Goal: Transaction & Acquisition: Purchase product/service

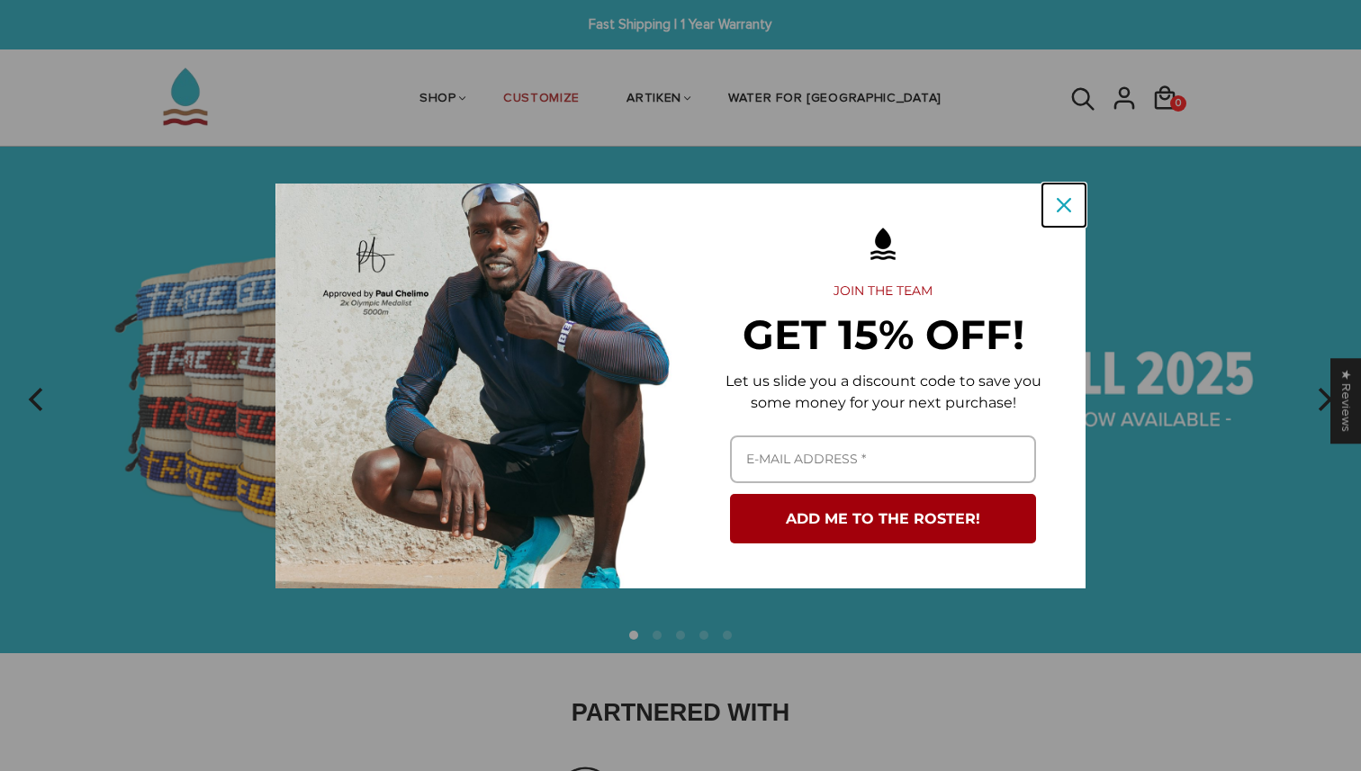
click at [1061, 200] on icon "close icon" at bounding box center [1064, 205] width 14 height 14
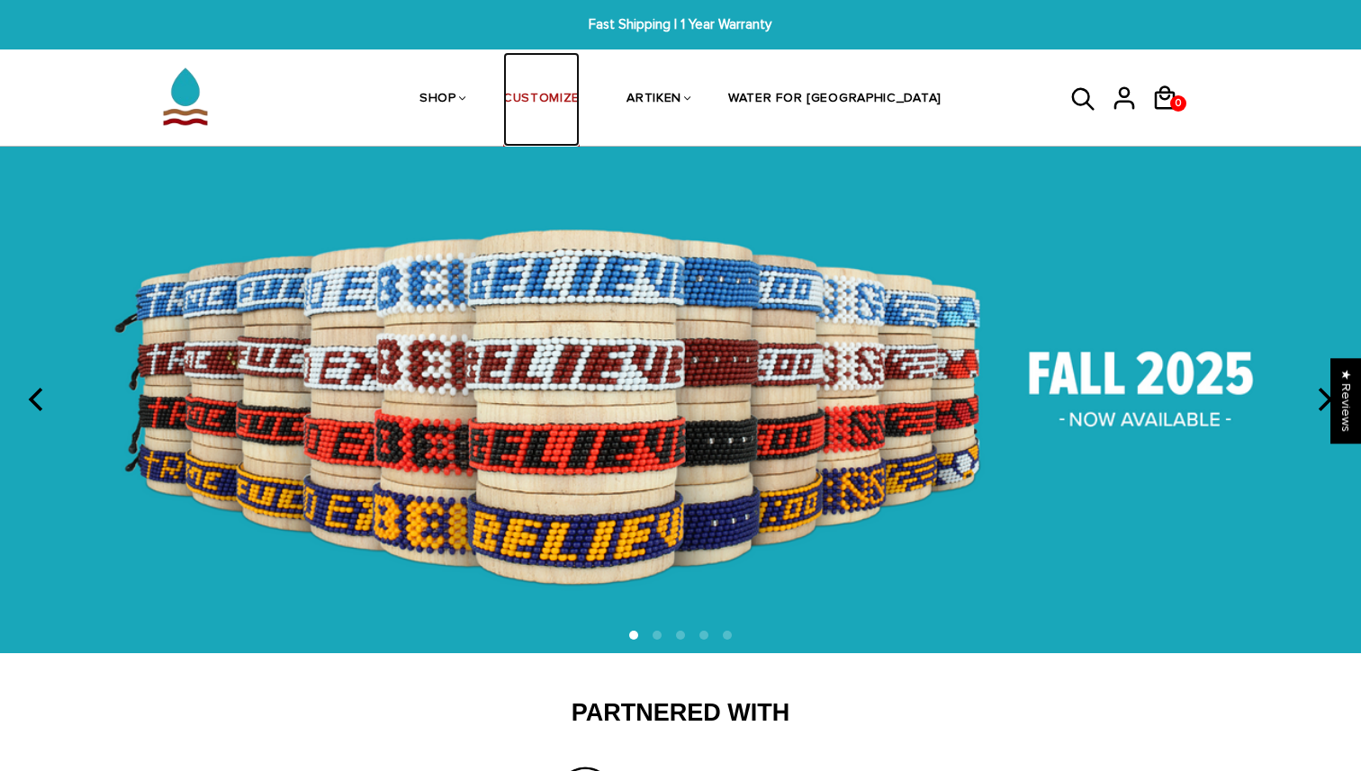
click at [580, 88] on link "CUSTOMIZE" at bounding box center [541, 99] width 76 height 95
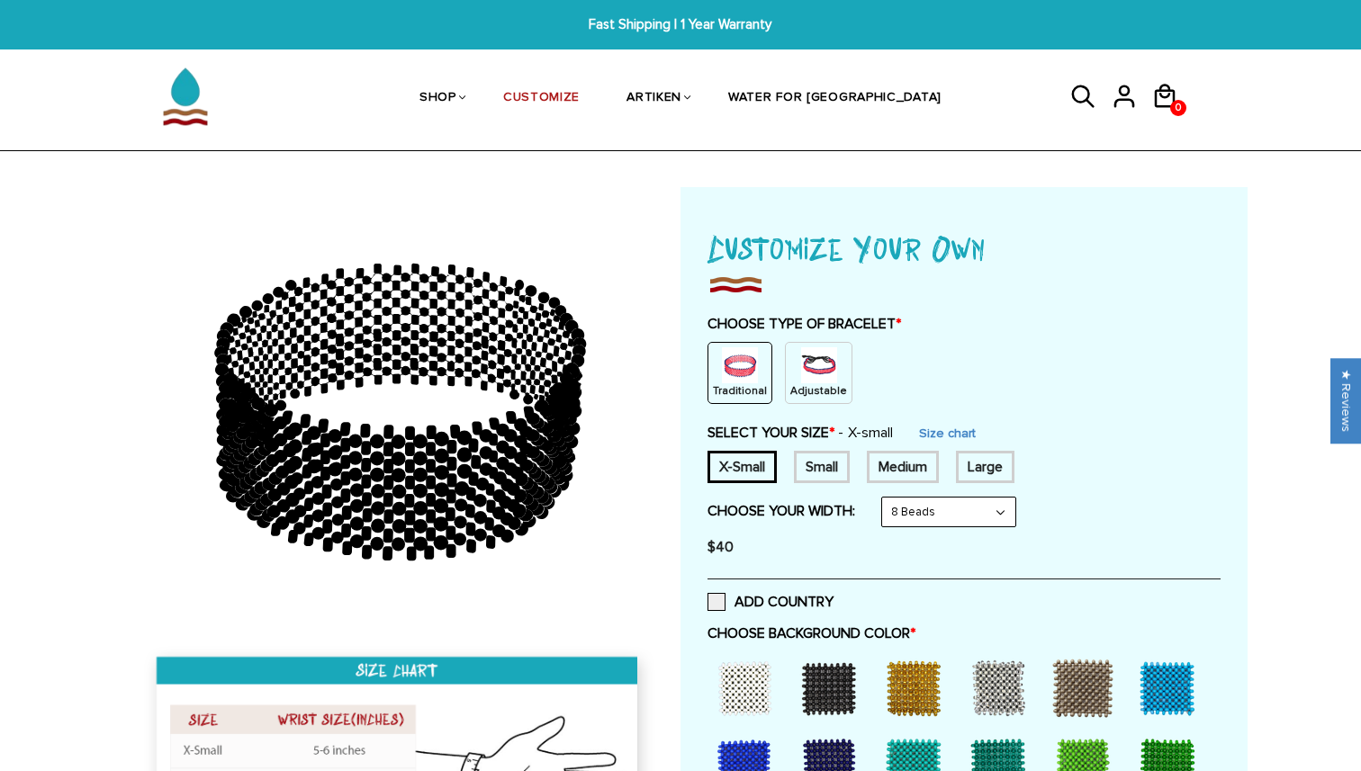
click at [822, 373] on img at bounding box center [819, 365] width 36 height 36
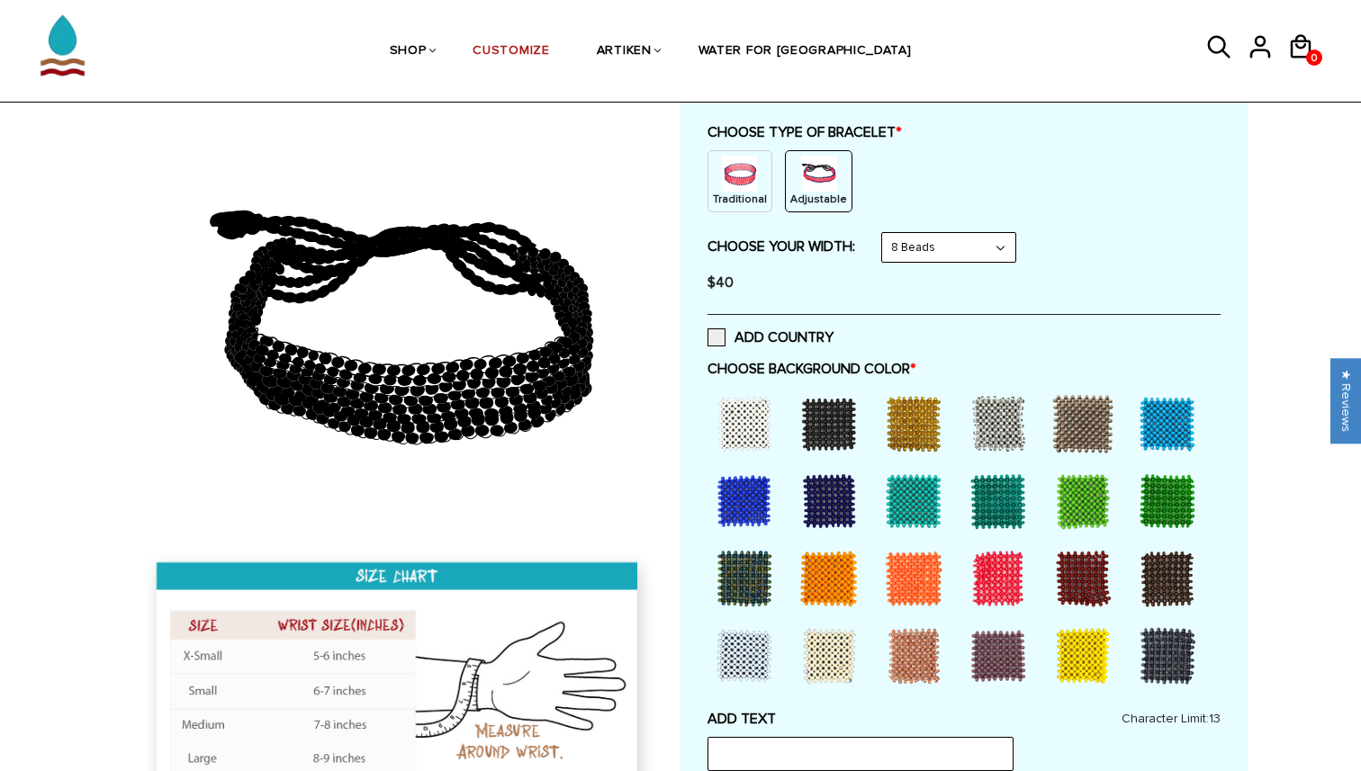
scroll to position [205, 0]
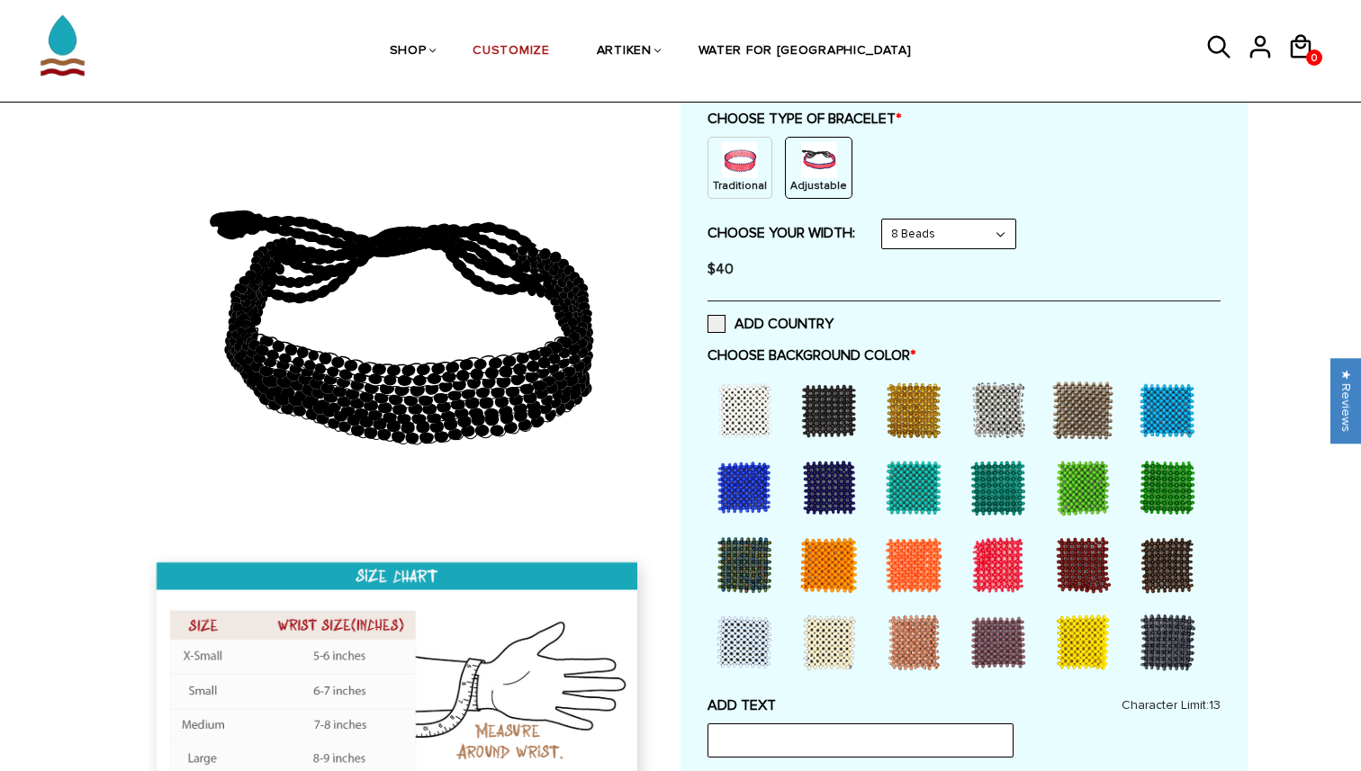
click at [833, 471] on div at bounding box center [829, 488] width 72 height 72
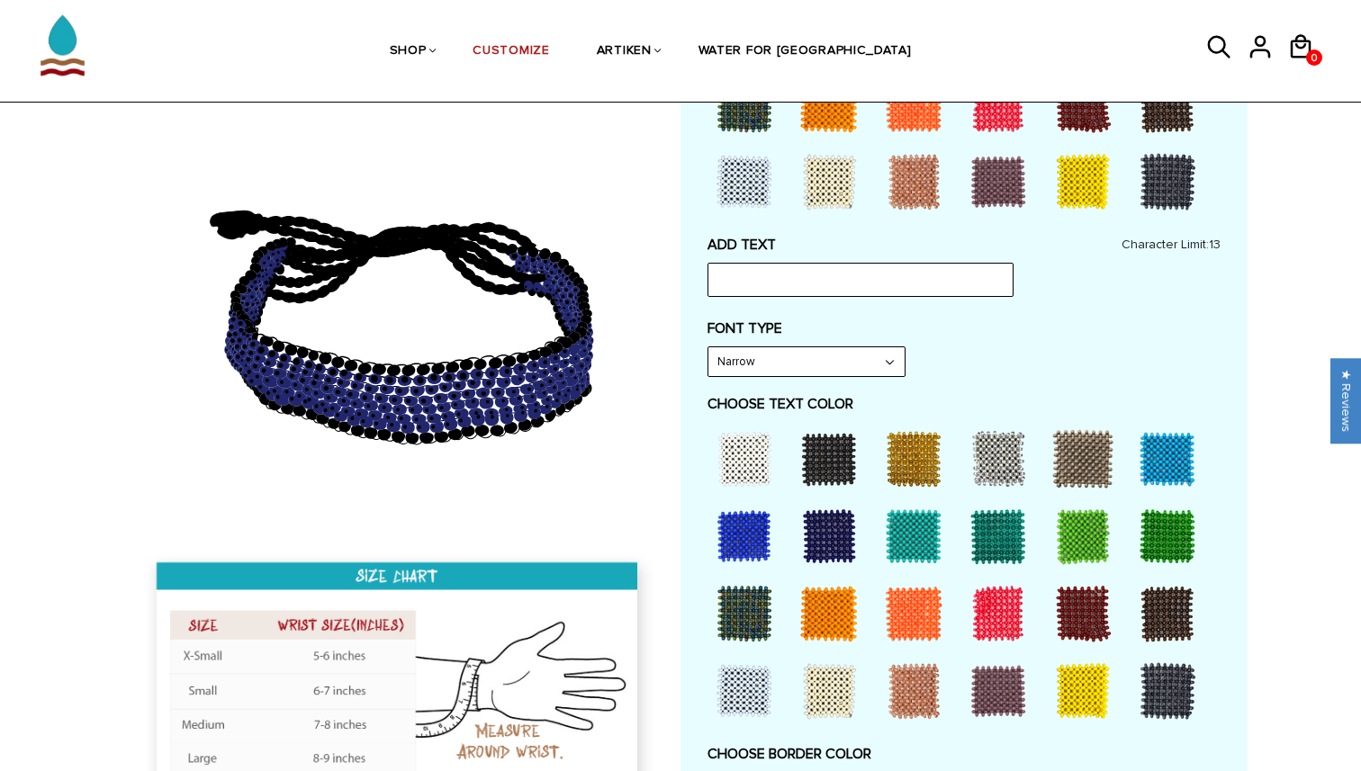
scroll to position [738, 0]
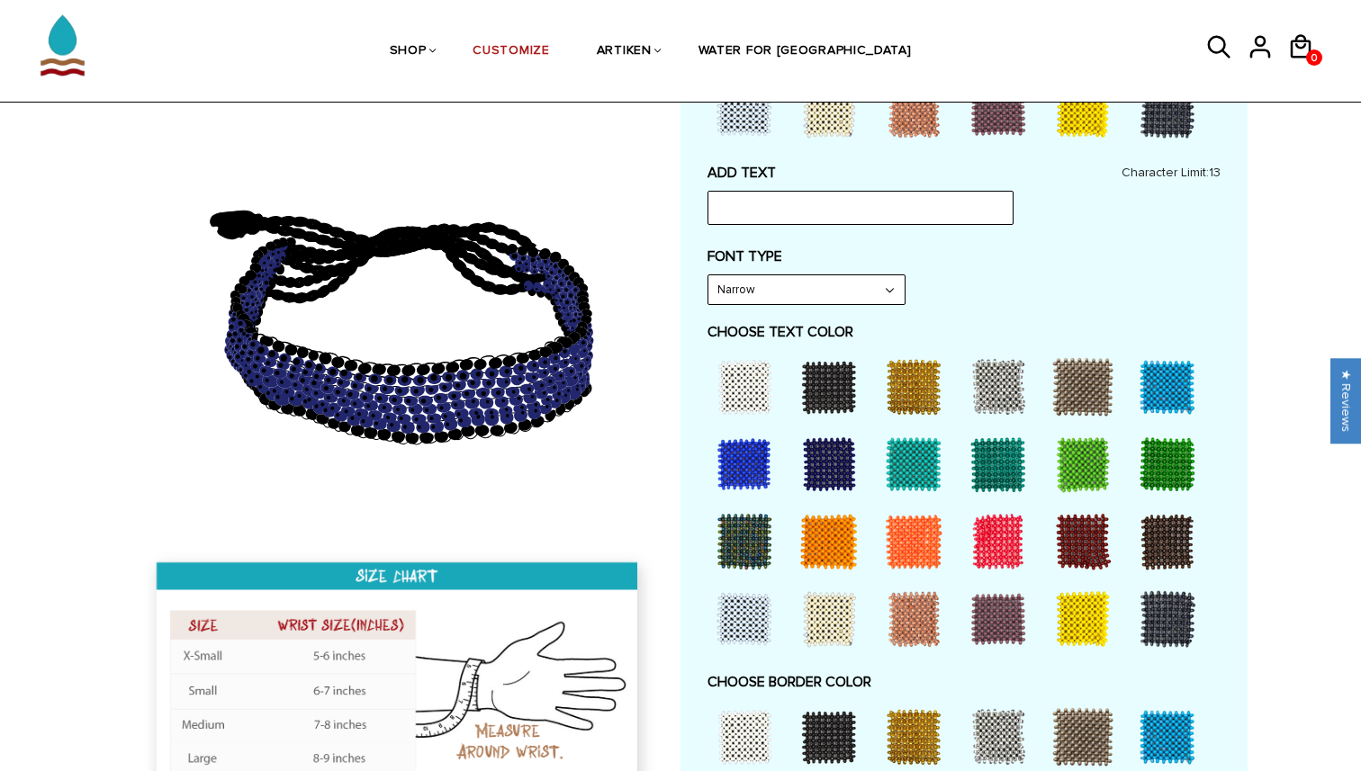
click at [931, 554] on div at bounding box center [913, 542] width 72 height 72
click at [825, 290] on select "Narrow Bold" at bounding box center [806, 289] width 196 height 29
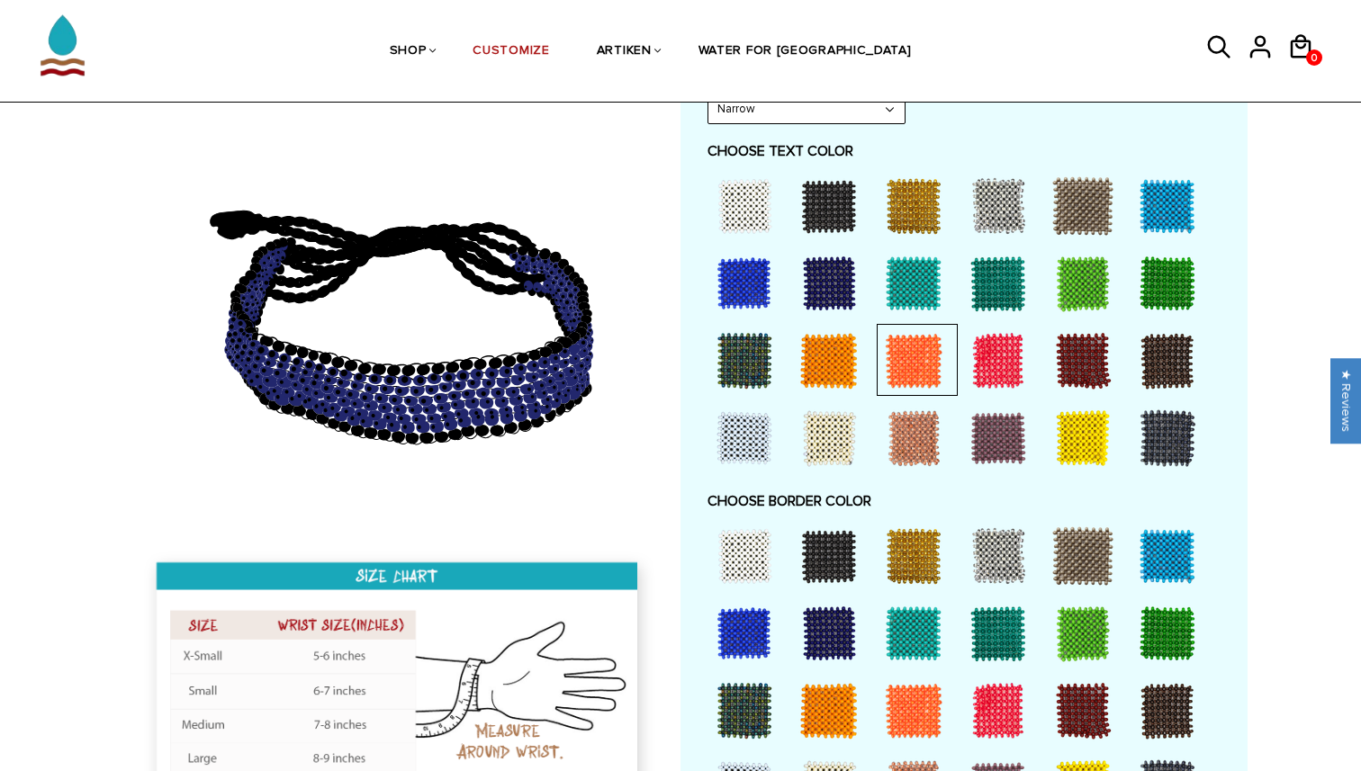
scroll to position [953, 0]
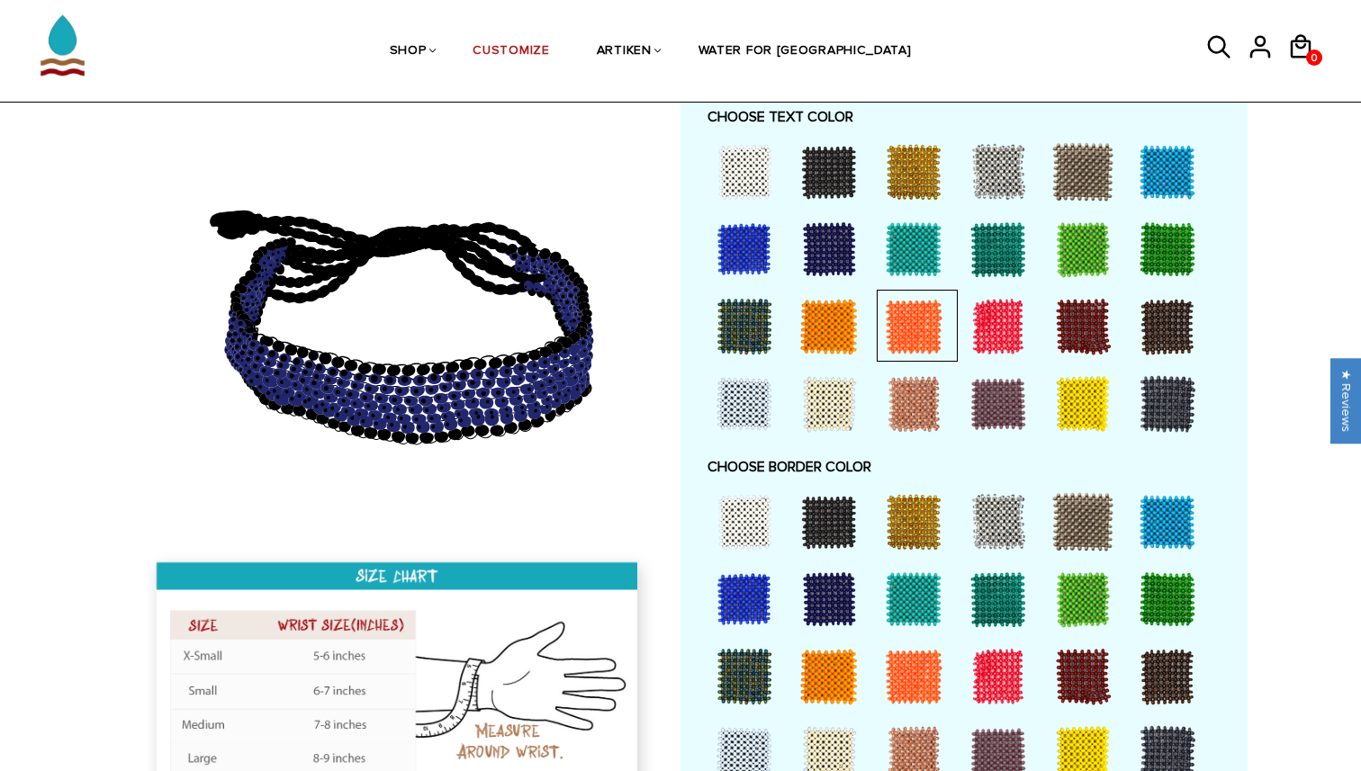
click at [742, 549] on div at bounding box center [744, 522] width 72 height 72
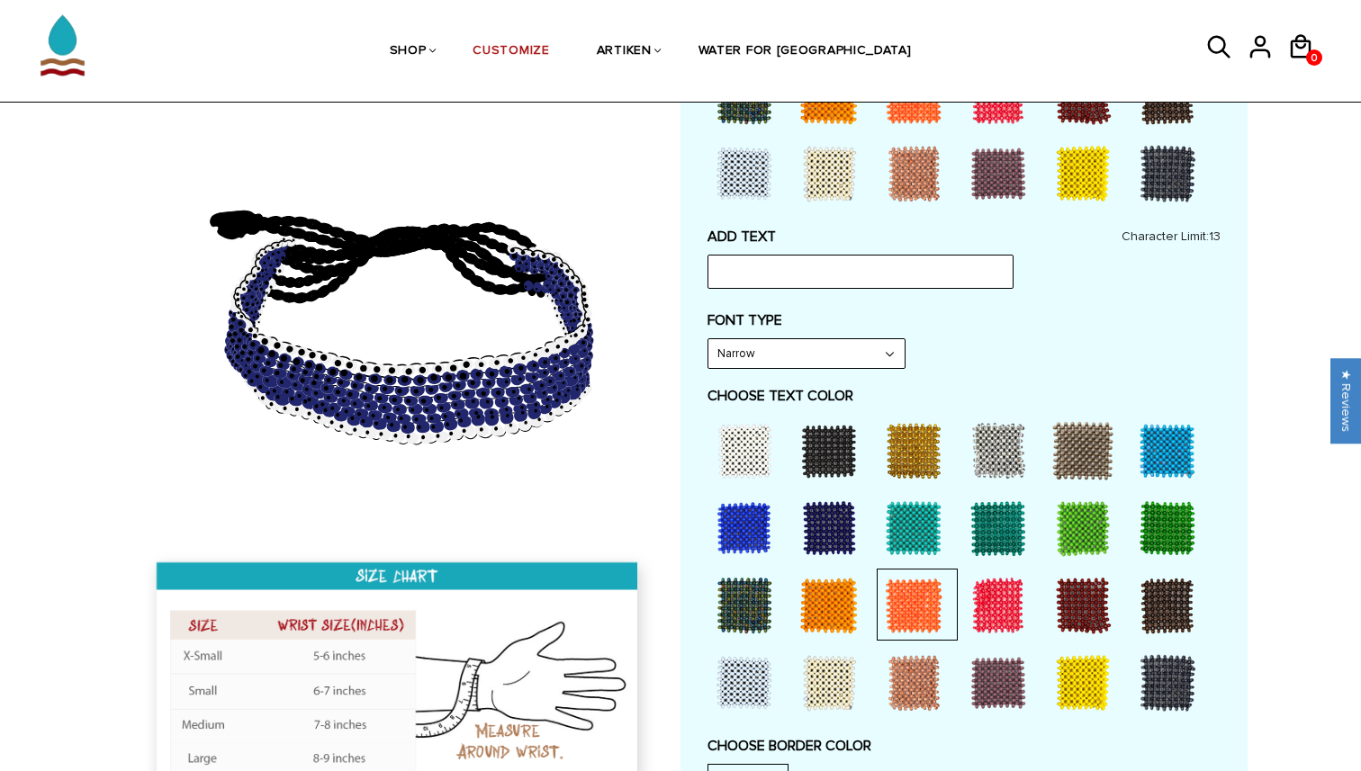
scroll to position [628, 0]
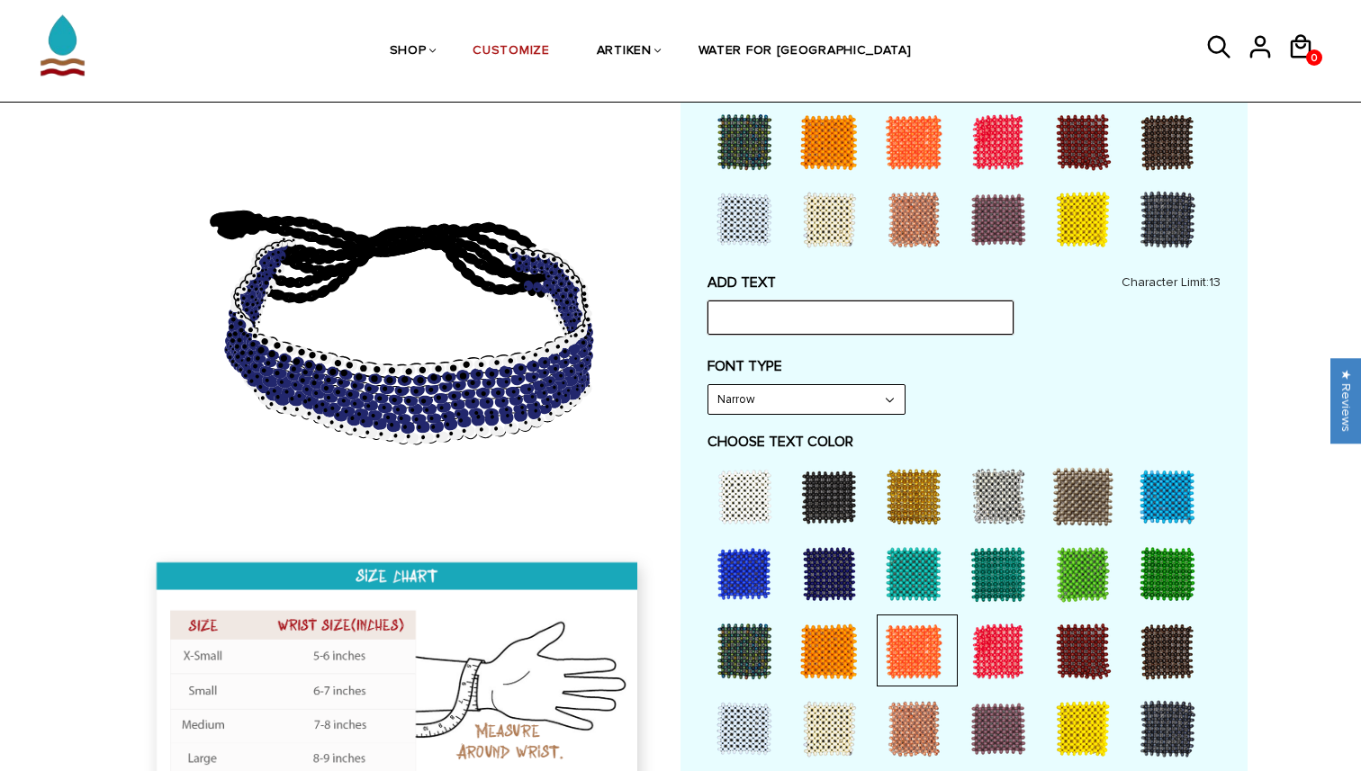
click at [769, 311] on input "text" at bounding box center [860, 318] width 306 height 34
type input "Waverly"
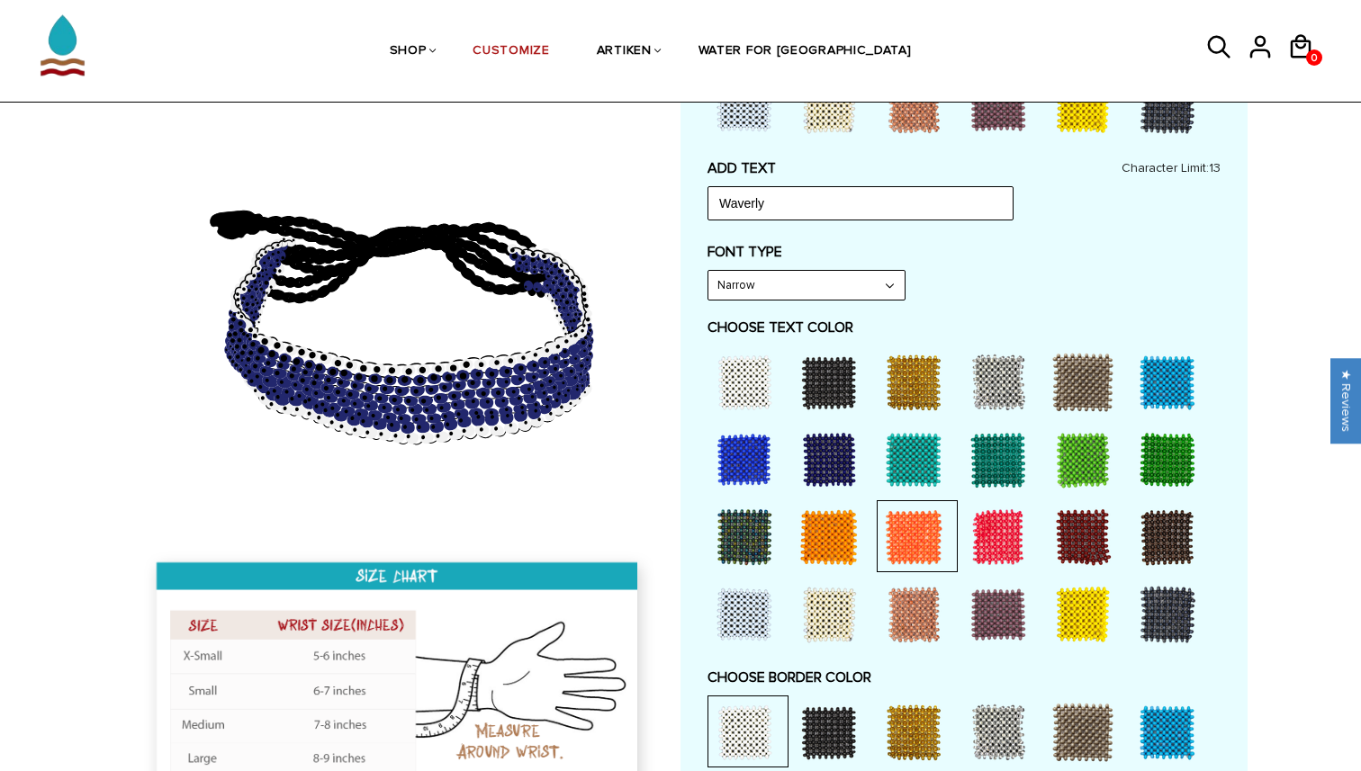
click at [1095, 260] on div "FONT TYPE Narrow Narrow Bold" at bounding box center [963, 272] width 513 height 58
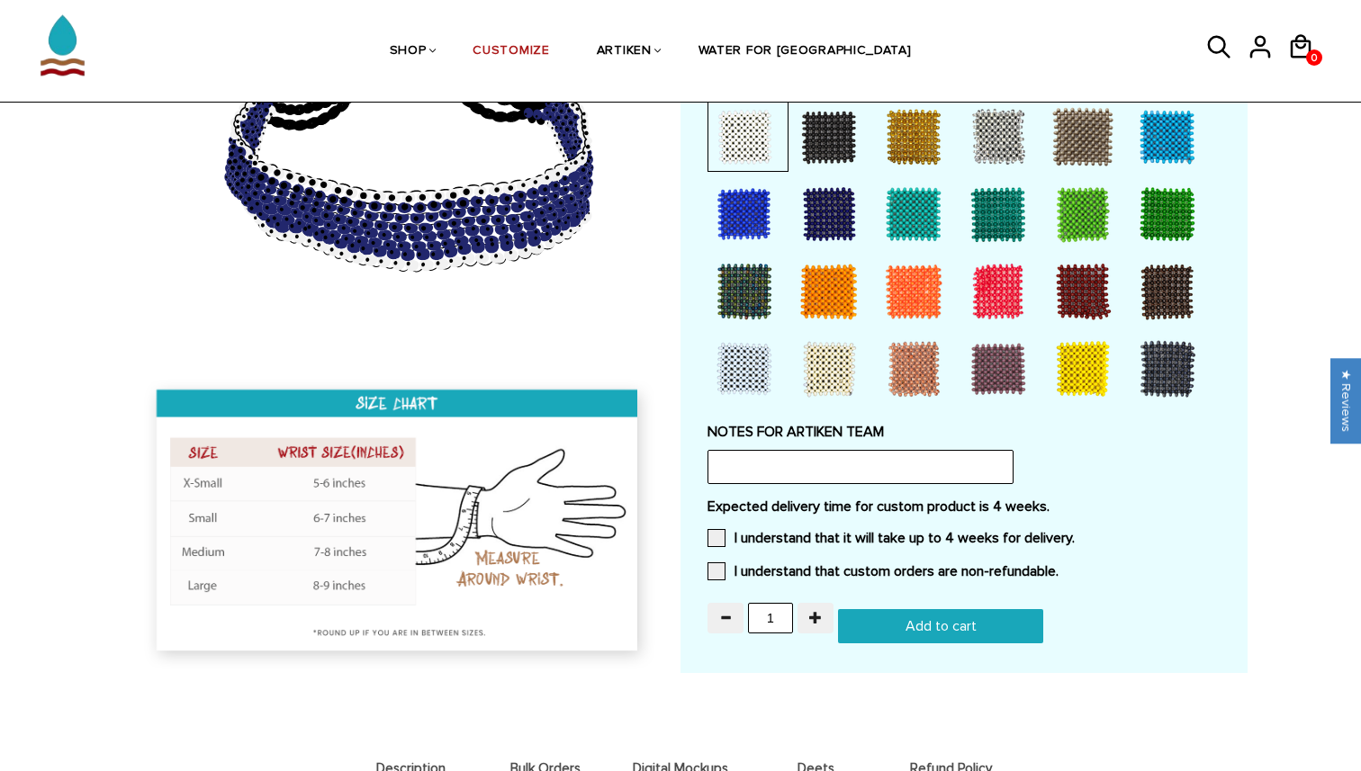
scroll to position [1357, 0]
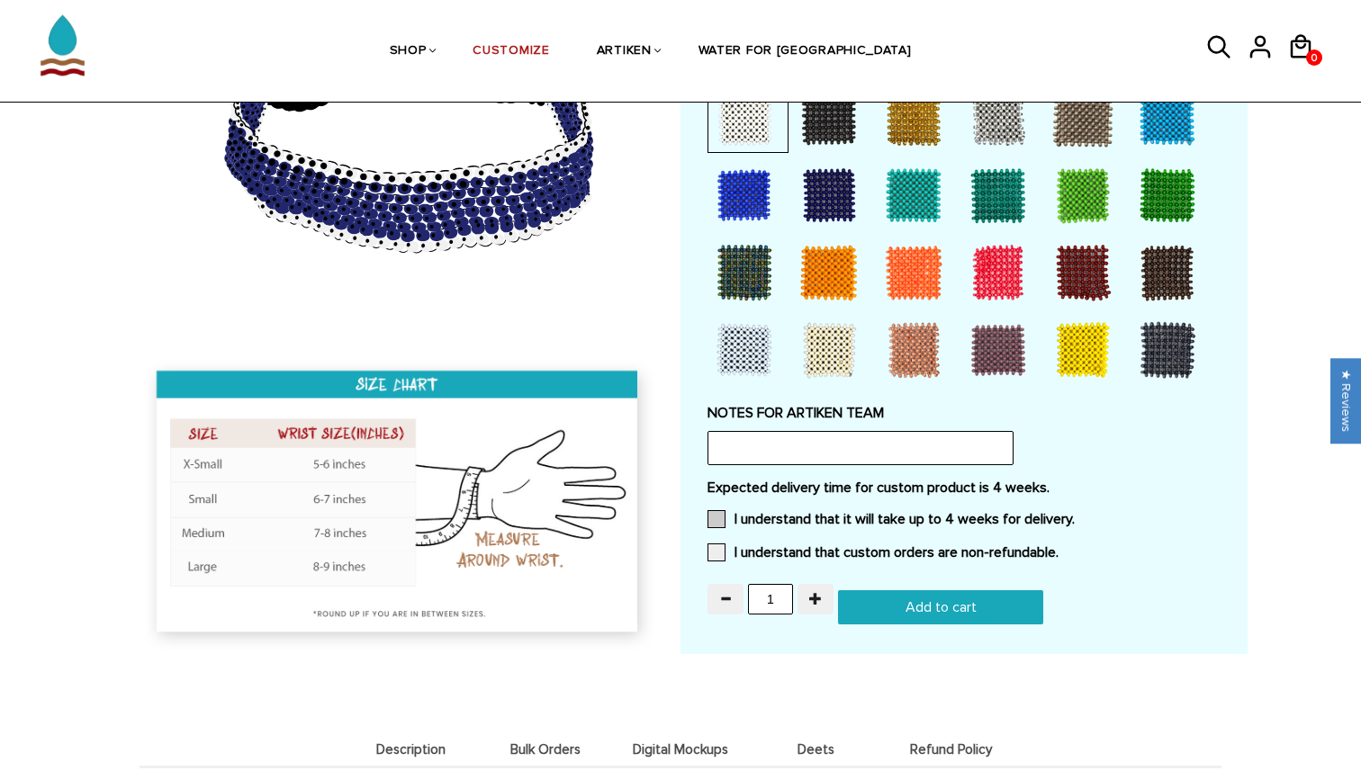
click at [940, 511] on label "I understand that it will take up to 4 weeks for delivery." at bounding box center [890, 519] width 367 height 18
click at [1075, 514] on input "I understand that it will take up to 4 weeks for delivery." at bounding box center [1075, 514] width 0 height 0
click at [924, 544] on label "I understand that custom orders are non-refundable." at bounding box center [882, 553] width 351 height 18
click at [1058, 547] on input "I understand that custom orders are non-refundable." at bounding box center [1058, 547] width 0 height 0
click at [935, 600] on input "Add to cart" at bounding box center [940, 607] width 205 height 34
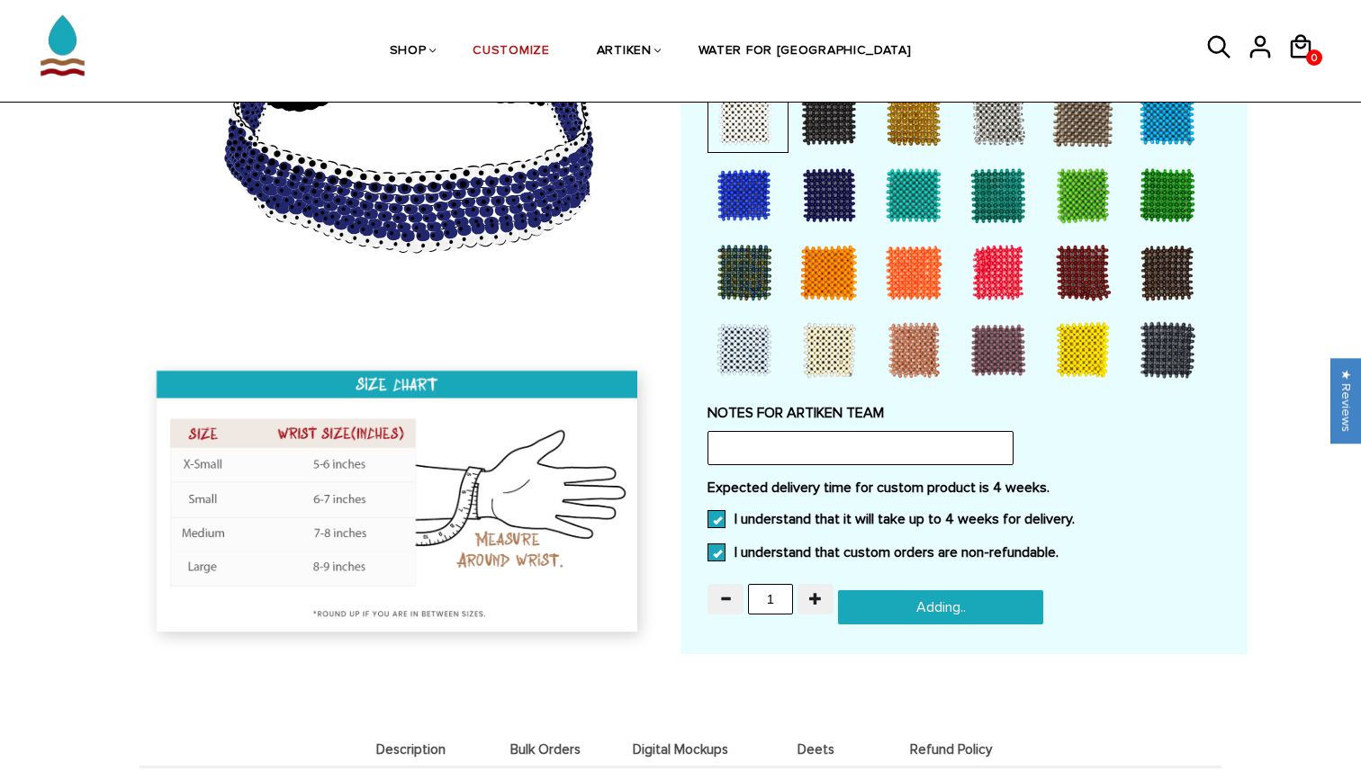
type input "Add to cart"
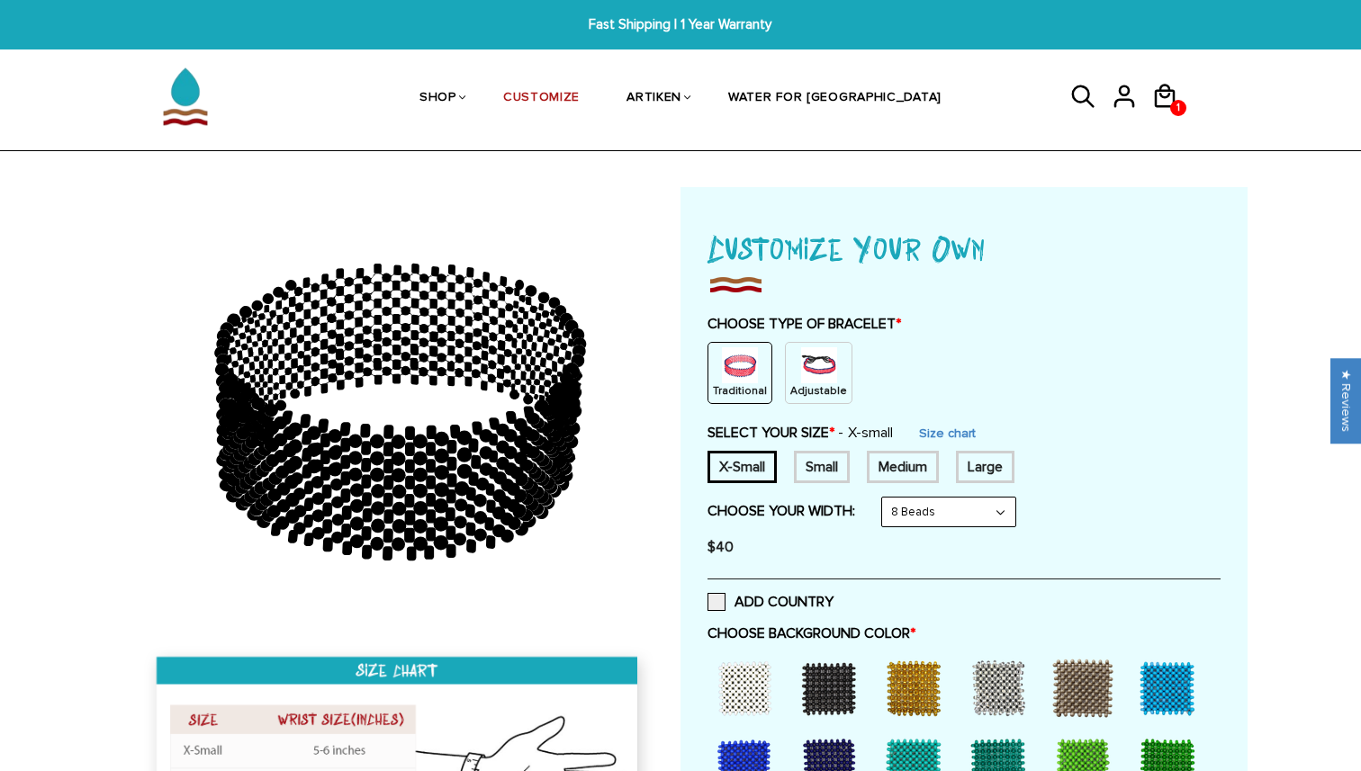
click at [804, 361] on img at bounding box center [819, 365] width 36 height 36
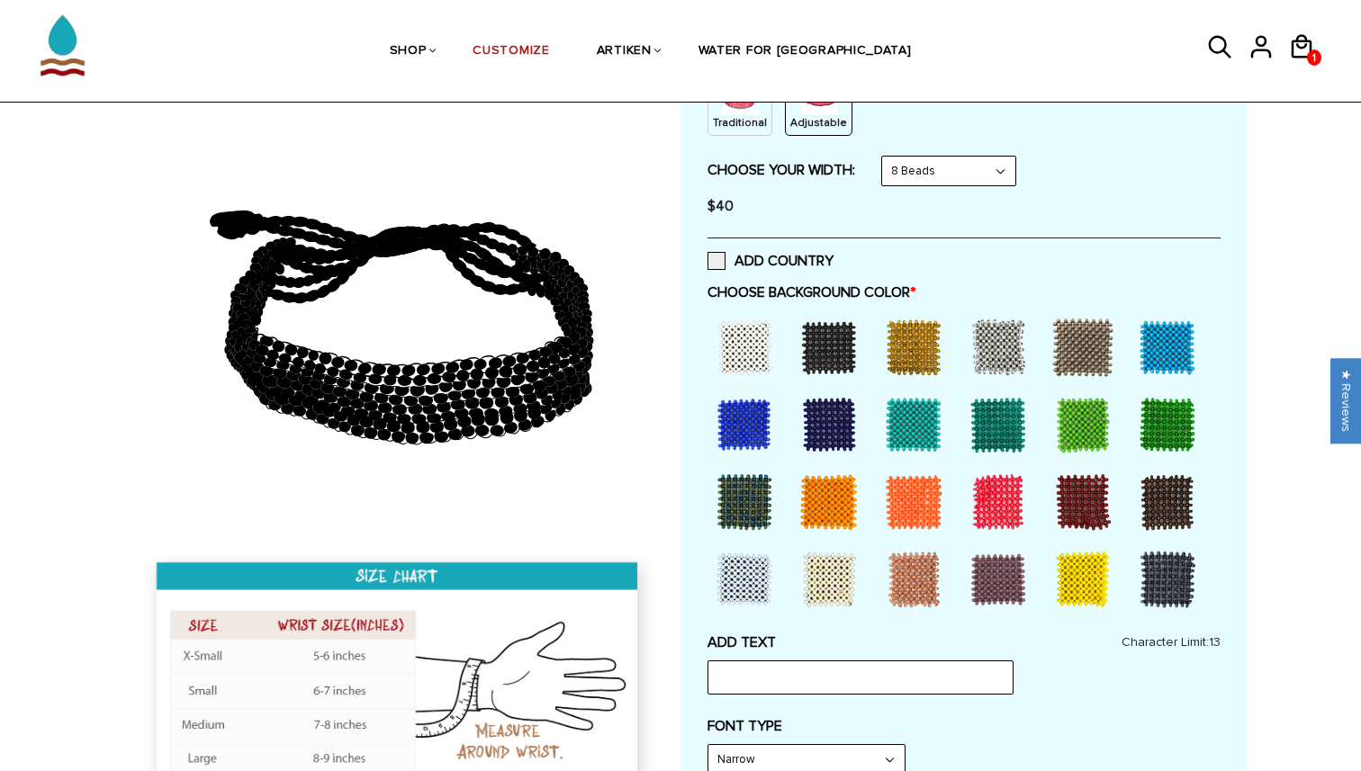
scroll to position [272, 0]
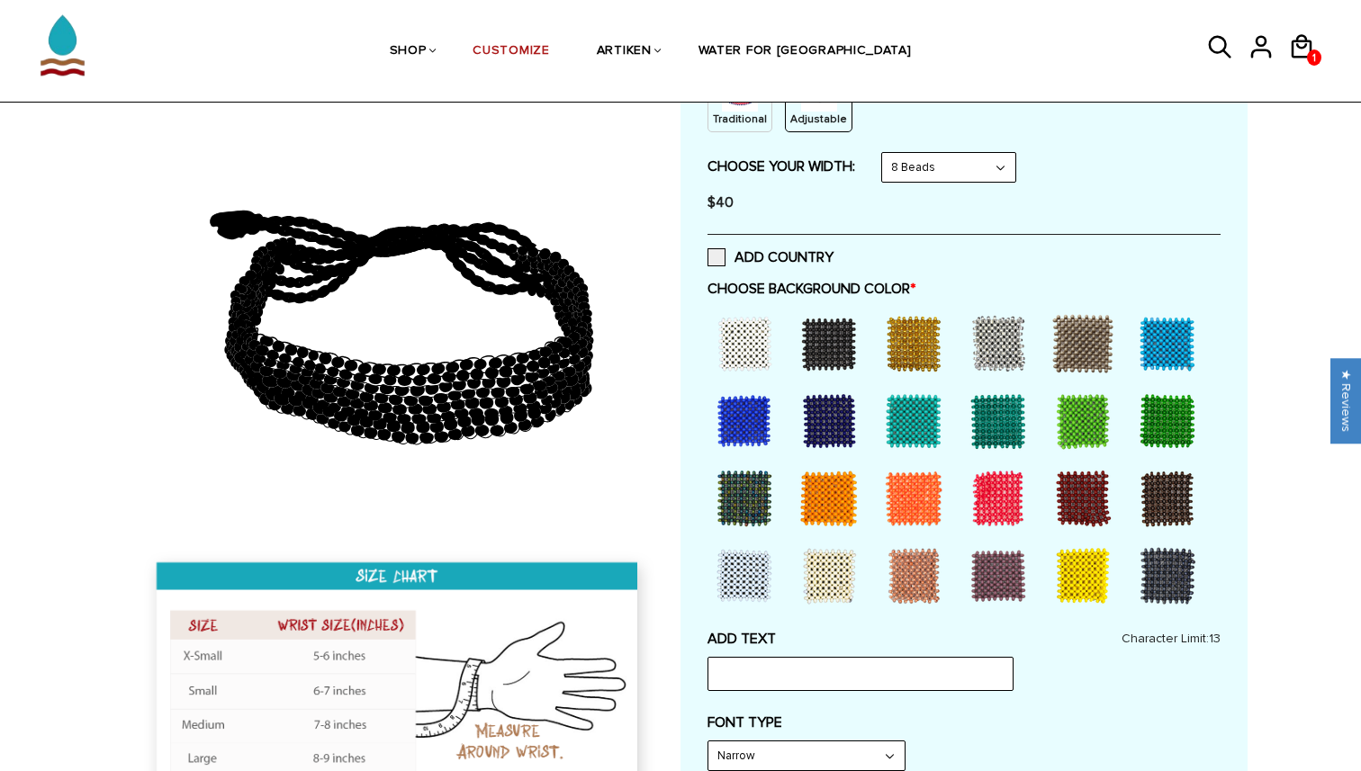
click at [823, 426] on div at bounding box center [829, 421] width 72 height 72
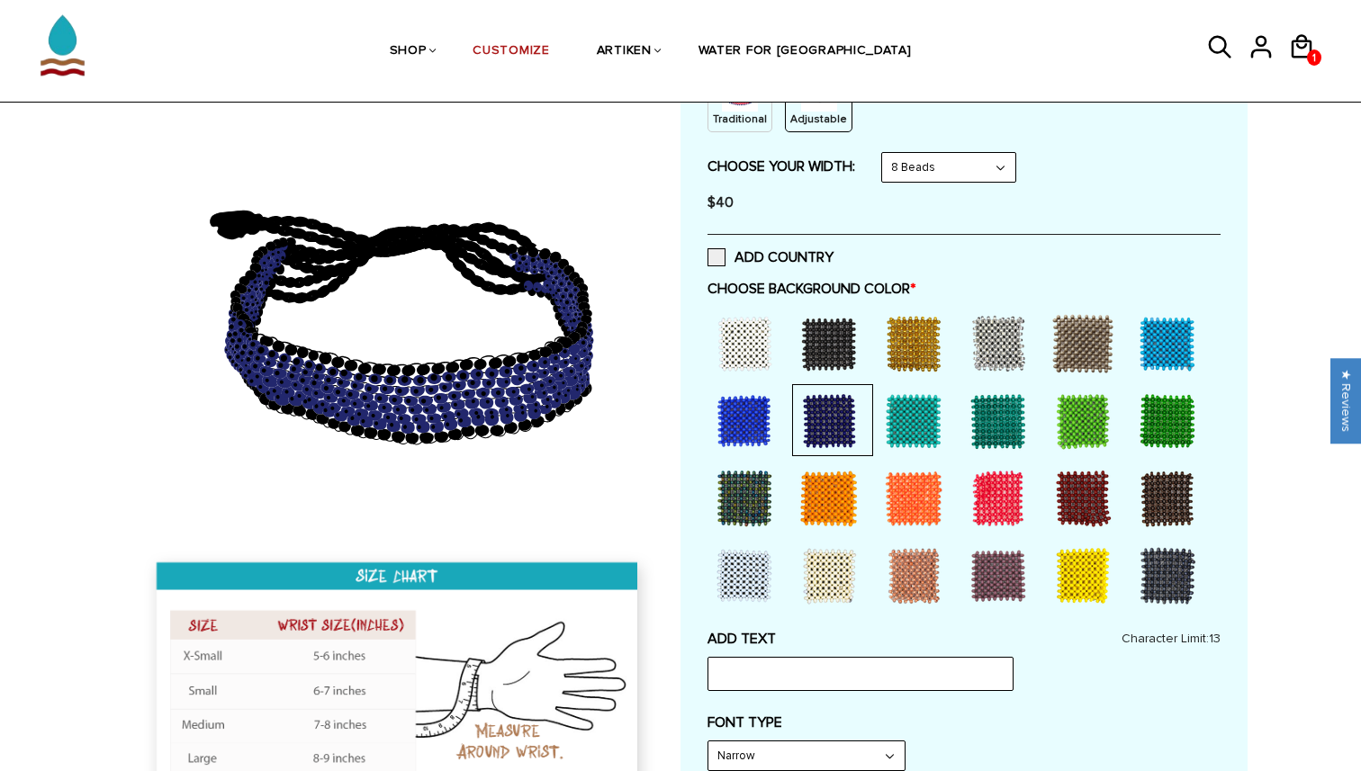
click at [741, 412] on div at bounding box center [744, 421] width 72 height 72
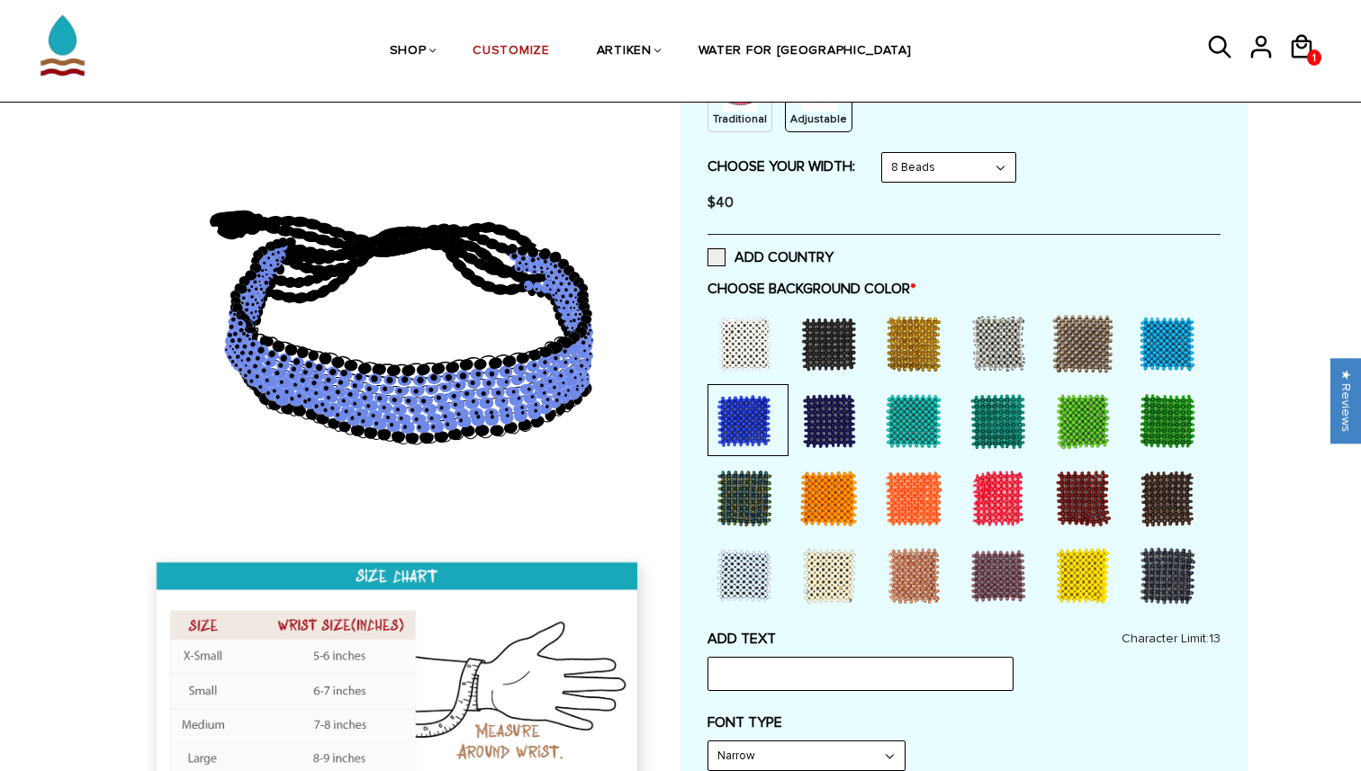
click at [859, 418] on div at bounding box center [829, 421] width 72 height 72
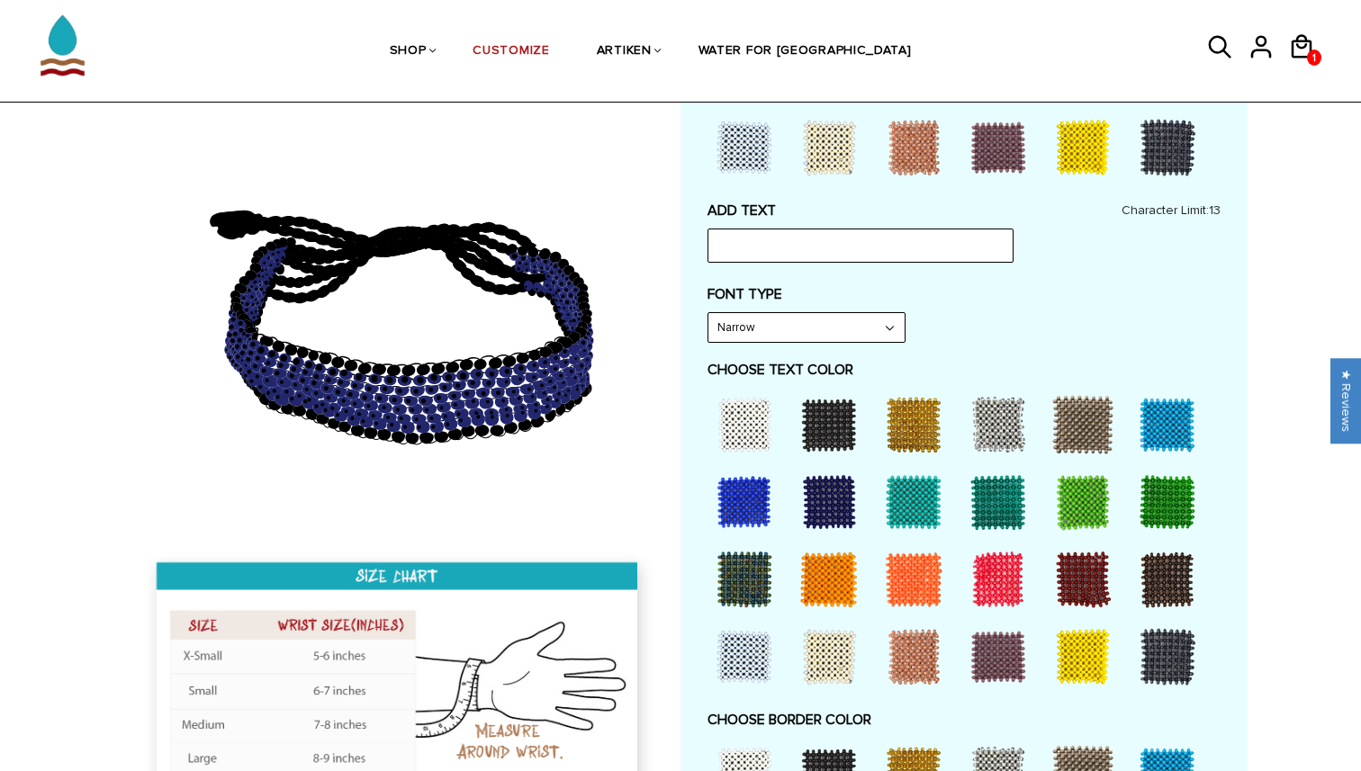
scroll to position [709, 0]
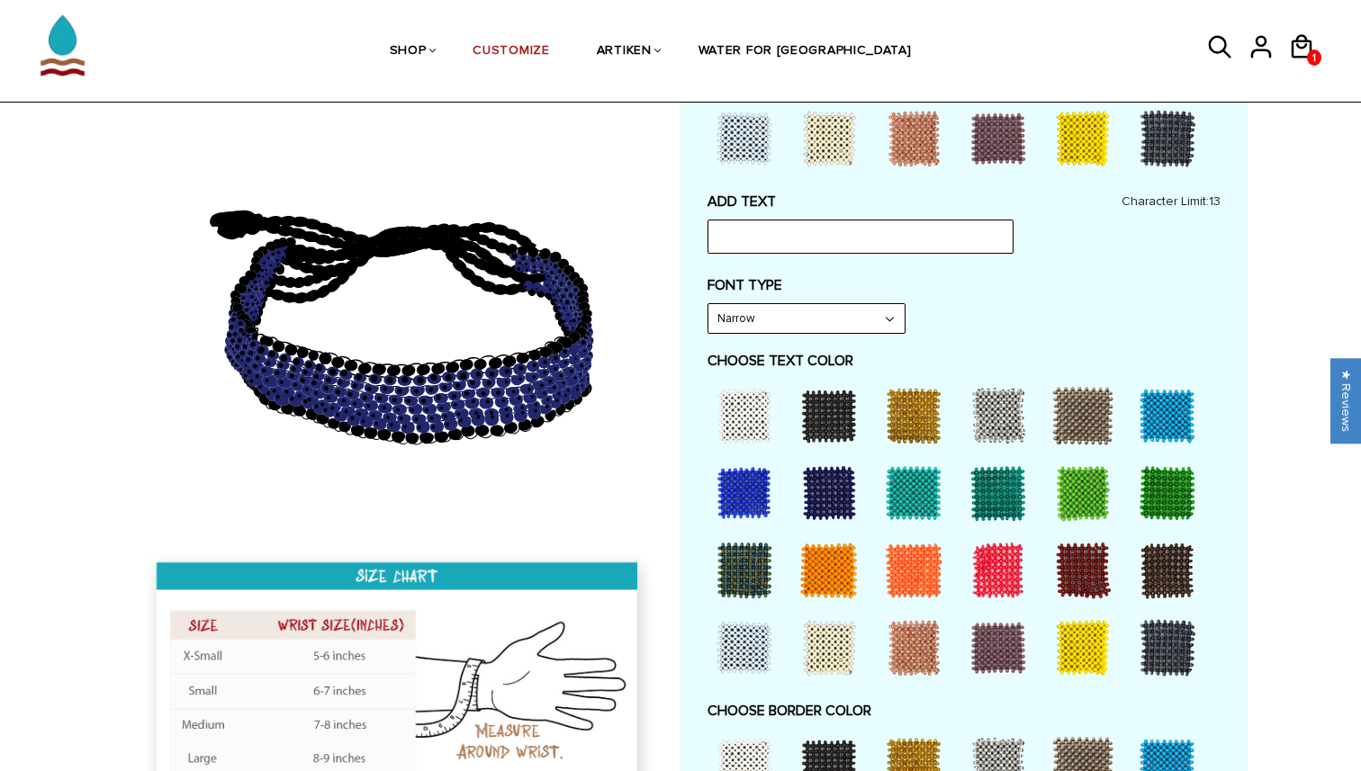
click at [925, 561] on div at bounding box center [913, 571] width 72 height 72
click at [829, 227] on input "text" at bounding box center [860, 237] width 306 height 34
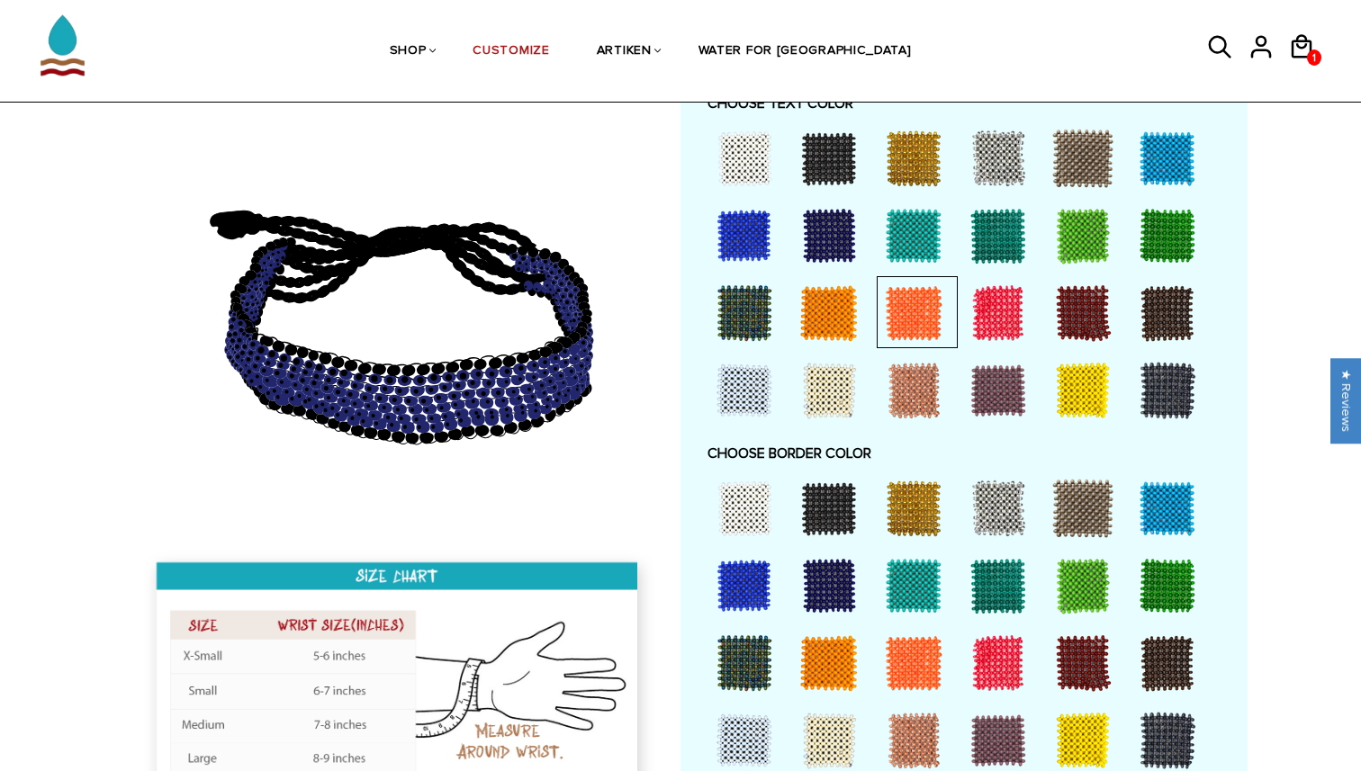
scroll to position [970, 0]
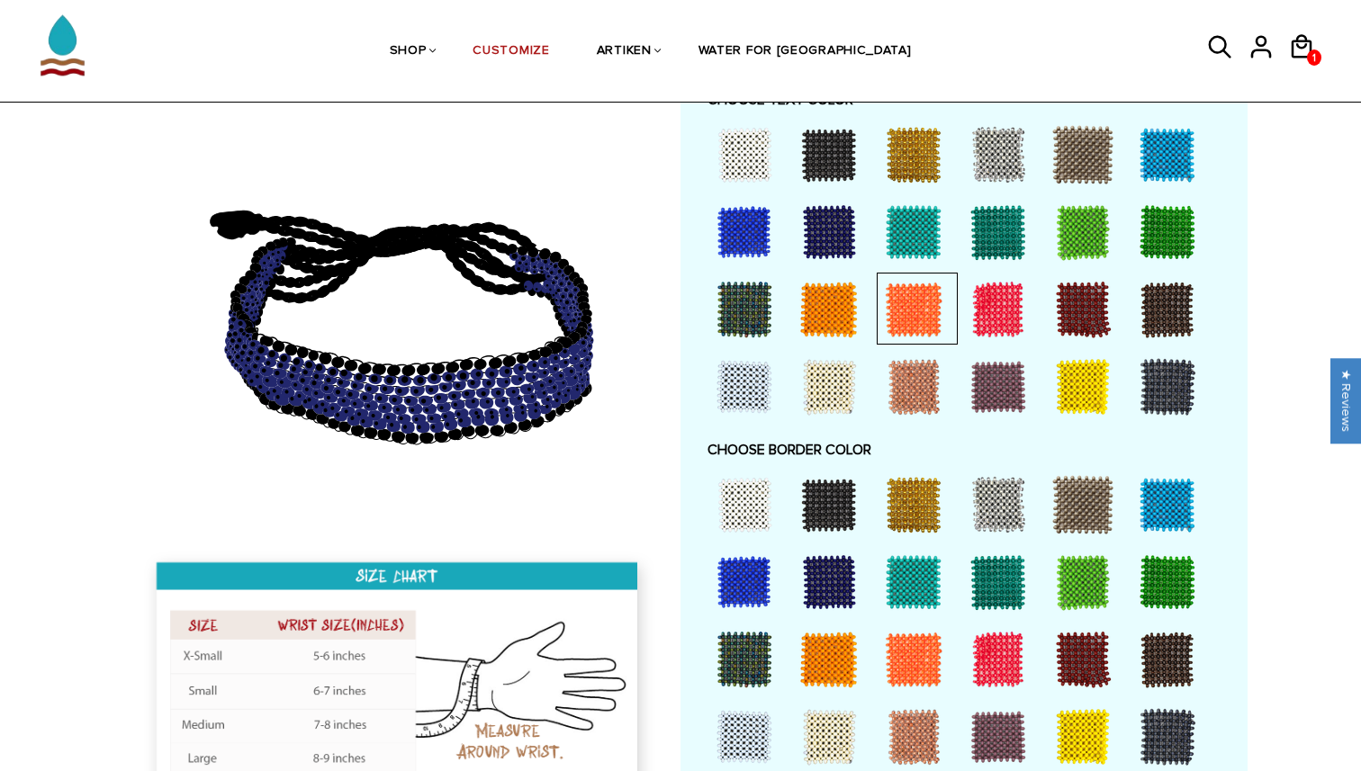
type input "[PERSON_NAME]"
click at [945, 281] on div at bounding box center [913, 310] width 72 height 72
click at [757, 497] on div at bounding box center [744, 505] width 72 height 72
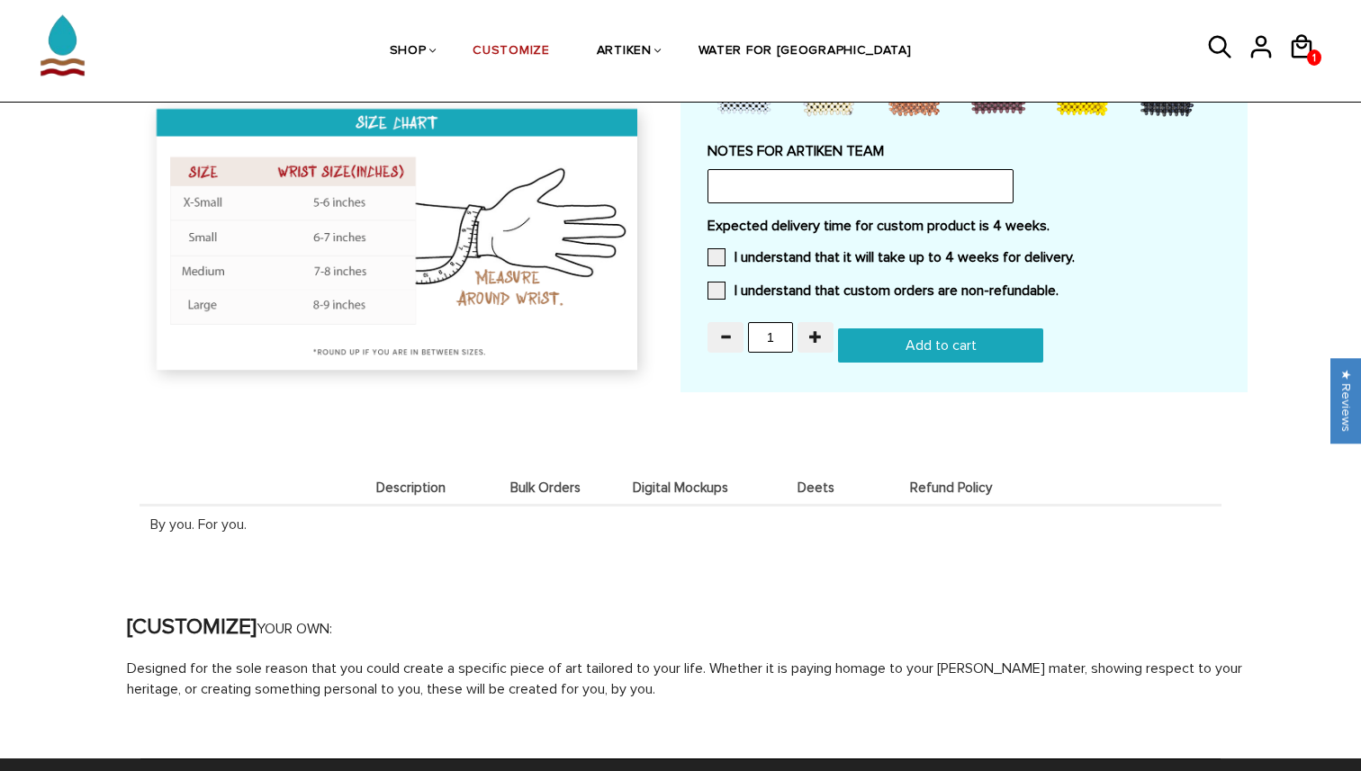
scroll to position [1603, 0]
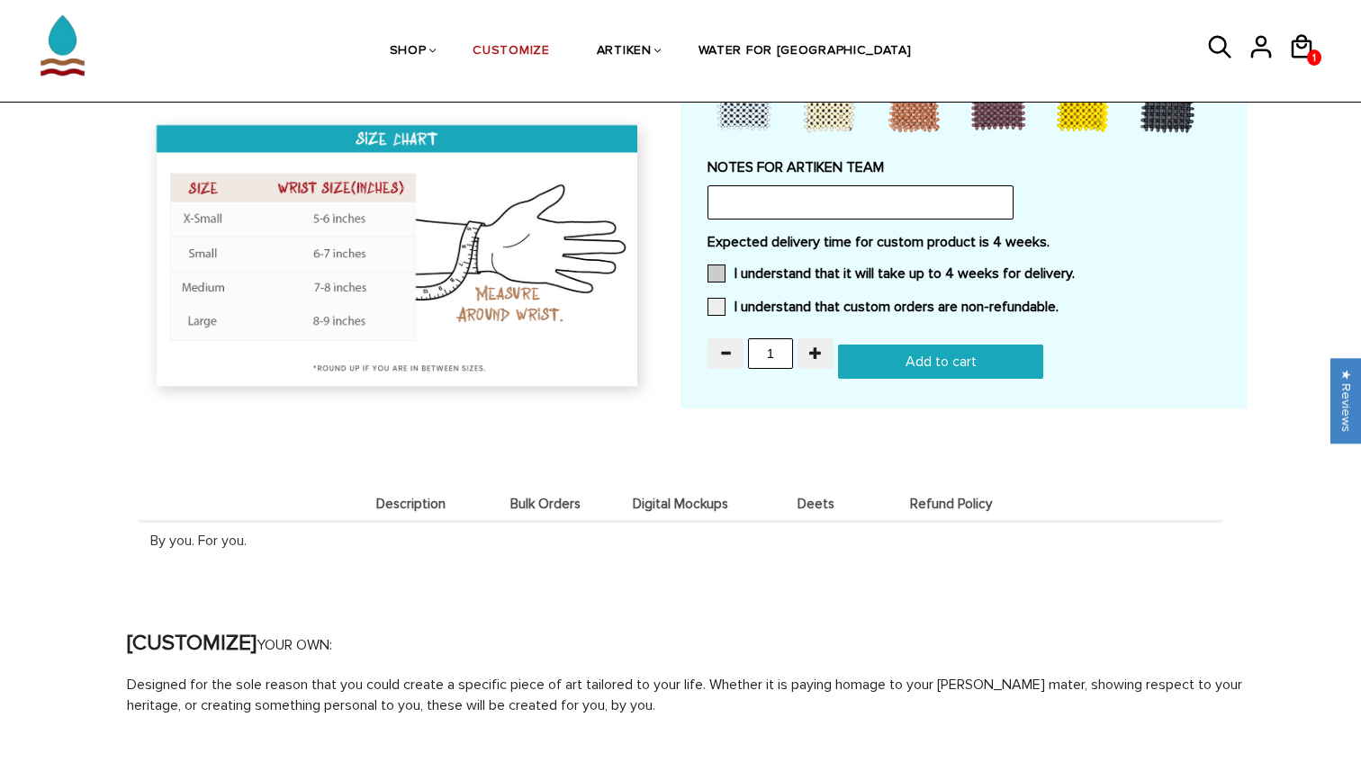
click at [751, 274] on label "I understand that it will take up to 4 weeks for delivery." at bounding box center [890, 274] width 367 height 18
click at [1075, 268] on input "I understand that it will take up to 4 weeks for delivery." at bounding box center [1075, 268] width 0 height 0
click at [751, 305] on label "I understand that custom orders are non-refundable." at bounding box center [882, 307] width 351 height 18
click at [1058, 301] on input "I understand that custom orders are non-refundable." at bounding box center [1058, 301] width 0 height 0
click at [933, 364] on input "Add to cart" at bounding box center [940, 362] width 205 height 34
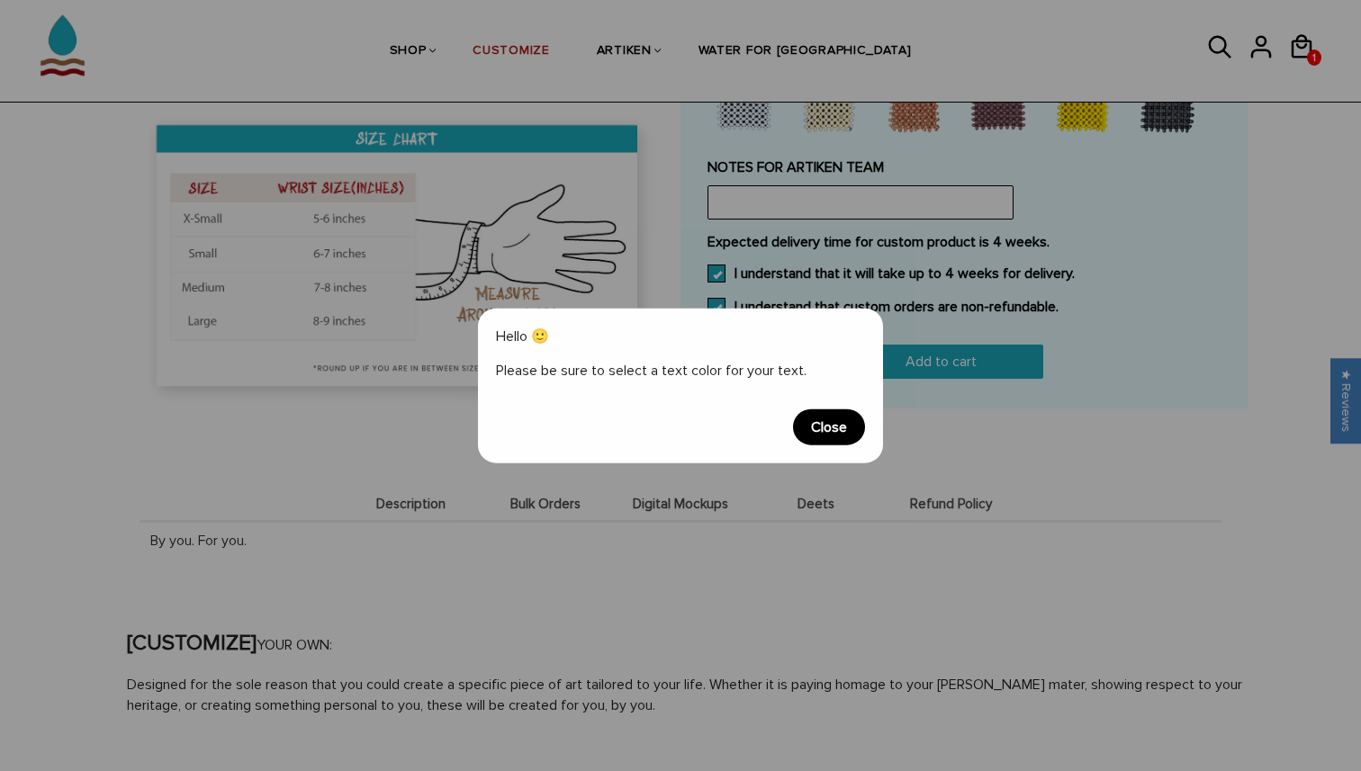
click at [829, 430] on span "Close" at bounding box center [829, 427] width 72 height 36
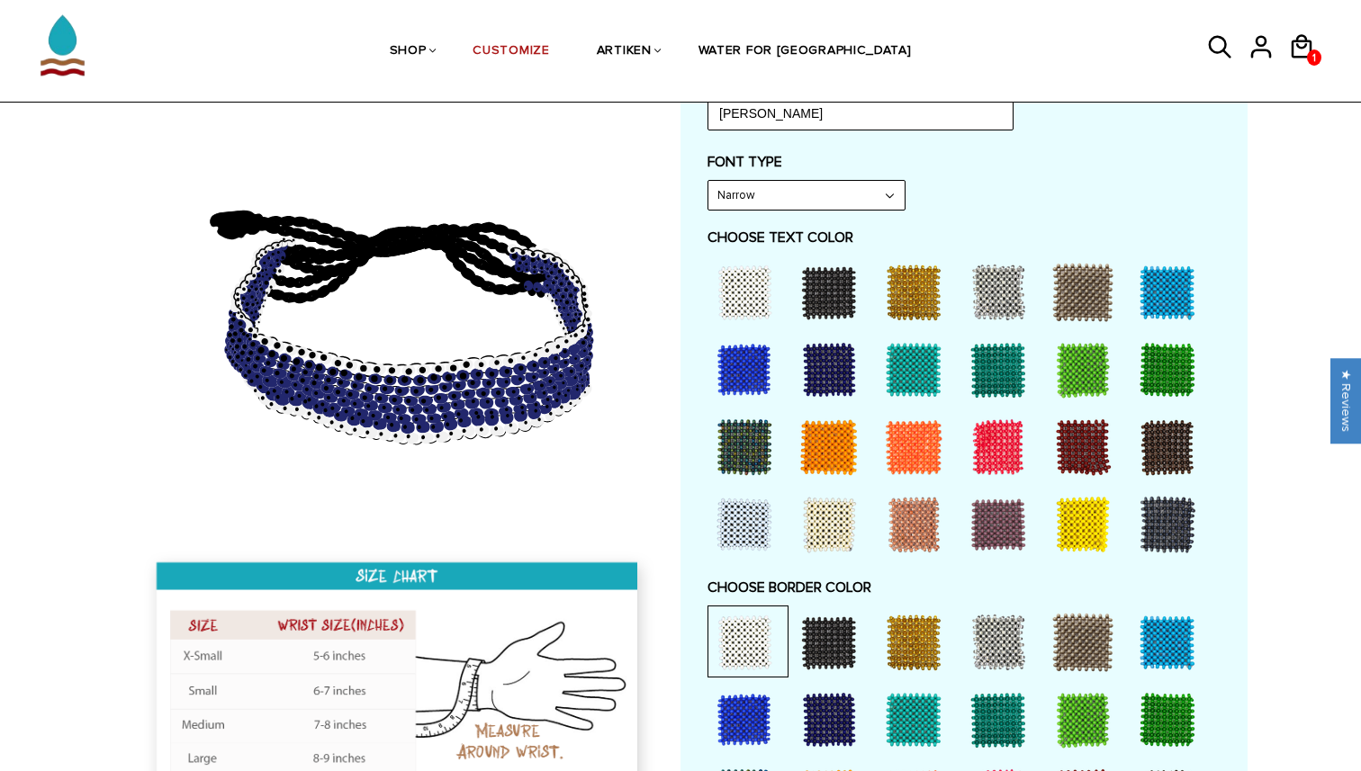
scroll to position [799, 0]
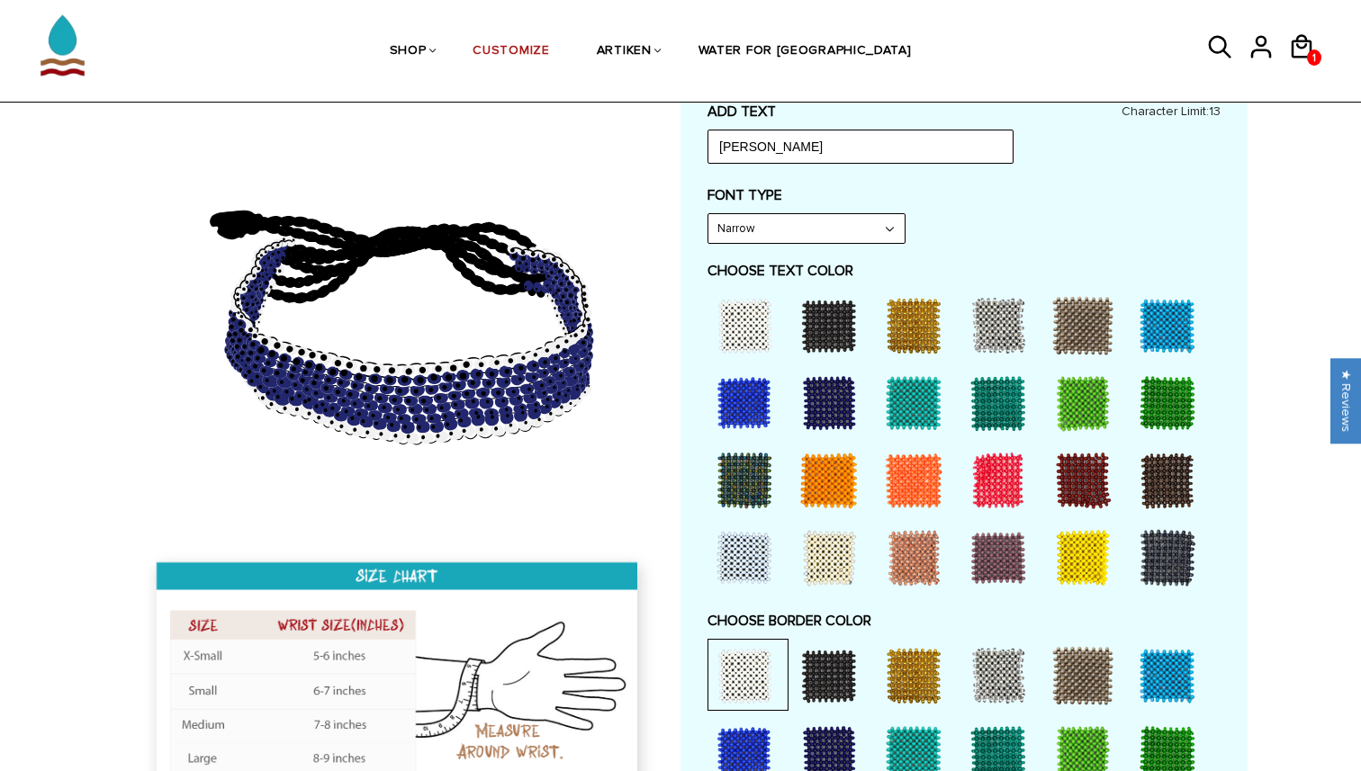
click at [837, 468] on div at bounding box center [829, 481] width 72 height 72
click at [918, 477] on div at bounding box center [913, 481] width 72 height 72
click at [844, 468] on div at bounding box center [829, 481] width 72 height 72
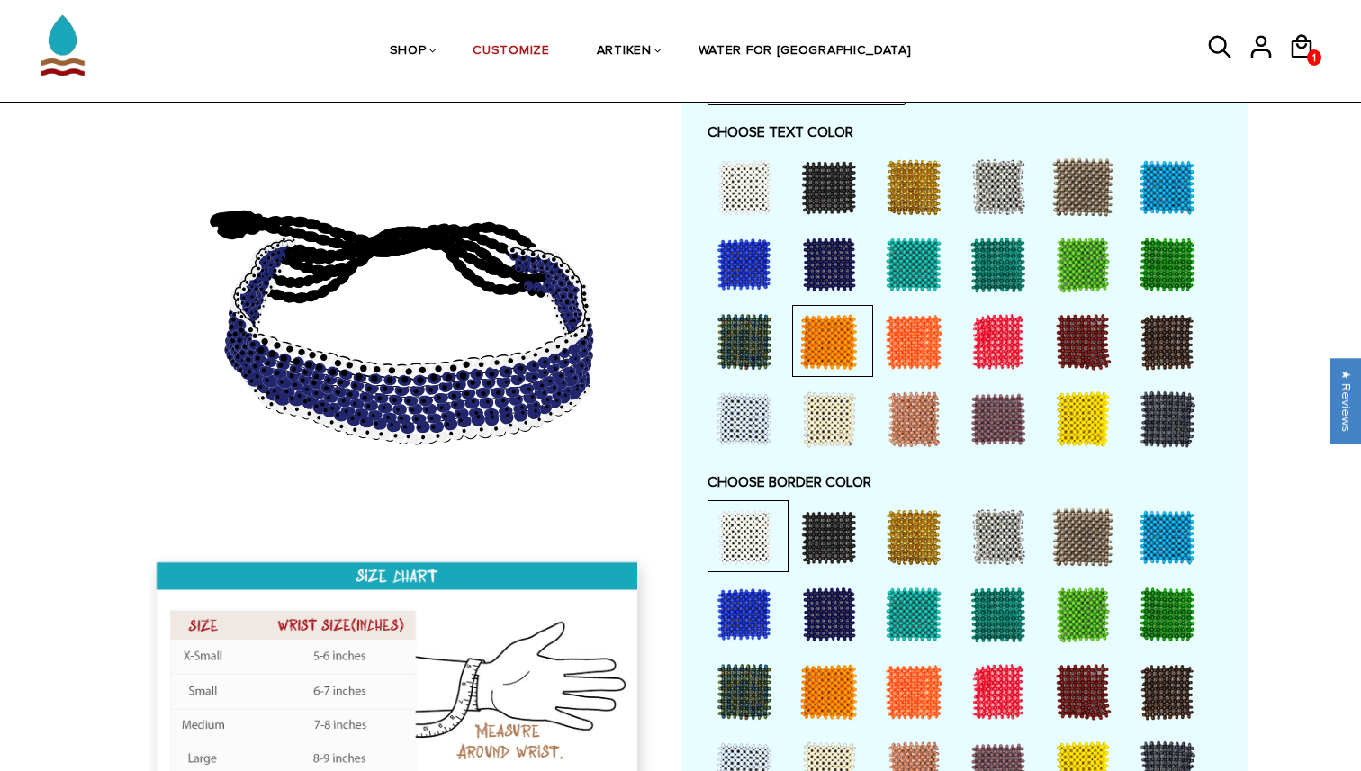
scroll to position [832, 0]
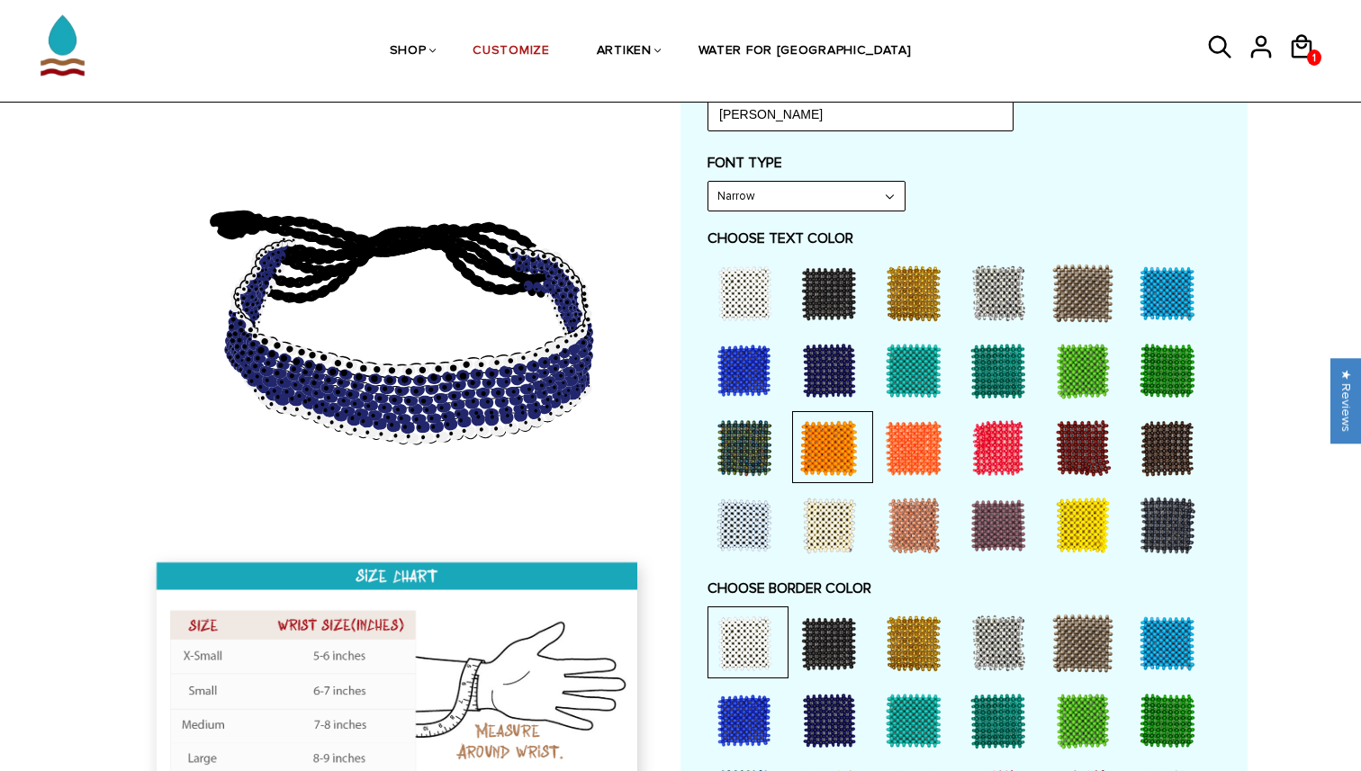
click at [910, 456] on div at bounding box center [913, 448] width 72 height 72
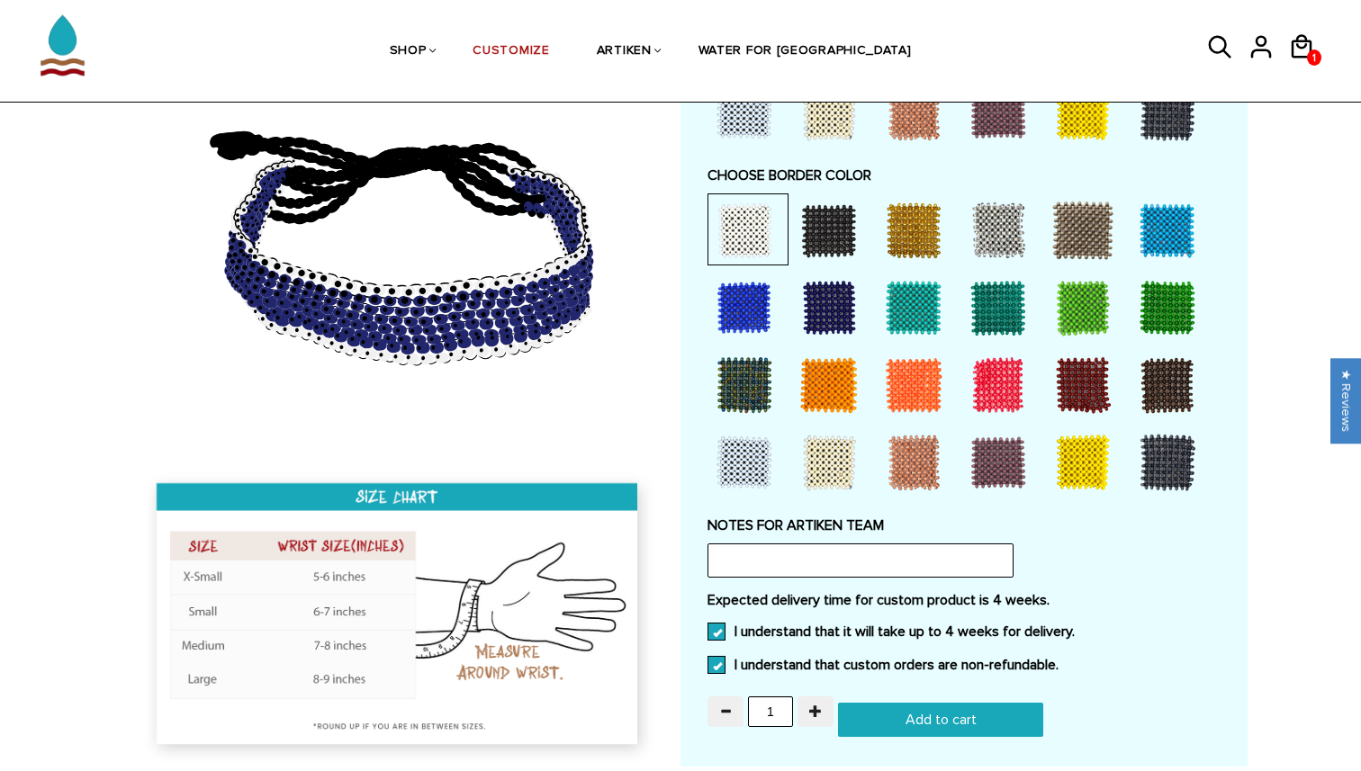
scroll to position [1478, 0]
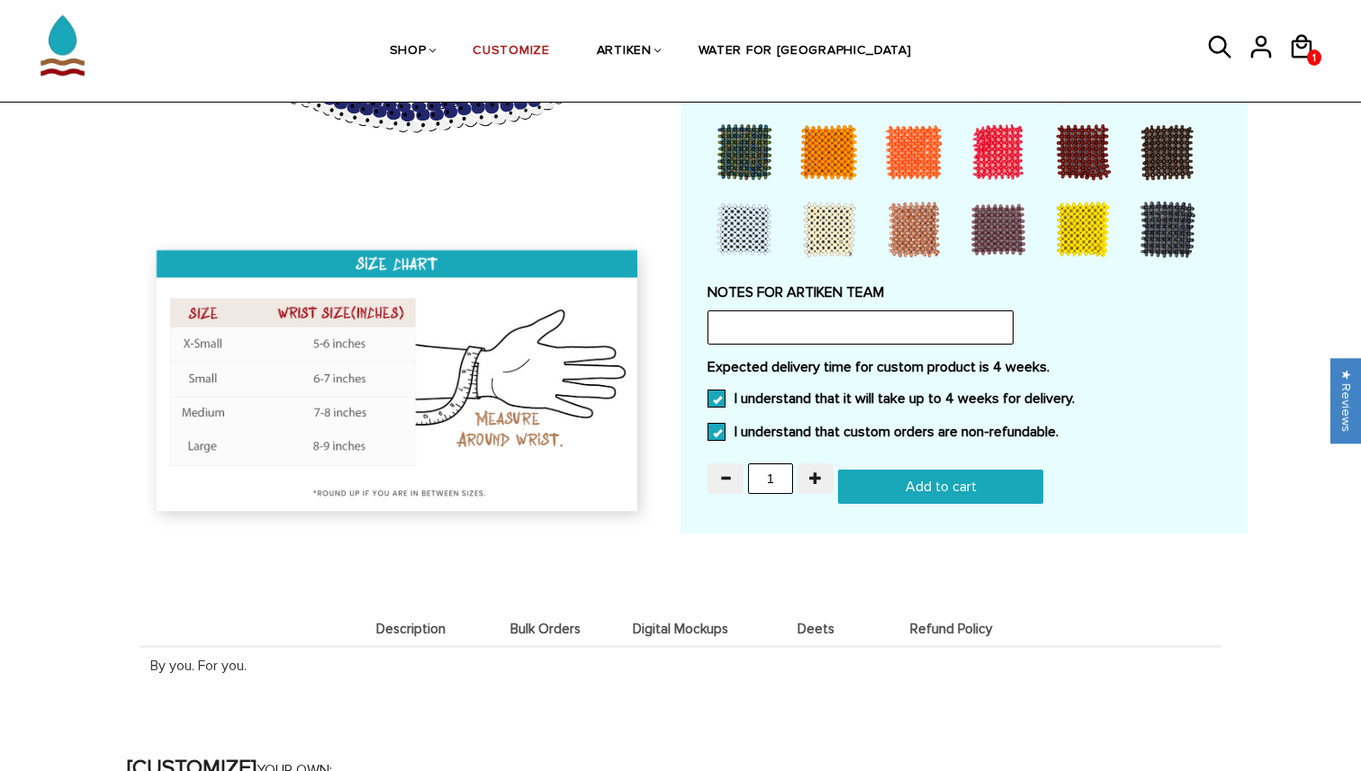
click at [912, 490] on input "Add to cart" at bounding box center [940, 487] width 205 height 34
type input "Add to cart"
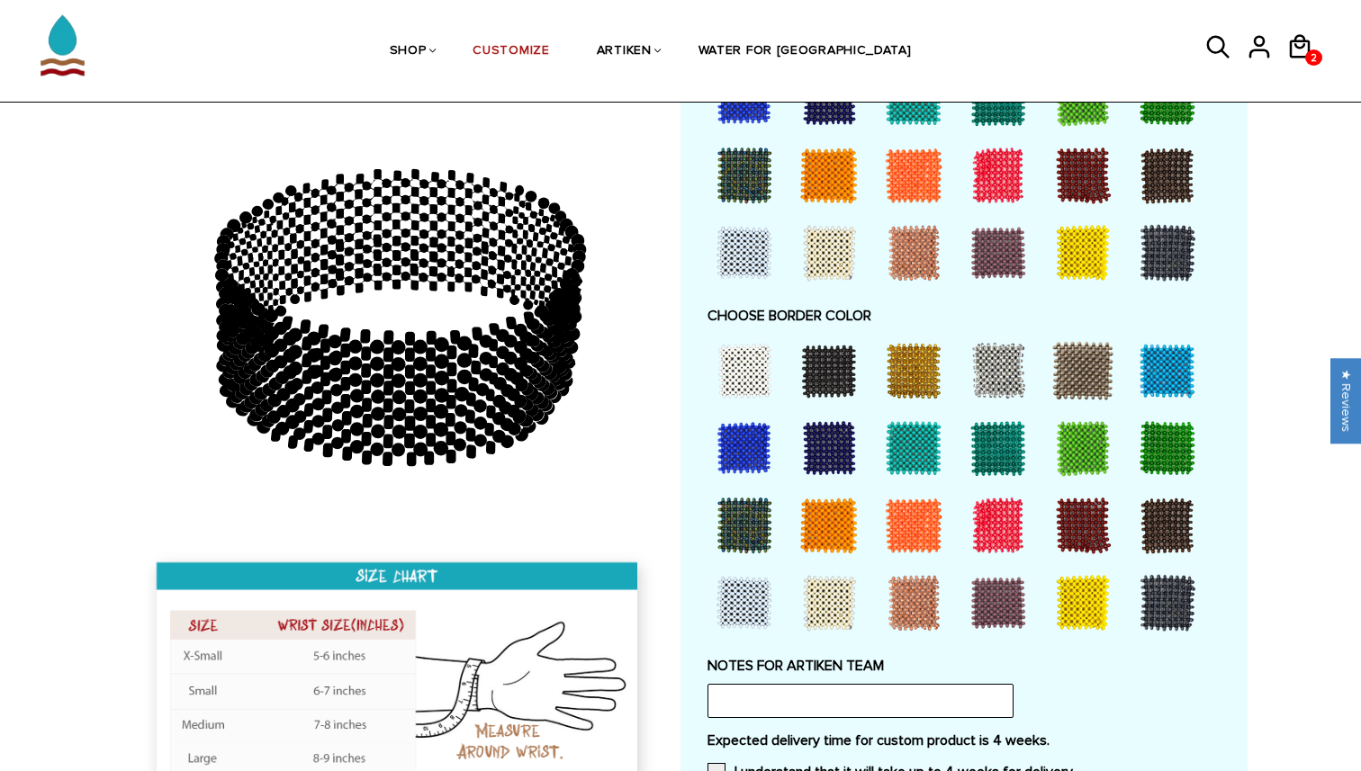
scroll to position [1047, 0]
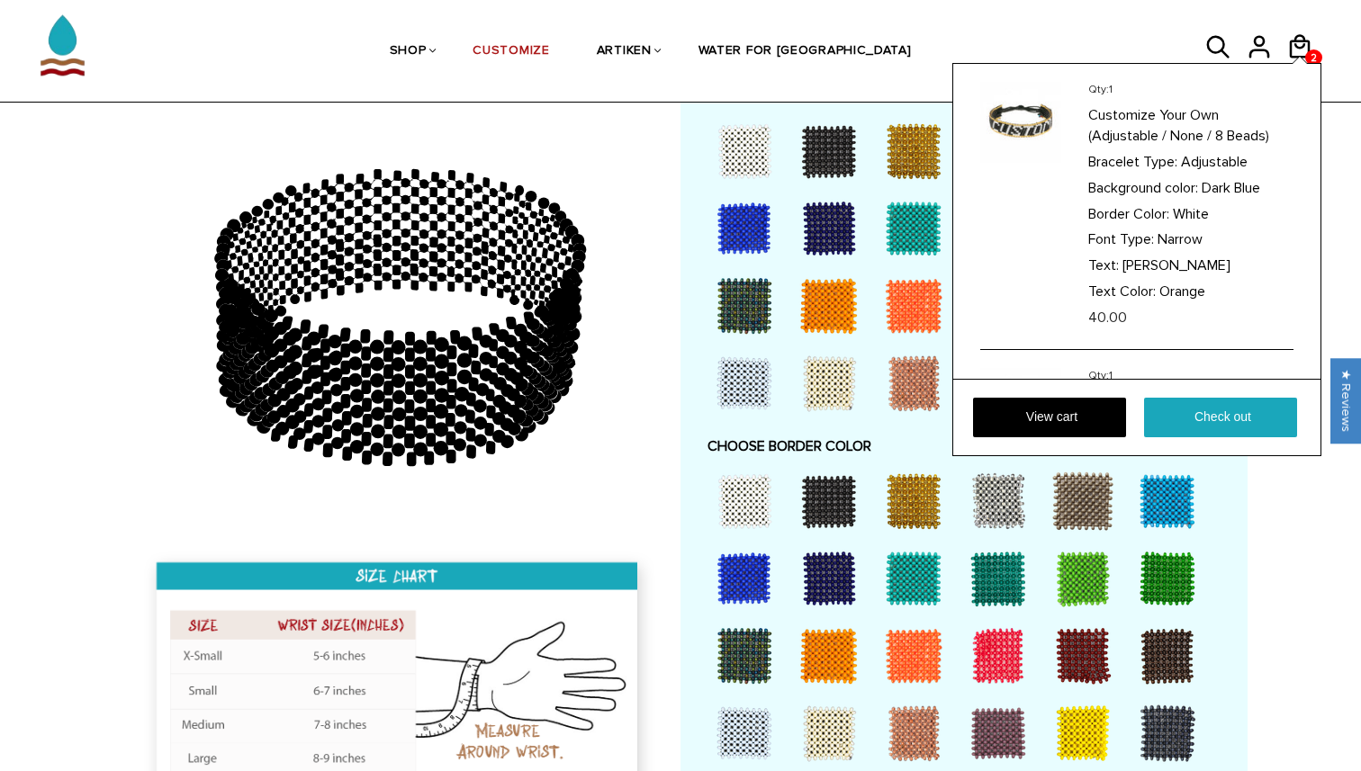
click at [1297, 63] on div "Qty: 1 Customize Your Own (Adjustable / None / 8 Beads) Bracelet Type: Adjustab…" at bounding box center [1136, 259] width 369 height 393
click at [1016, 422] on link "View cart" at bounding box center [1049, 418] width 153 height 40
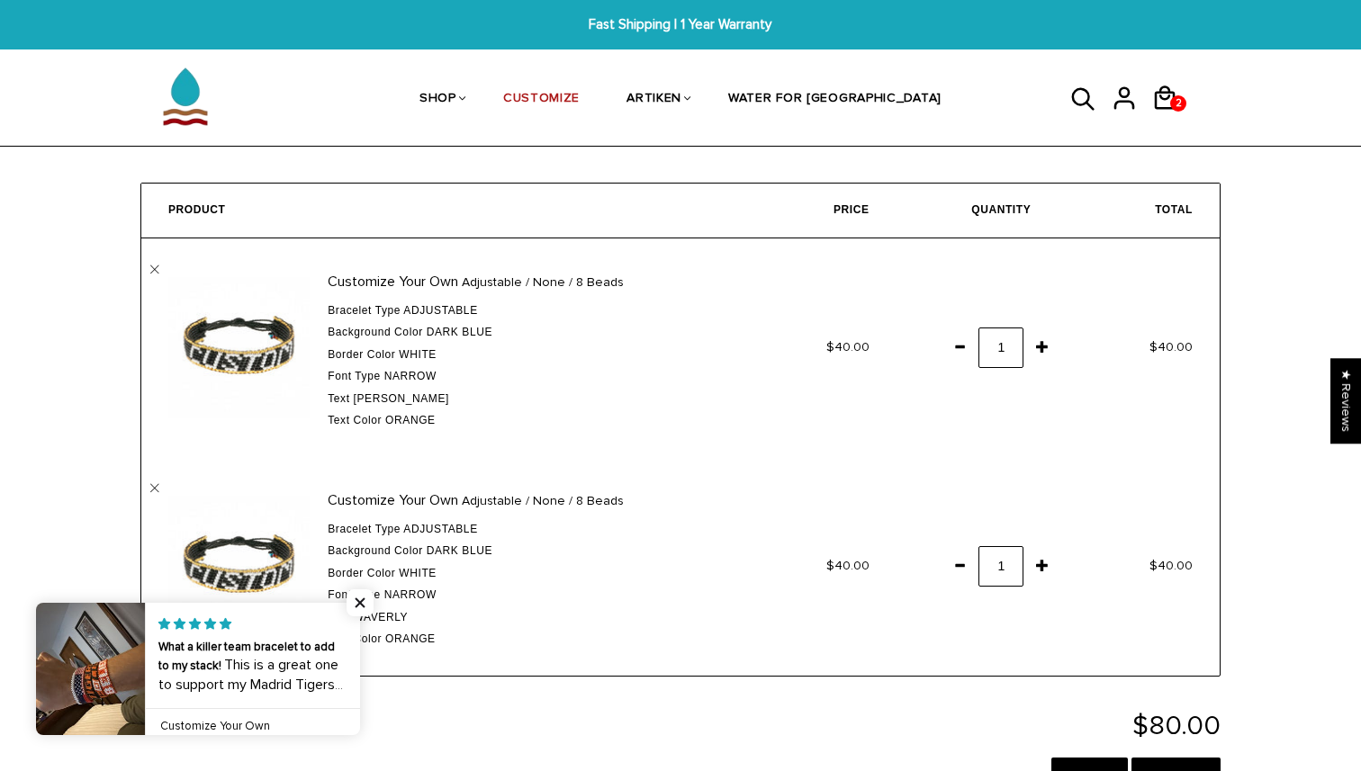
click at [360, 607] on link at bounding box center [360, 669] width 0 height 132
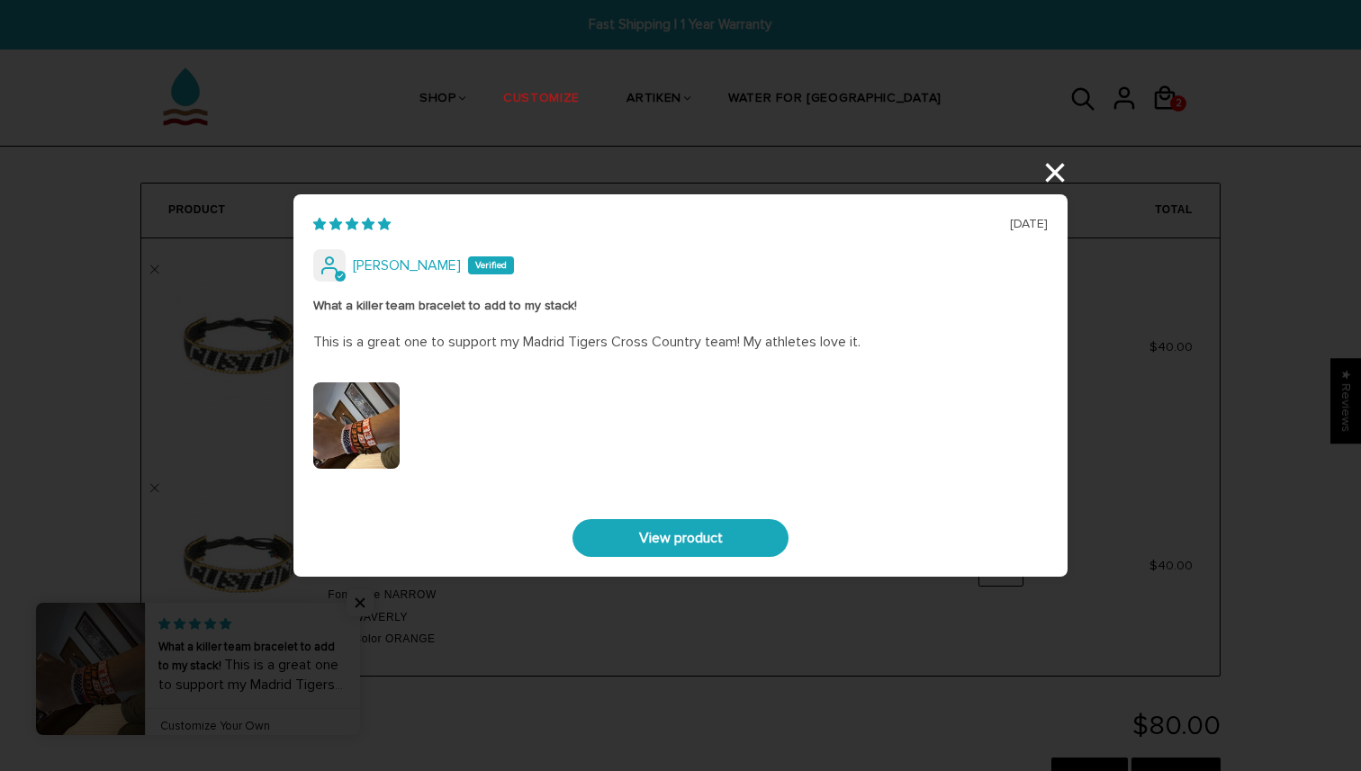
click at [1057, 170] on div "[DATE] [PERSON_NAME] What a killer team bracelet to add to my stack! This is a …" at bounding box center [680, 385] width 1361 height 771
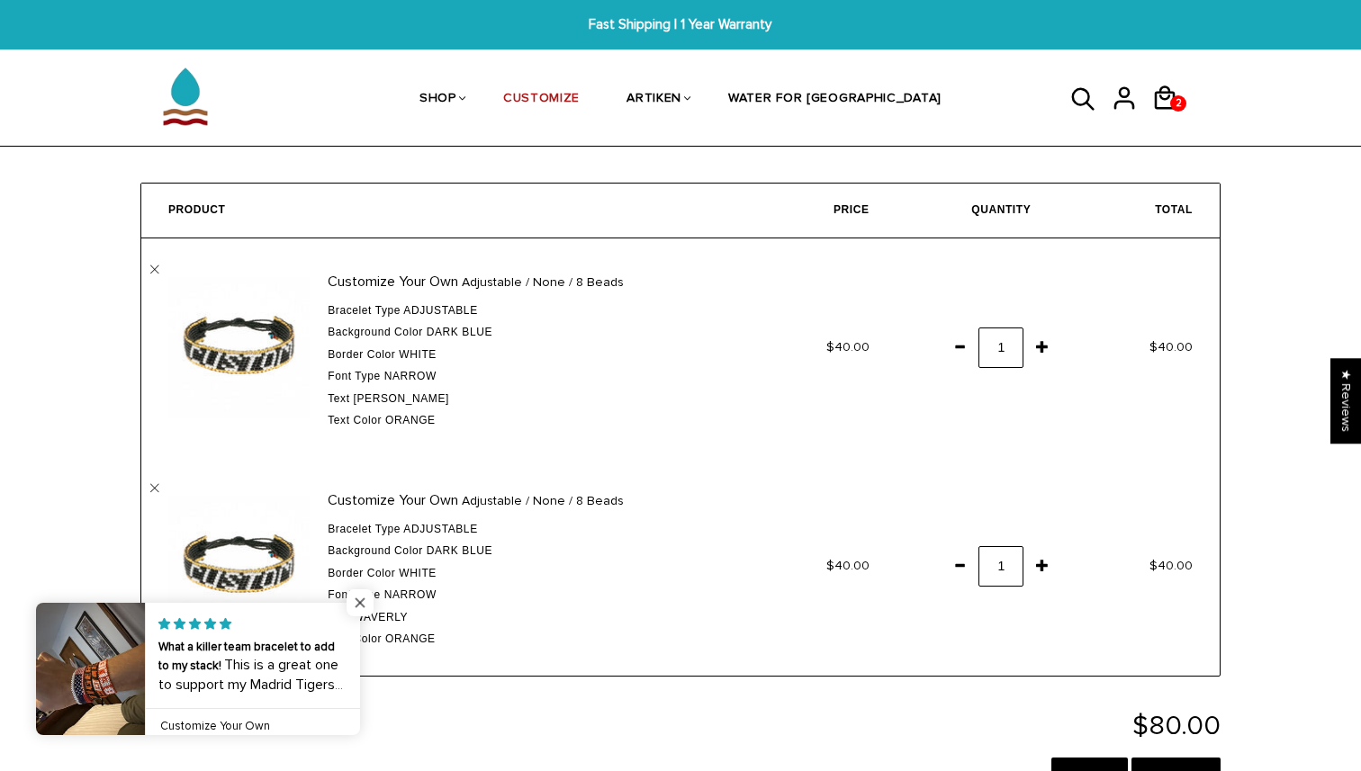
click at [364, 600] on span "Close popup widget" at bounding box center [359, 602] width 27 height 27
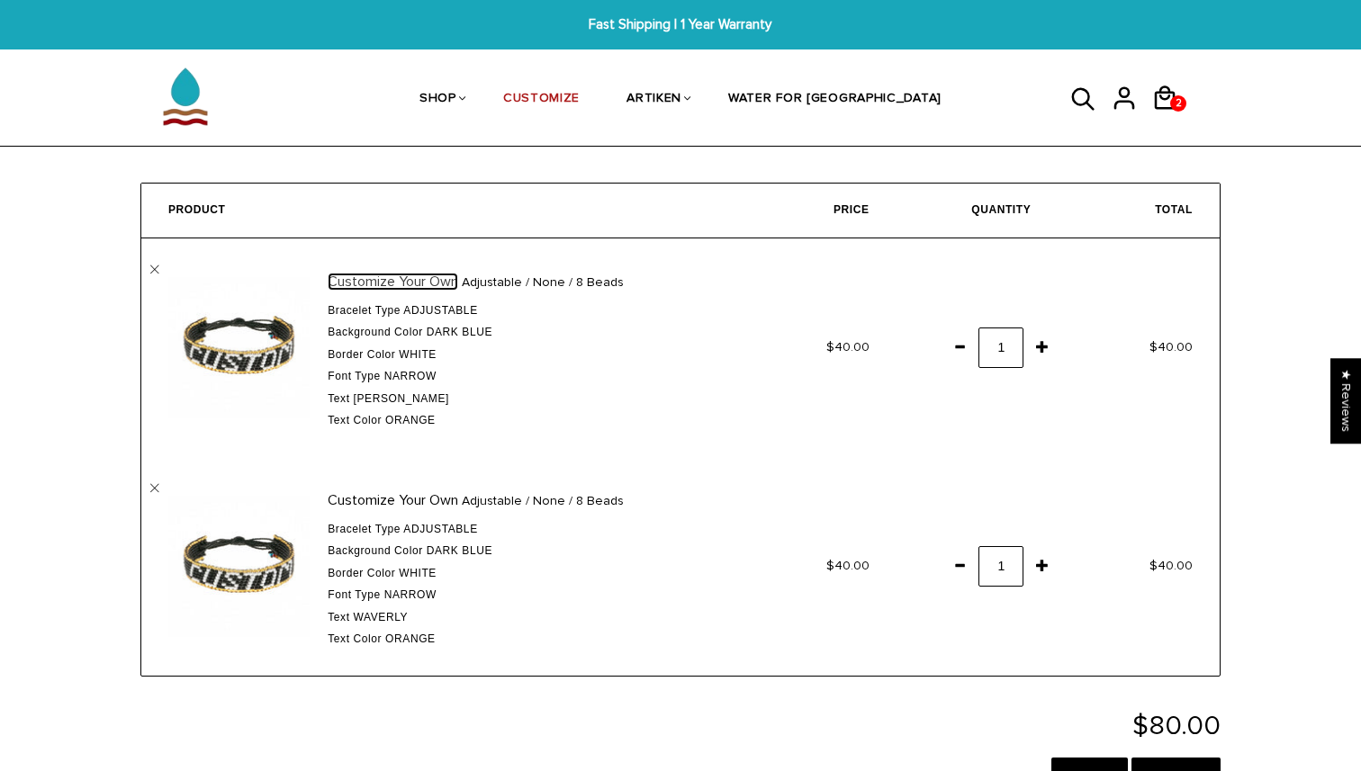
click at [378, 274] on link "Customize Your Own" at bounding box center [393, 282] width 130 height 18
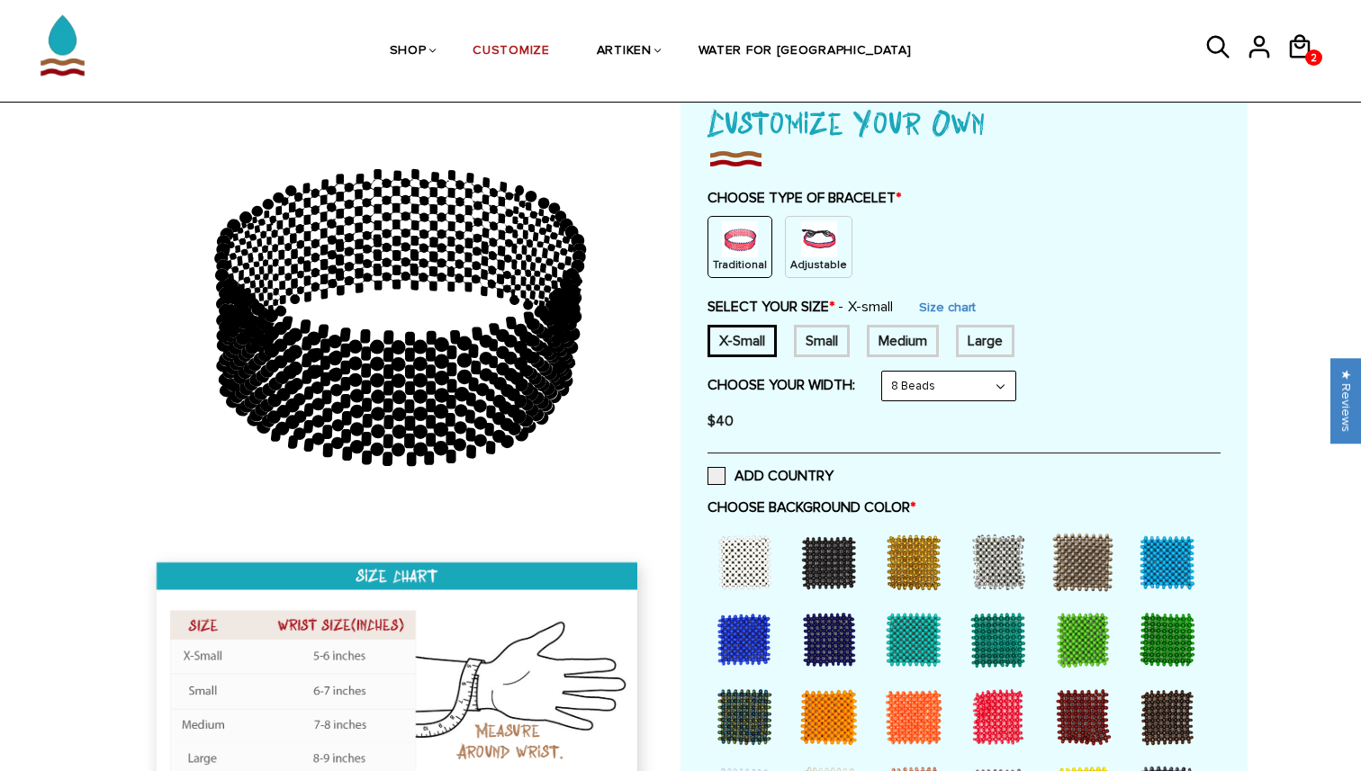
scroll to position [127, 0]
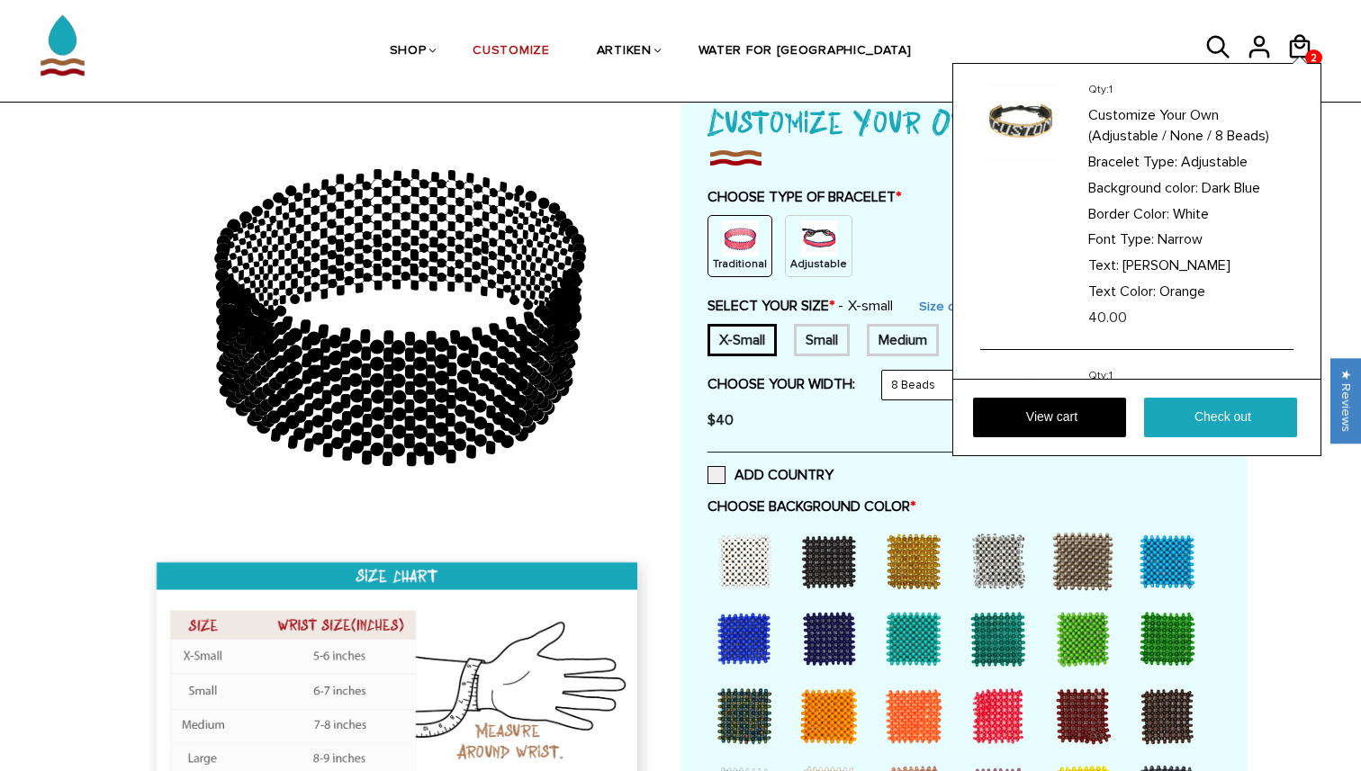
click at [1299, 63] on div "Qty: 1 Customize Your Own (Adjustable / None / 8 Beads) Bracelet Type: Adjustab…" at bounding box center [1136, 259] width 369 height 393
click at [1100, 416] on link "View cart" at bounding box center [1049, 418] width 153 height 40
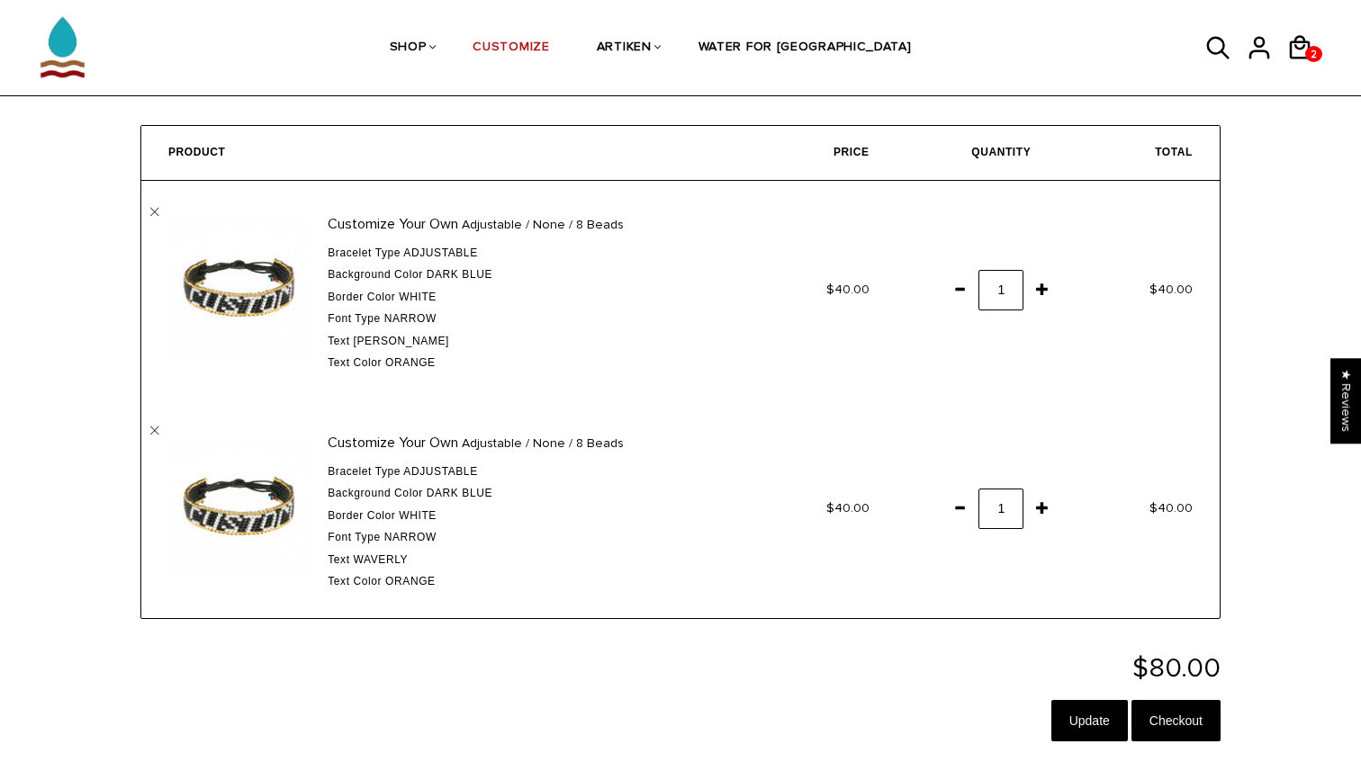
scroll to position [85, 0]
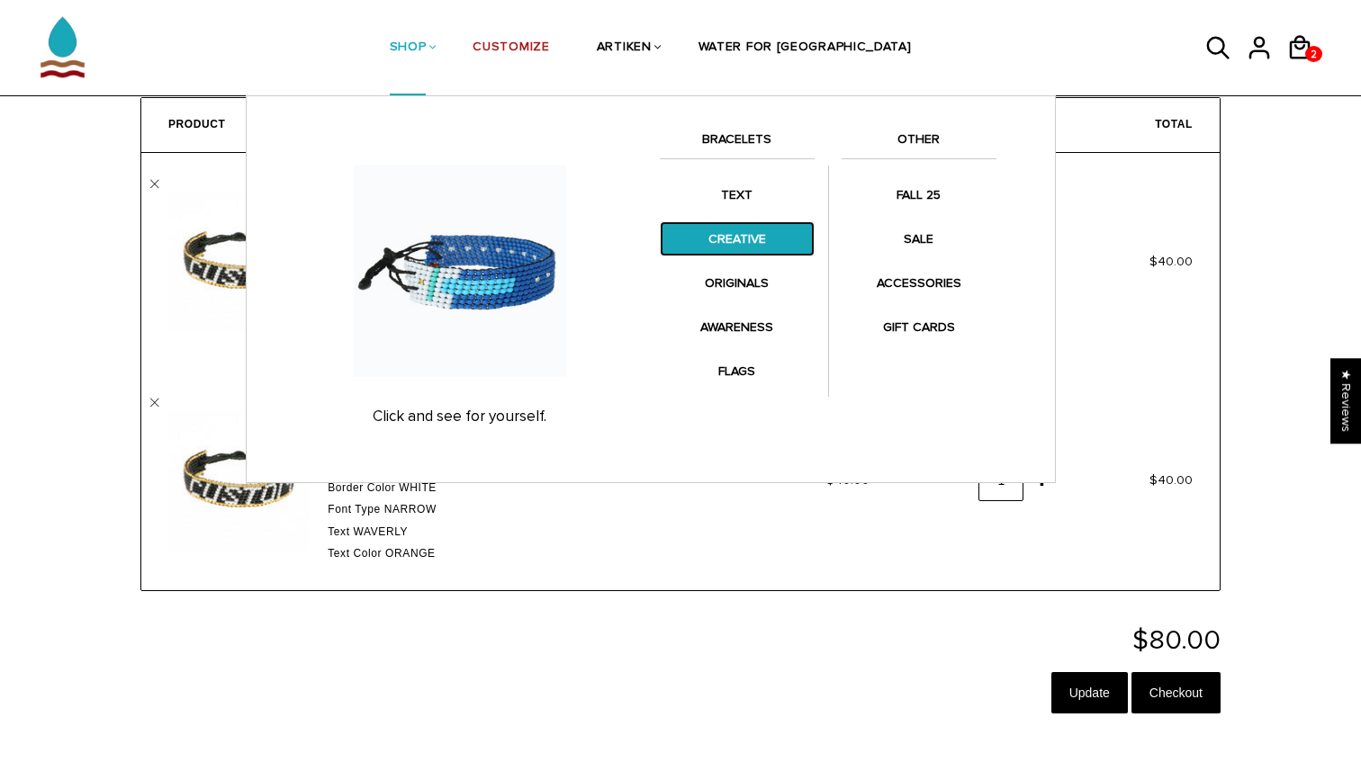
click at [746, 230] on link "CREATIVE" at bounding box center [737, 238] width 155 height 35
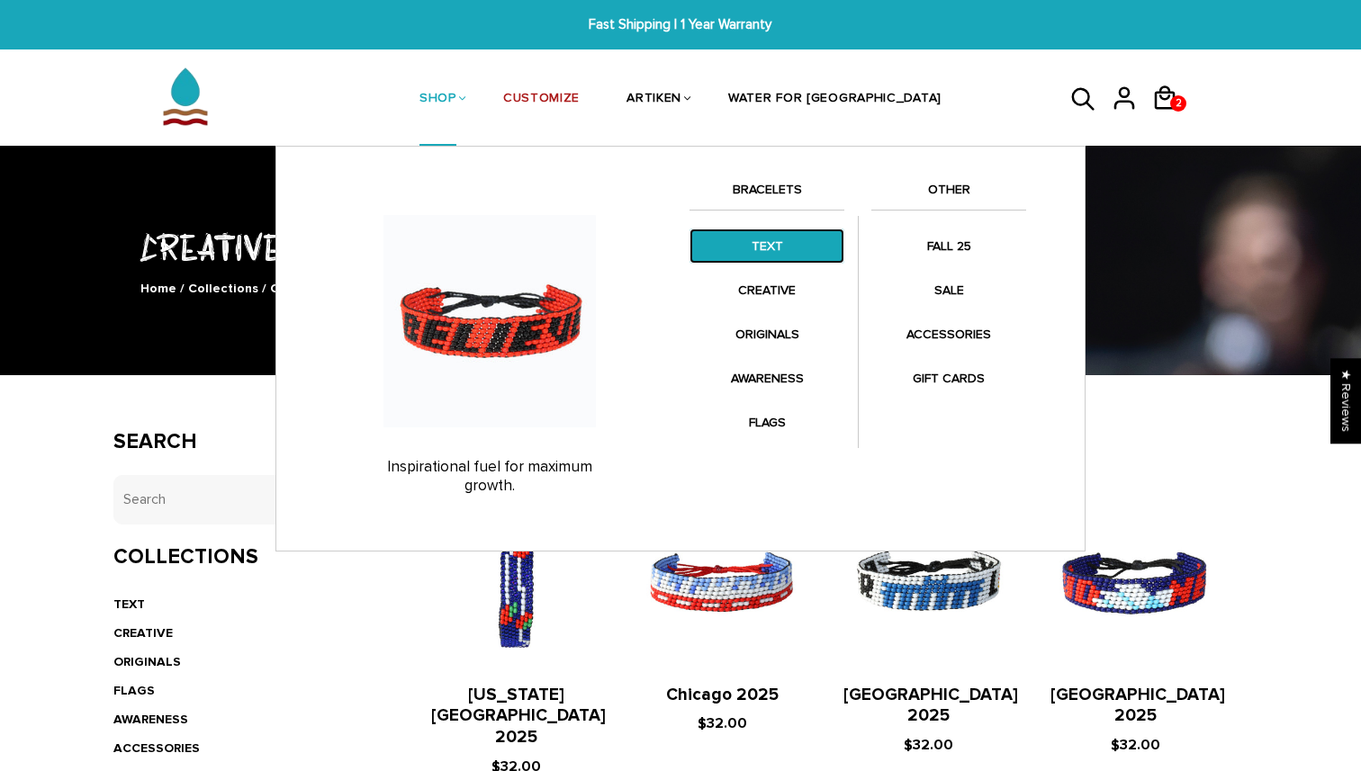
click at [787, 248] on link "TEXT" at bounding box center [766, 246] width 155 height 35
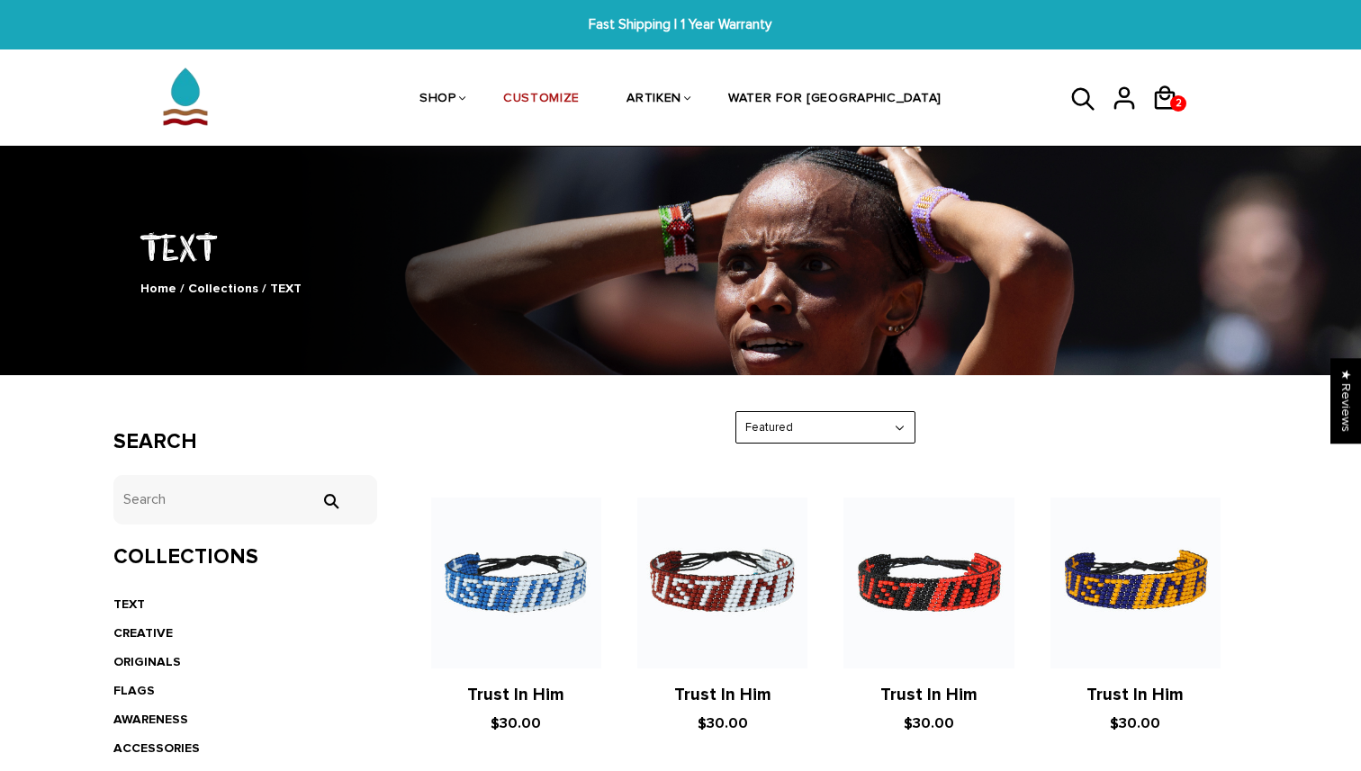
scroll to position [253, 0]
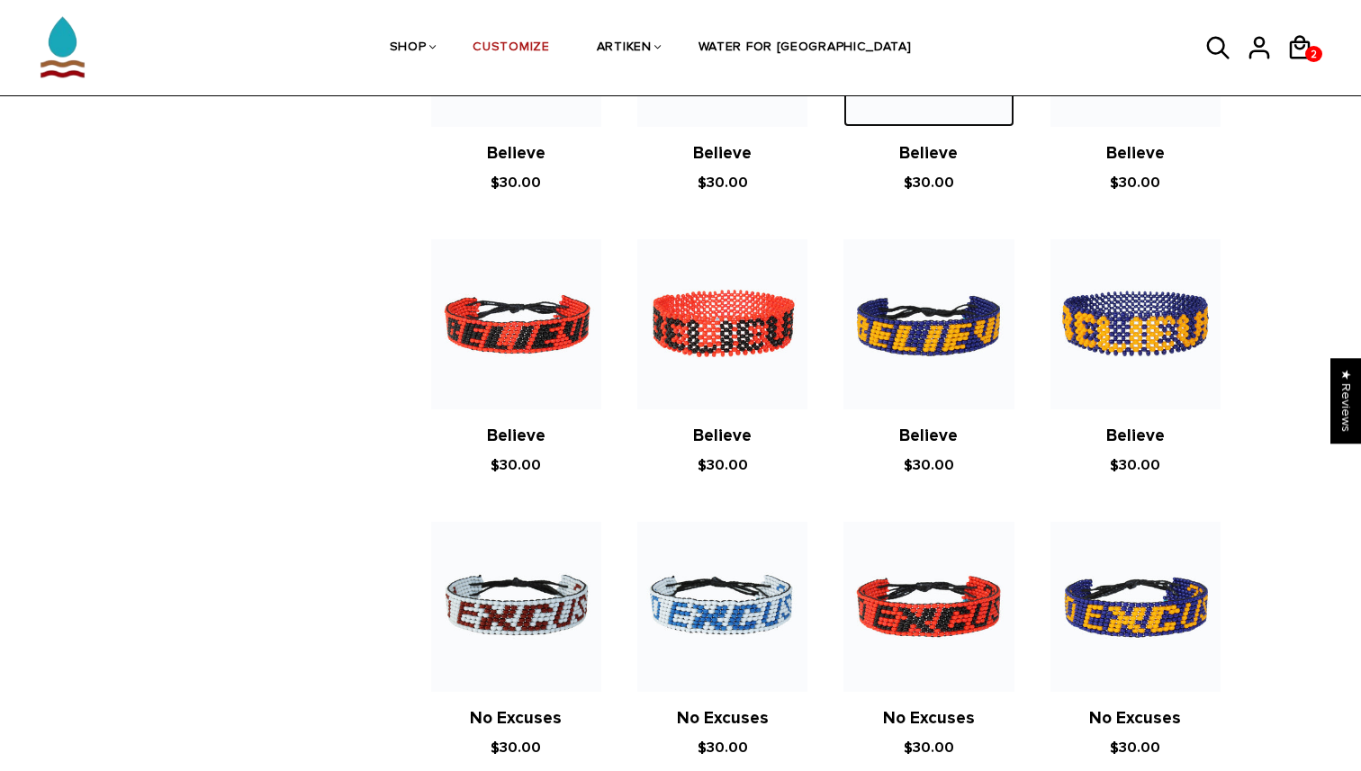
click at [971, 107] on img at bounding box center [928, 41] width 170 height 170
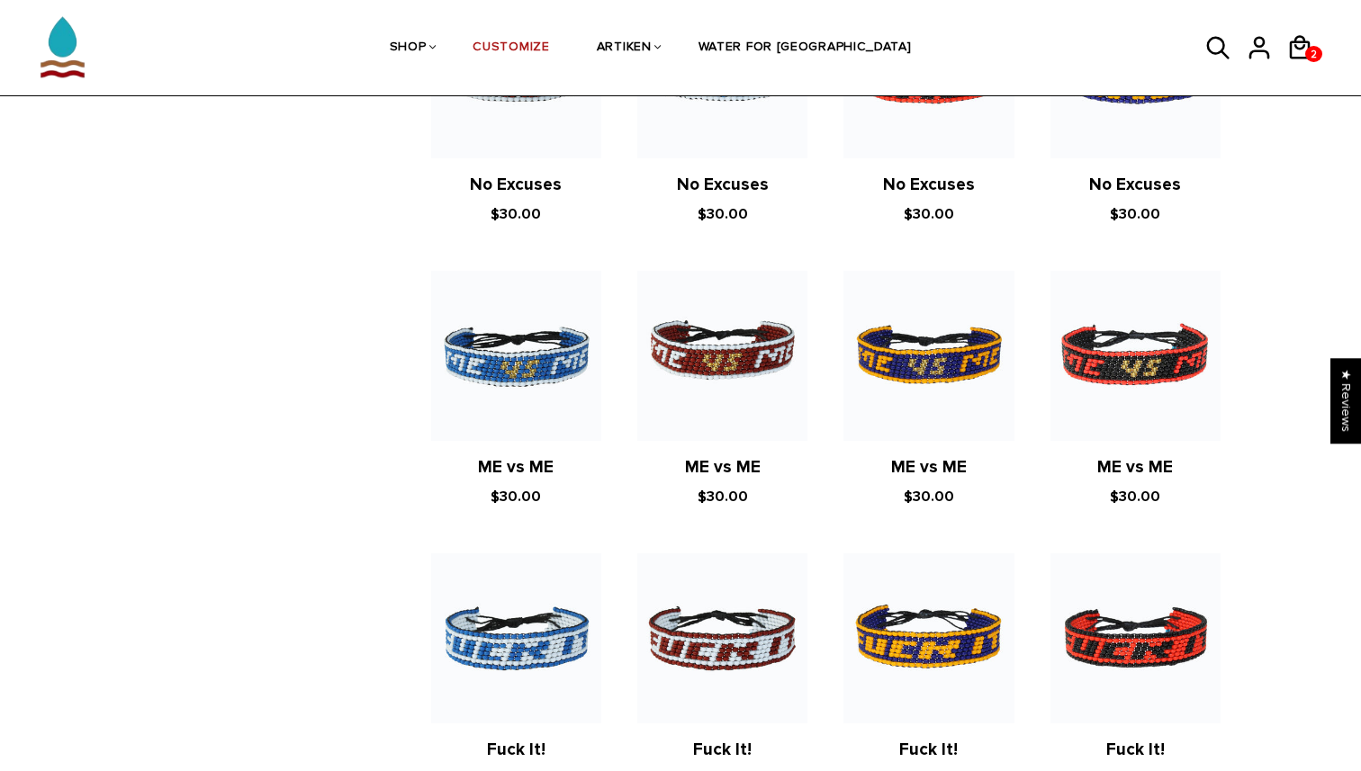
scroll to position [575, 0]
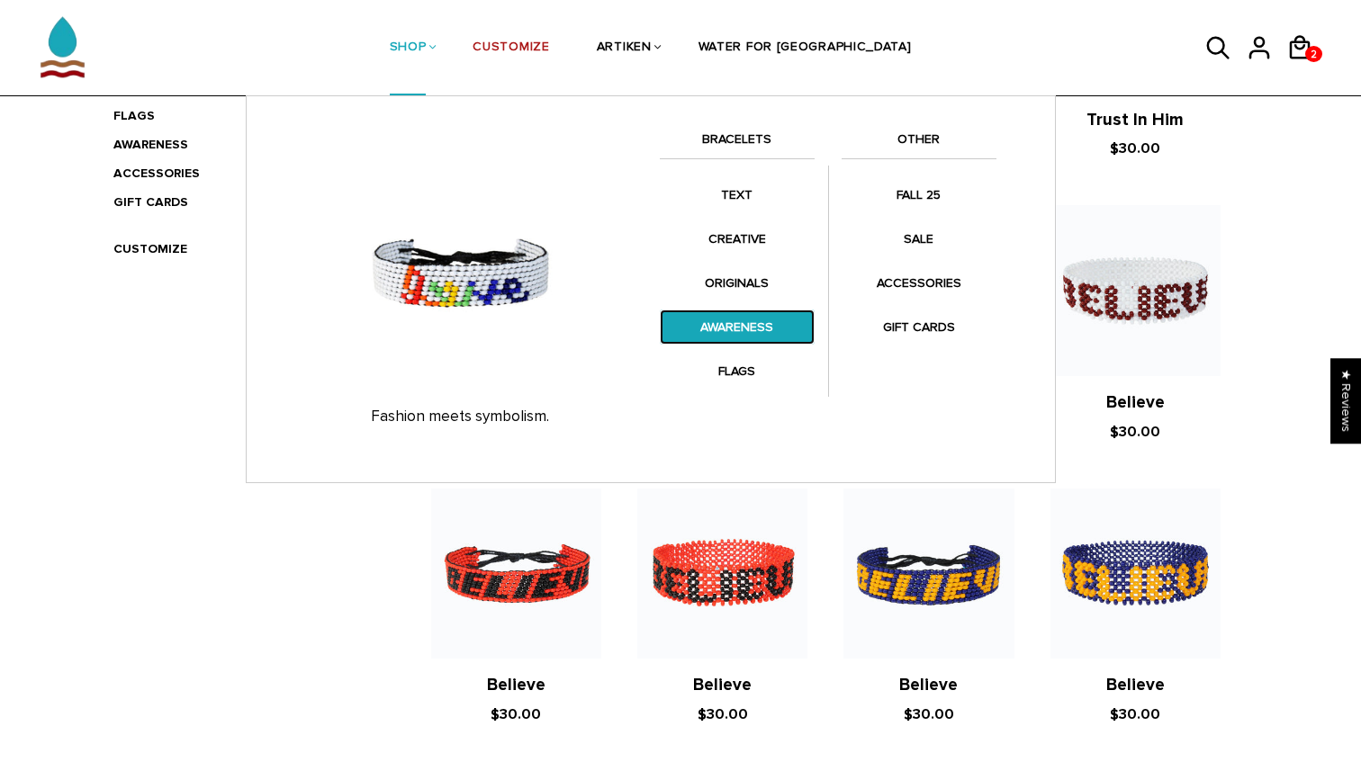
click at [745, 320] on link "AWARENESS" at bounding box center [737, 327] width 155 height 35
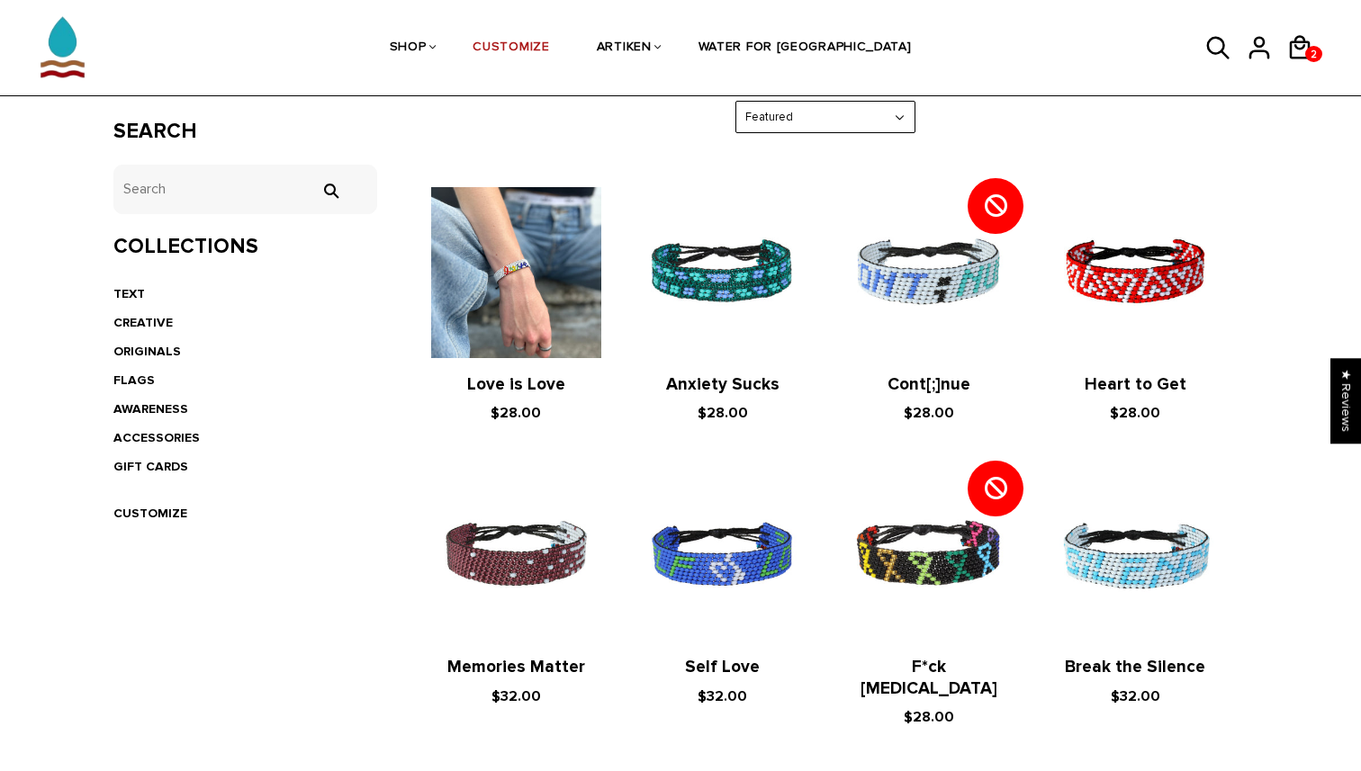
scroll to position [308, 0]
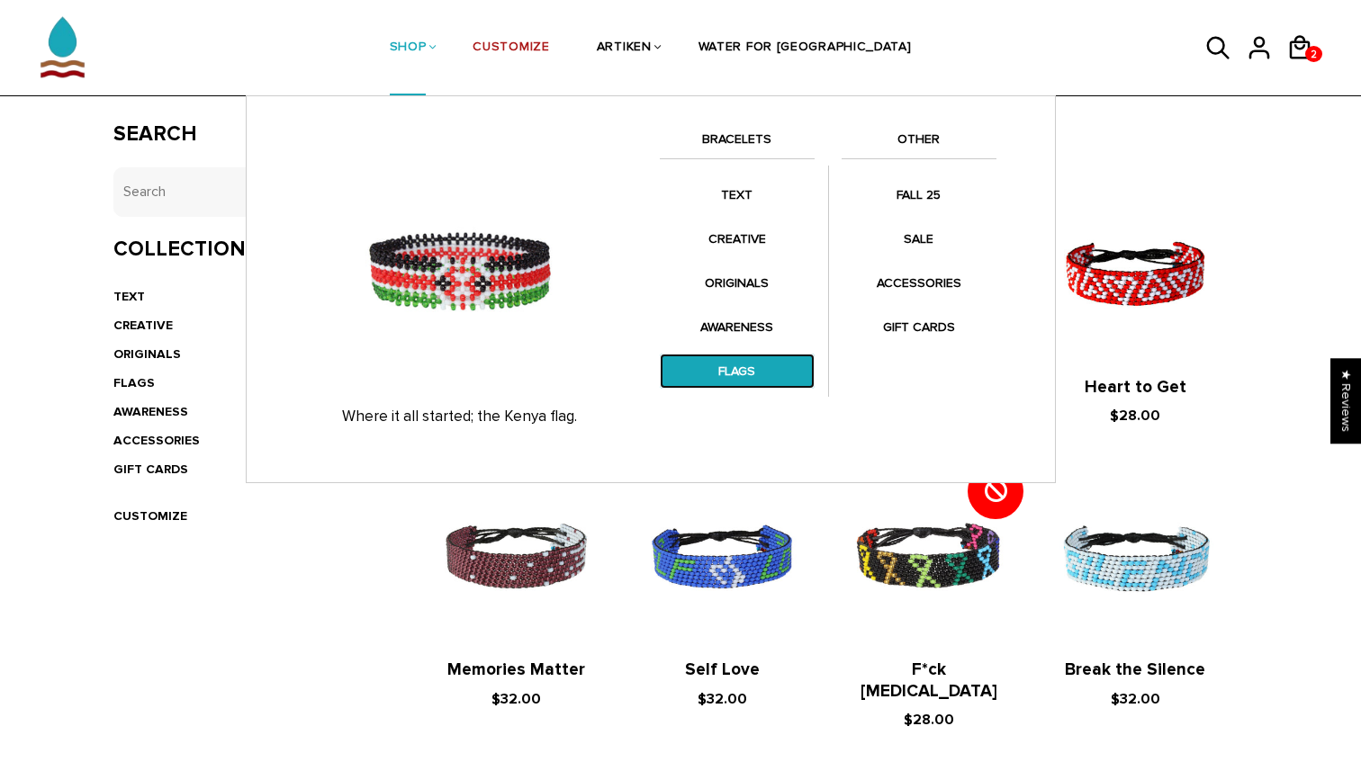
click at [753, 370] on link "FLAGS" at bounding box center [737, 371] width 155 height 35
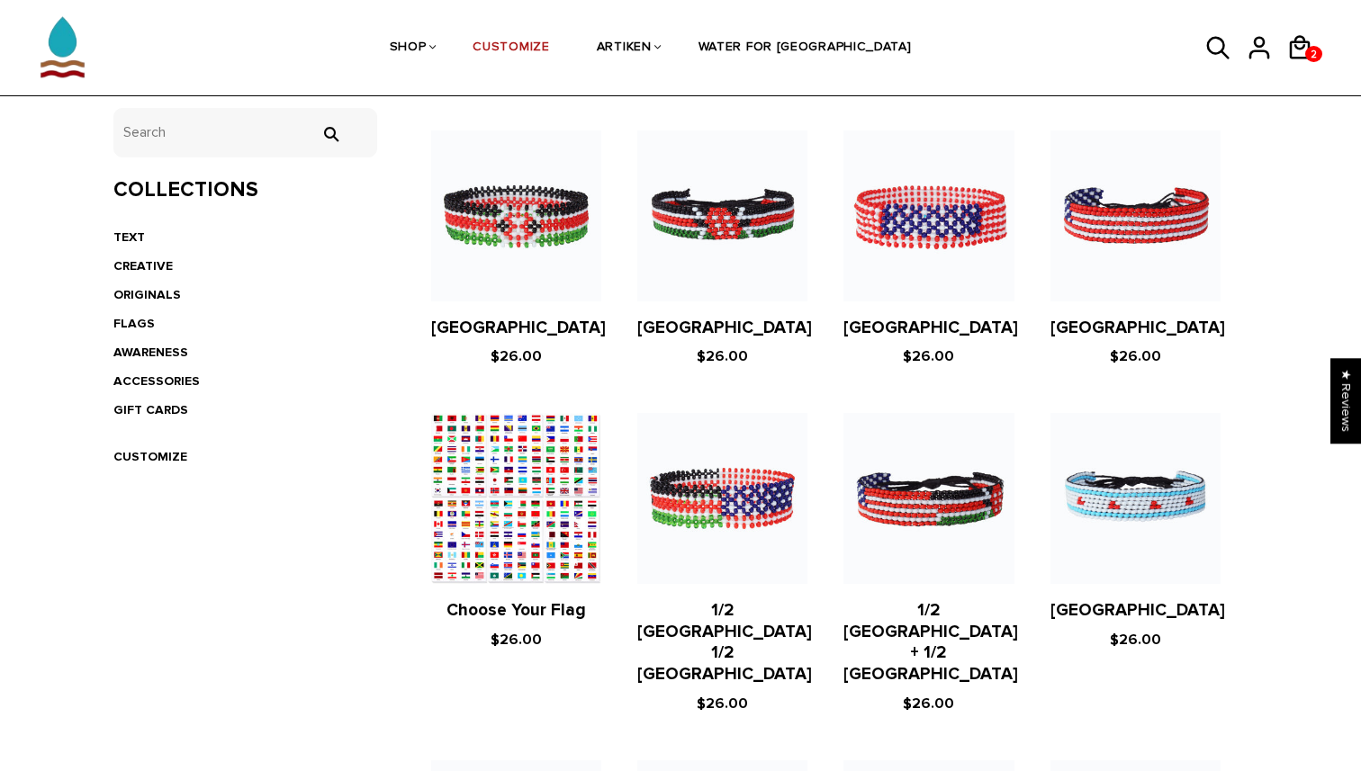
scroll to position [480, 0]
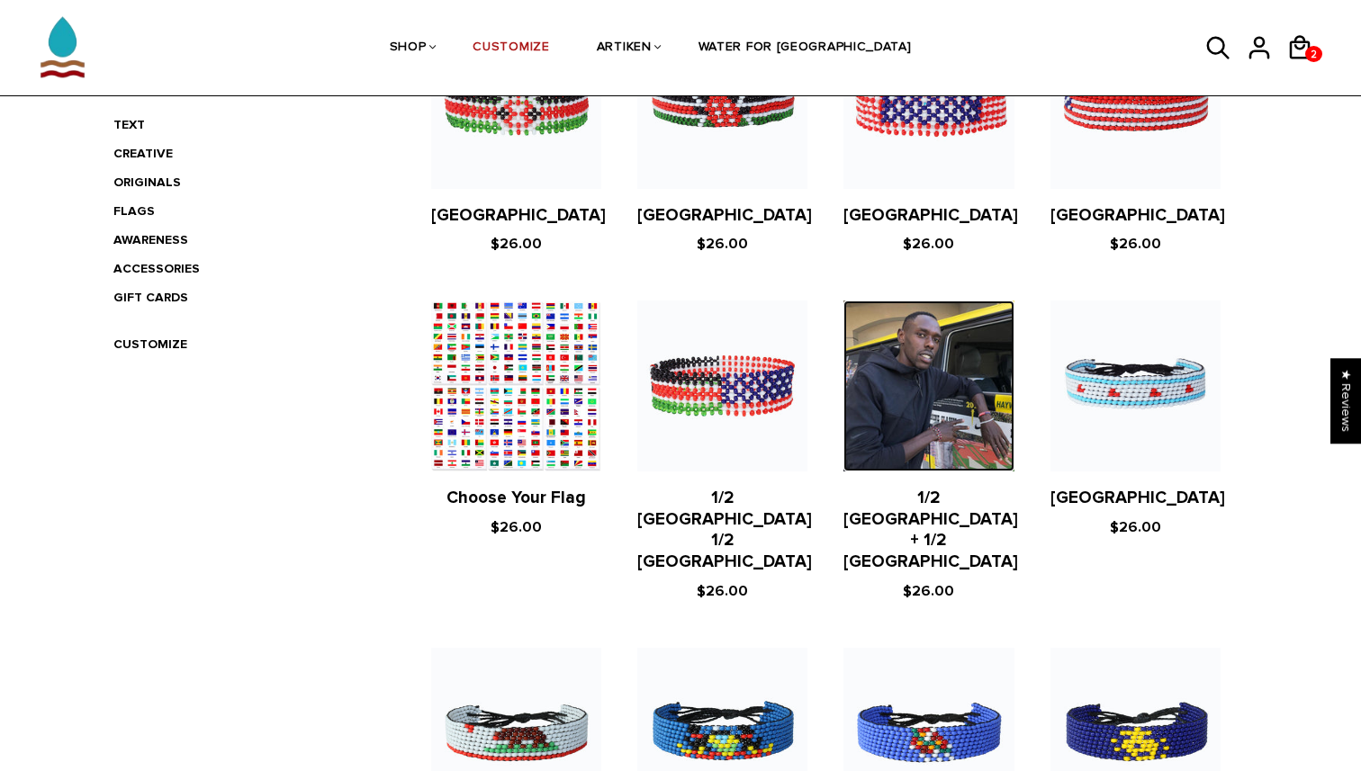
click at [947, 431] on img at bounding box center [928, 386] width 170 height 170
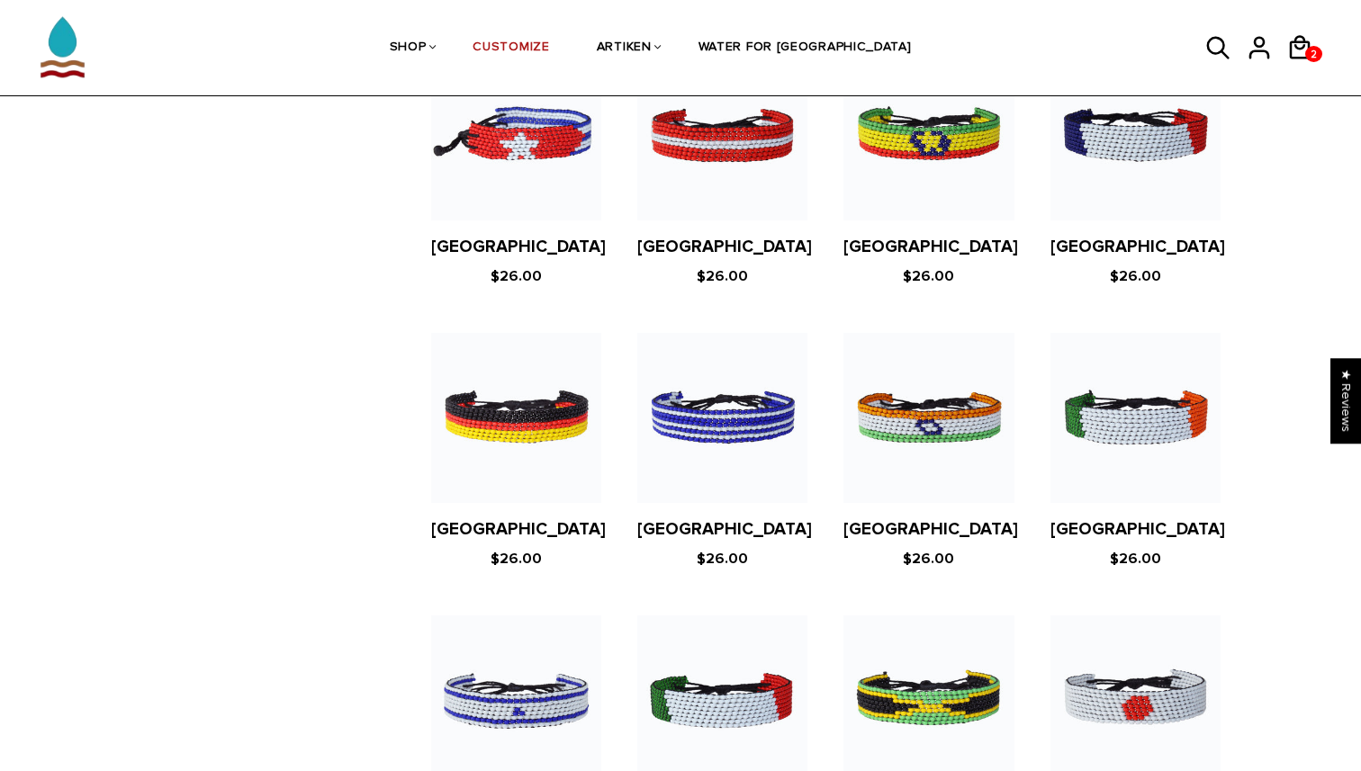
scroll to position [2524, 0]
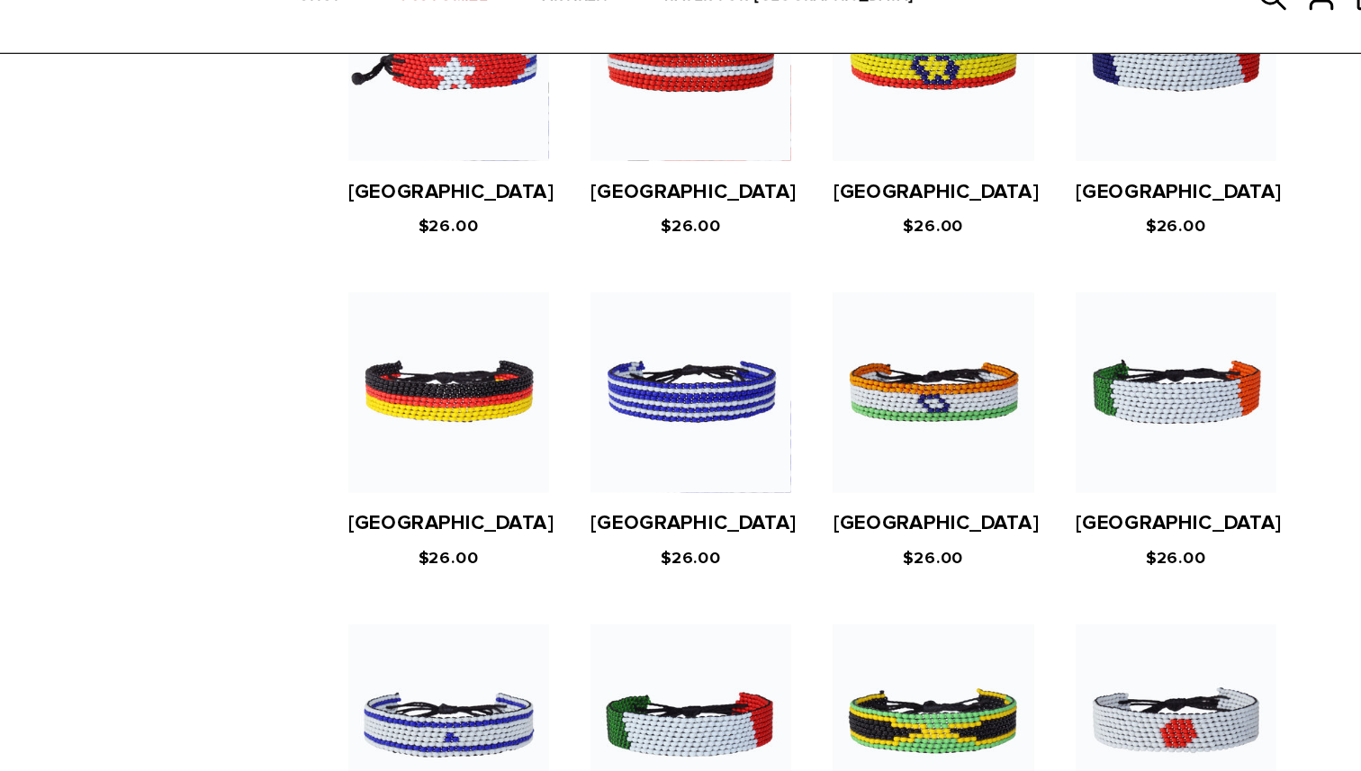
click at [903, 340] on figure at bounding box center [928, 385] width 170 height 170
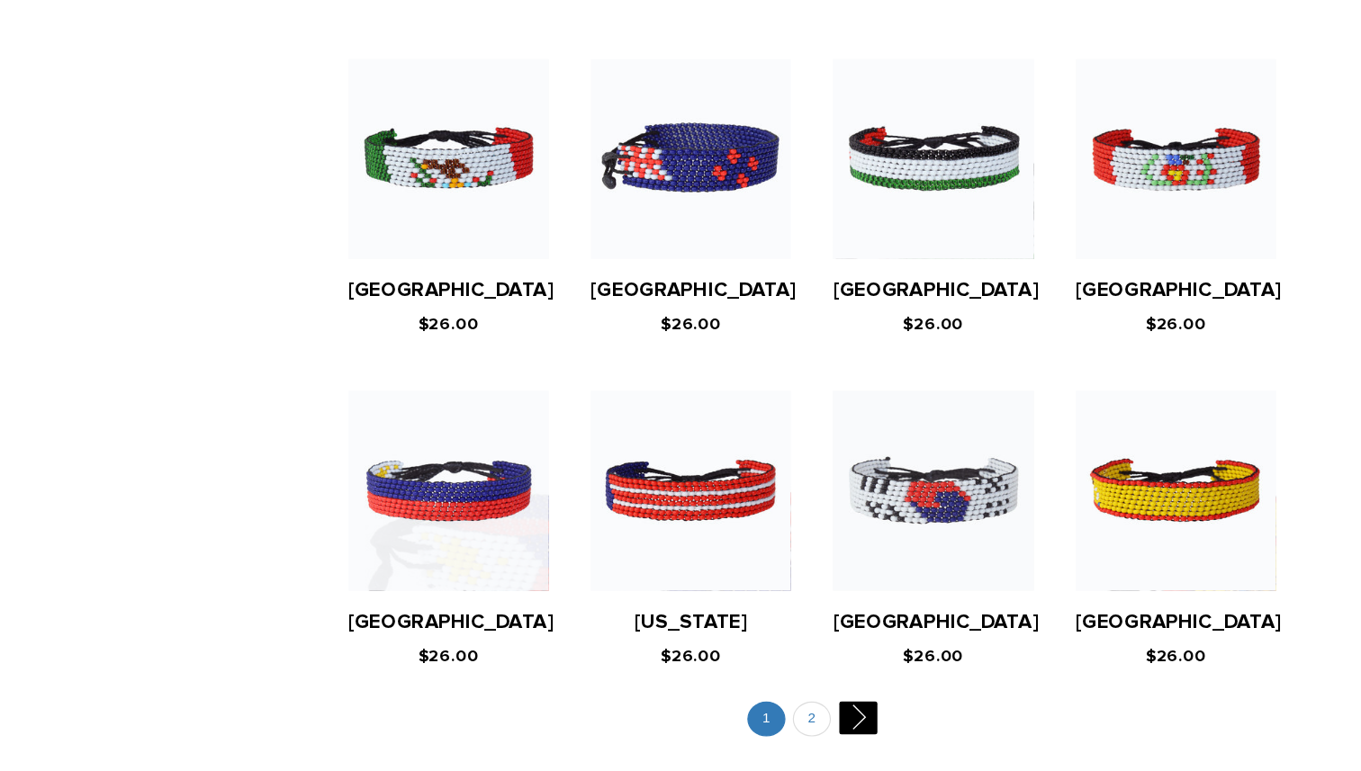
scroll to position [3226, 0]
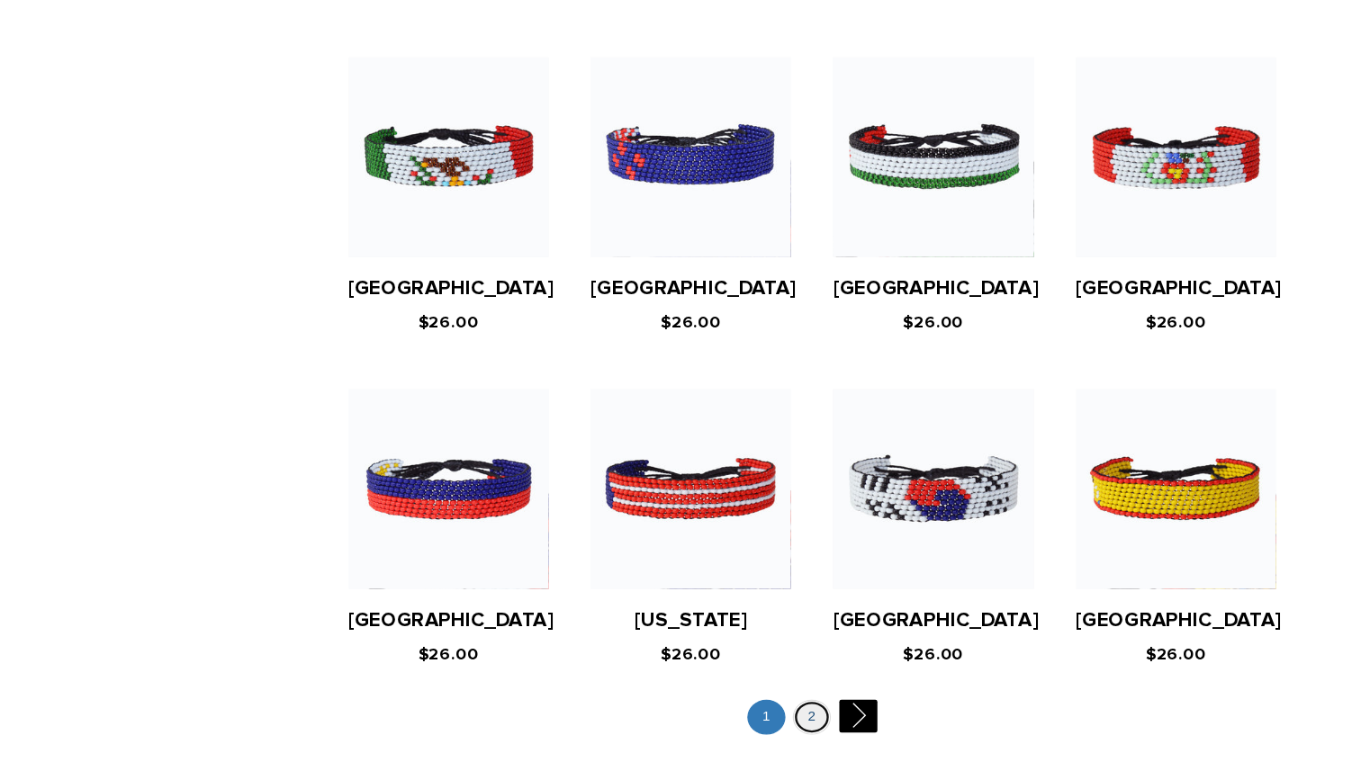
click at [834, 710] on link "2" at bounding box center [825, 725] width 32 height 30
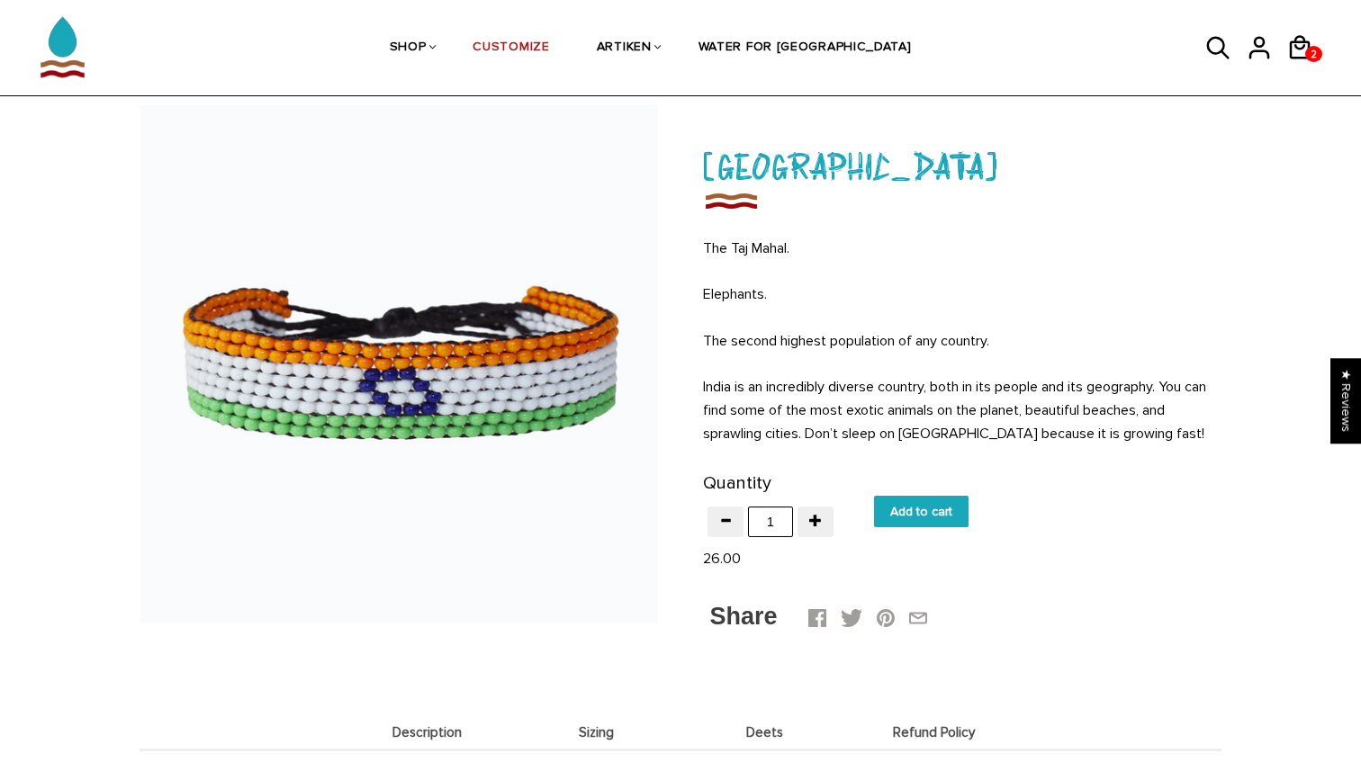
scroll to position [103, 0]
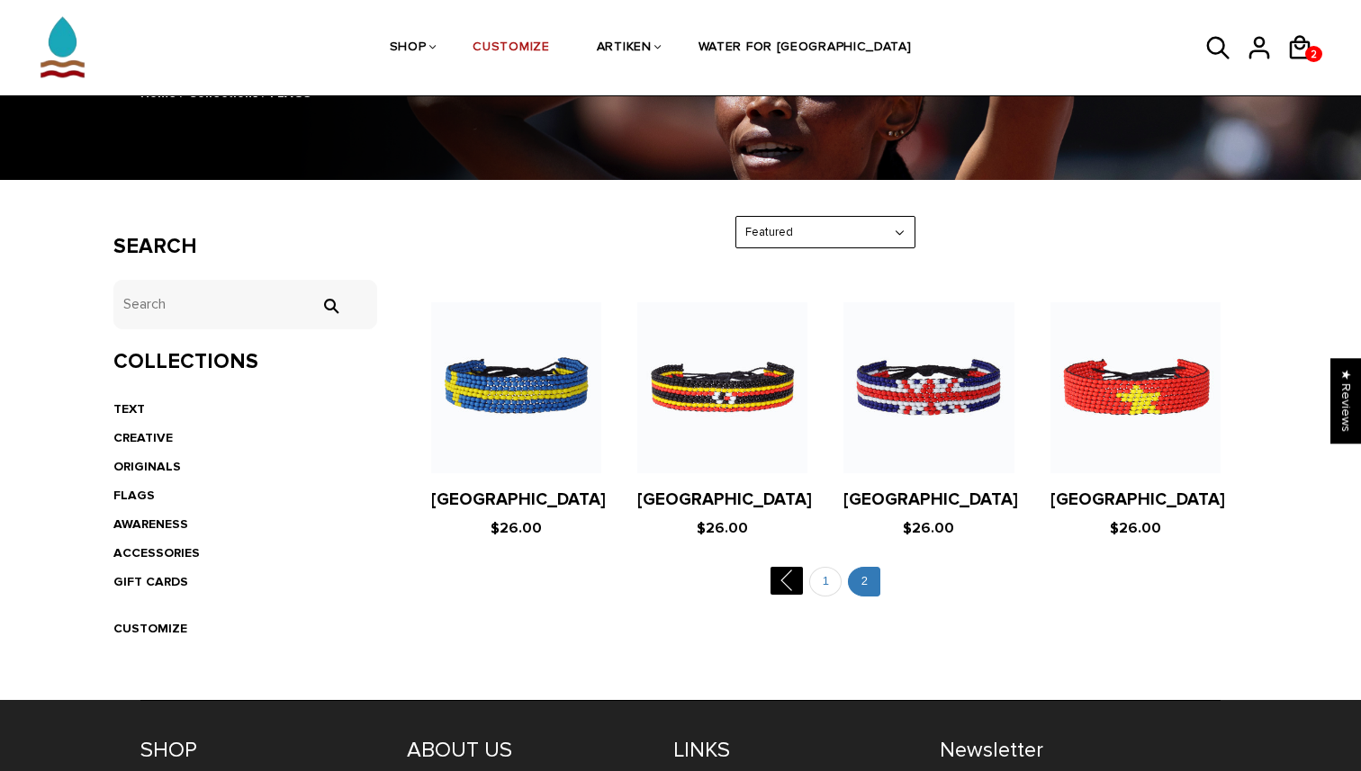
scroll to position [196, 0]
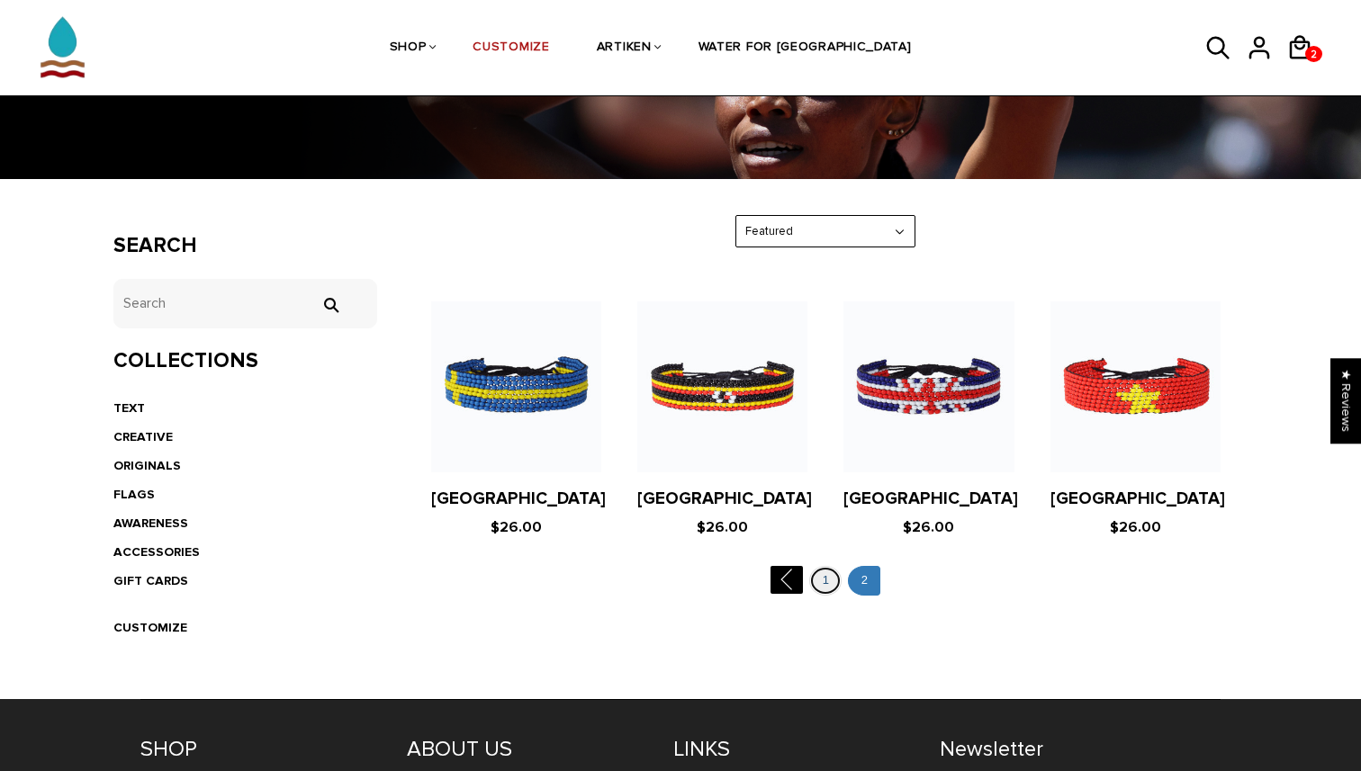
click at [815, 580] on link "1" at bounding box center [825, 581] width 32 height 30
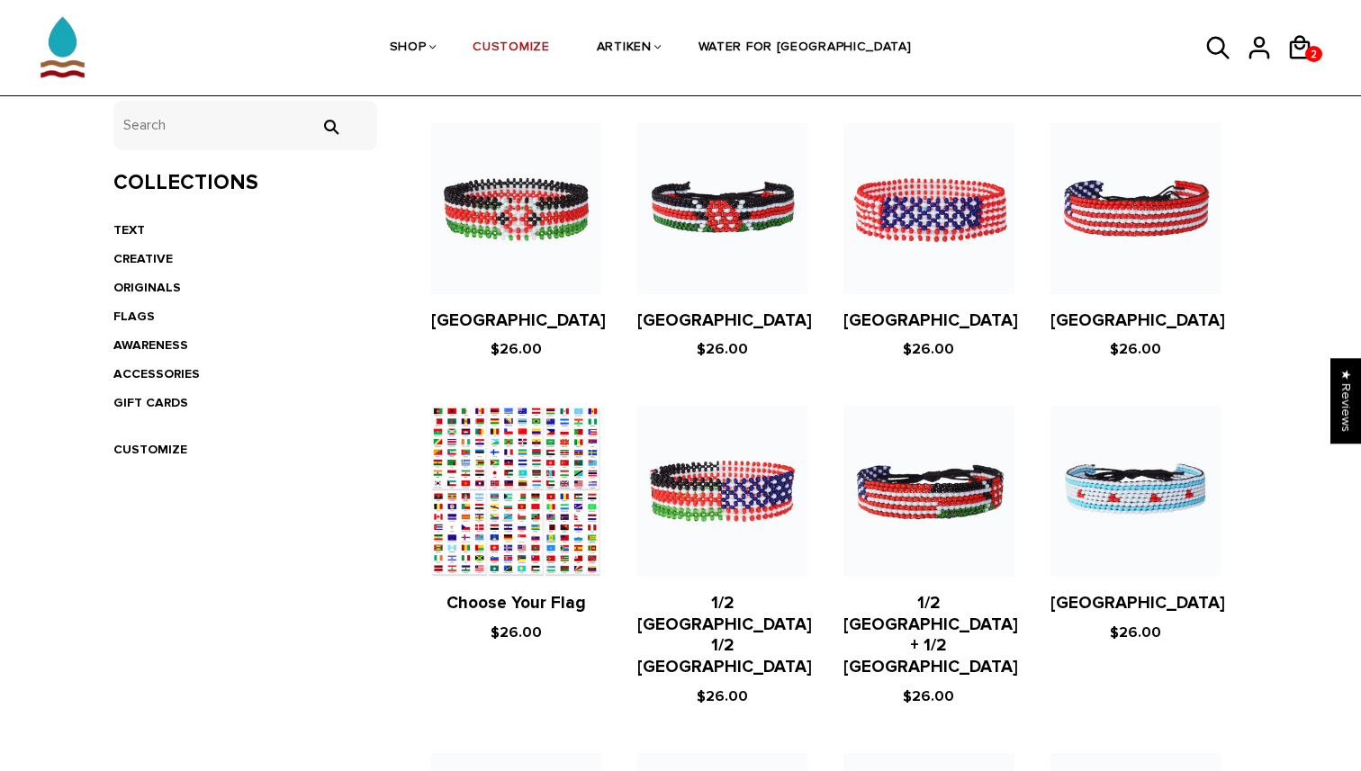
scroll to position [377, 0]
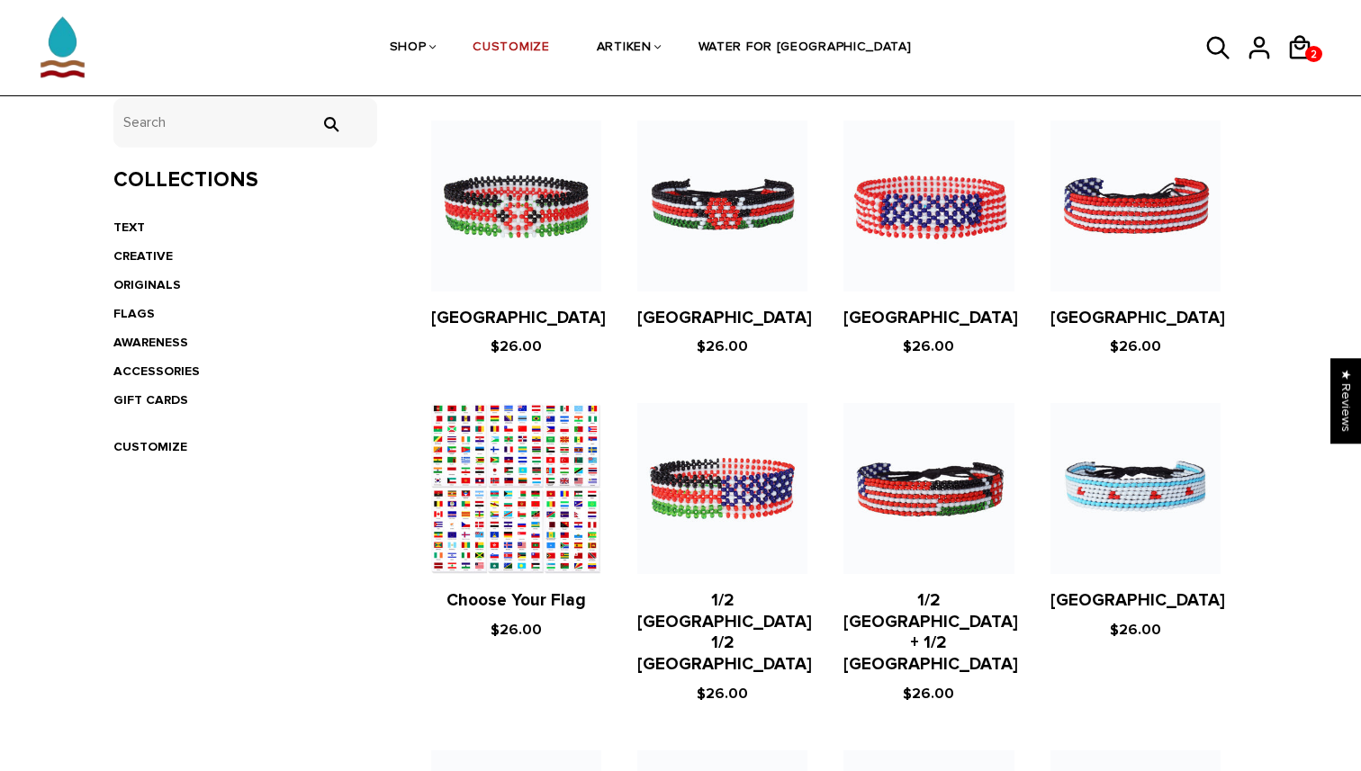
click at [454, 573] on figure at bounding box center [516, 488] width 170 height 170
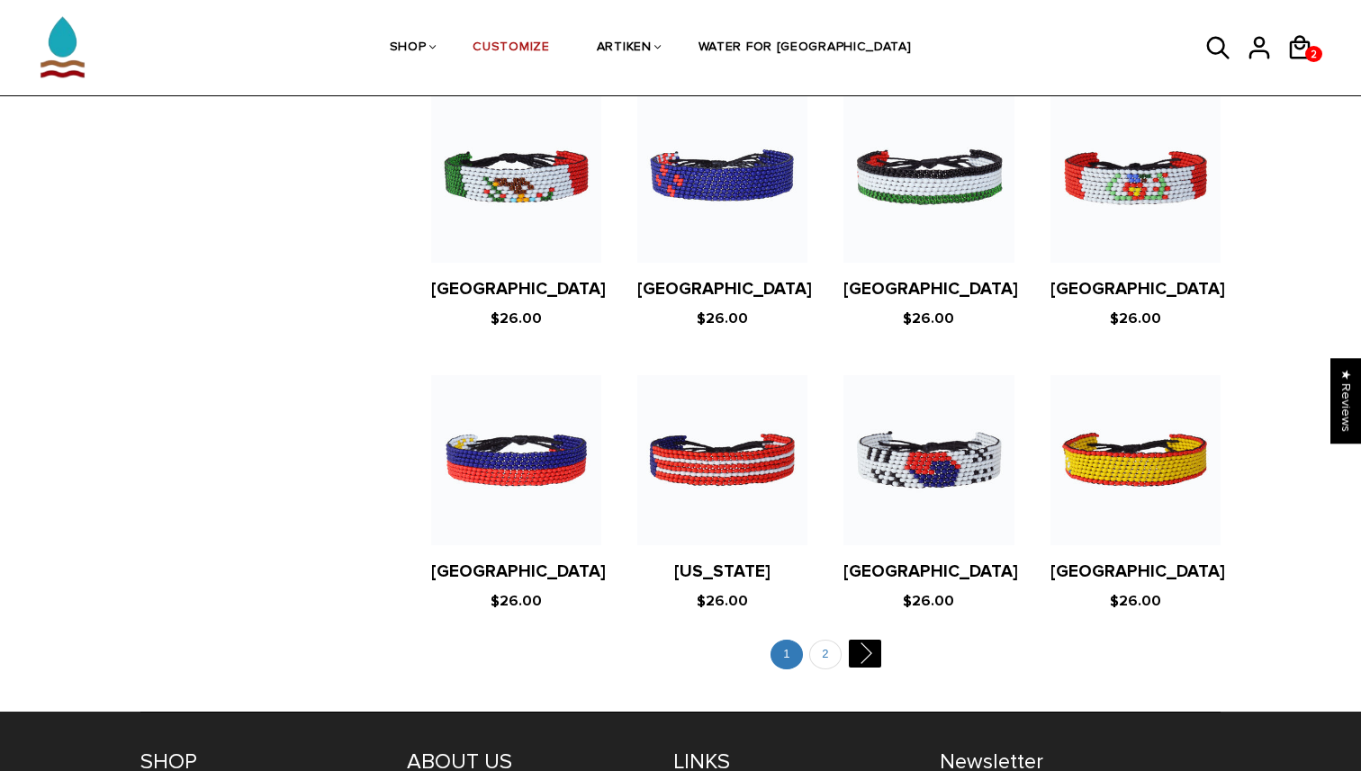
scroll to position [3299, 0]
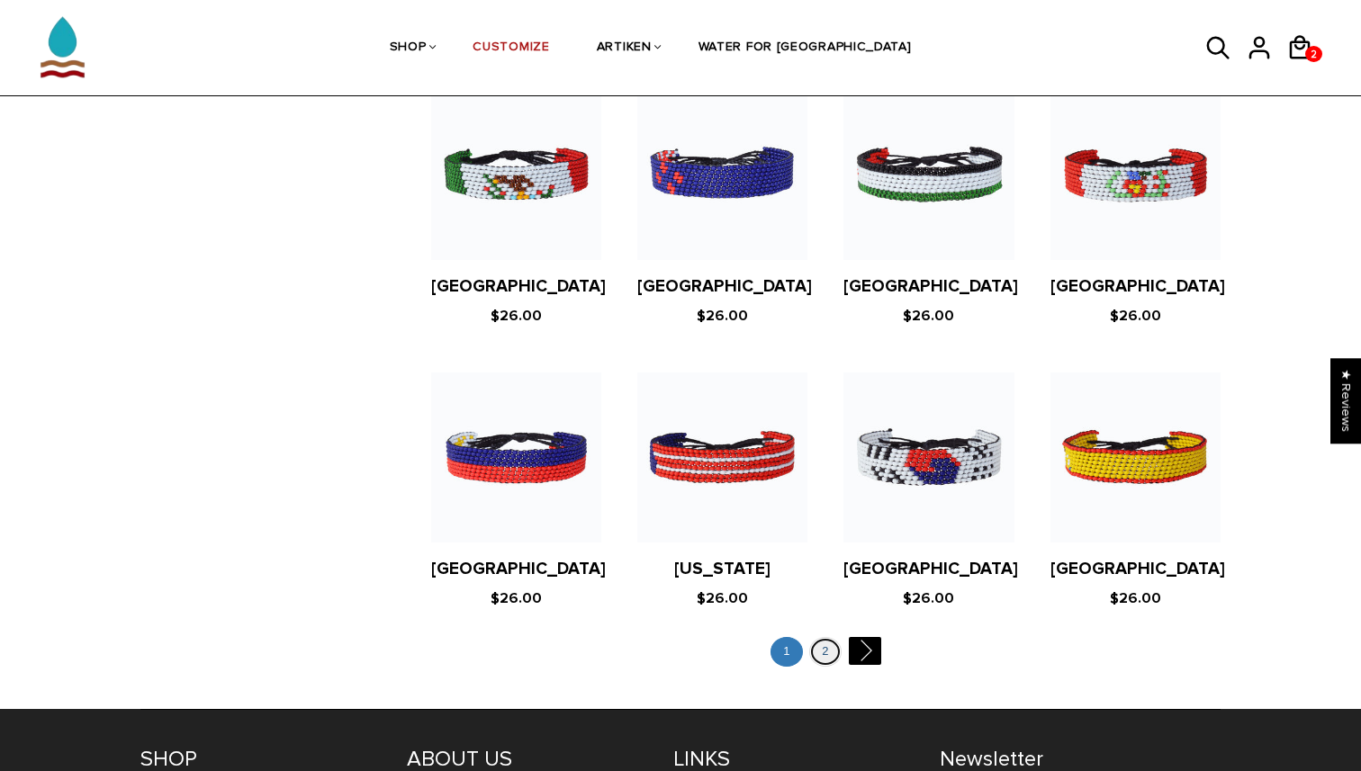
click at [836, 637] on link "2" at bounding box center [825, 652] width 32 height 30
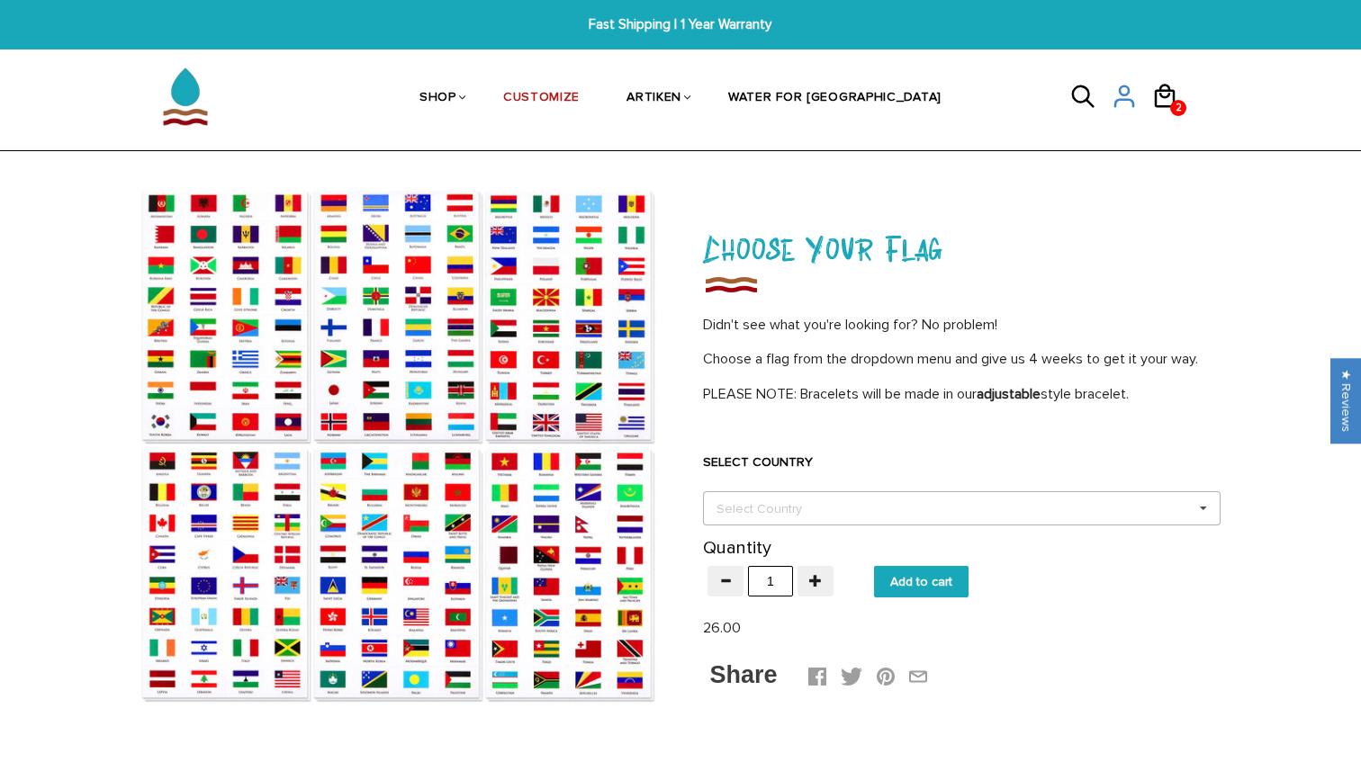
click at [762, 508] on div "Select Country" at bounding box center [770, 509] width 116 height 21
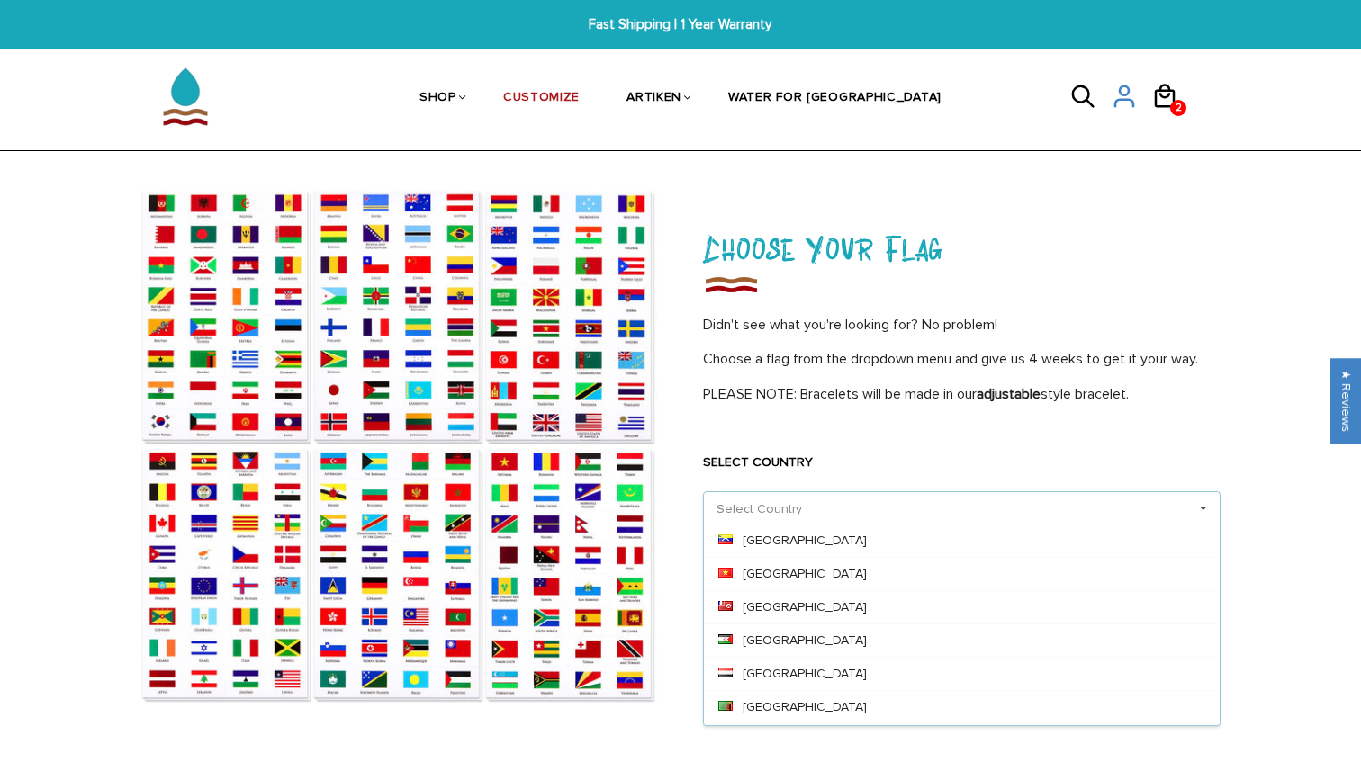
scroll to position [7921, 0]
click at [988, 188] on div "Choose Your Flag Didn't see what you're looking for? No problem! Choose a flag …" at bounding box center [963, 457] width 567 height 540
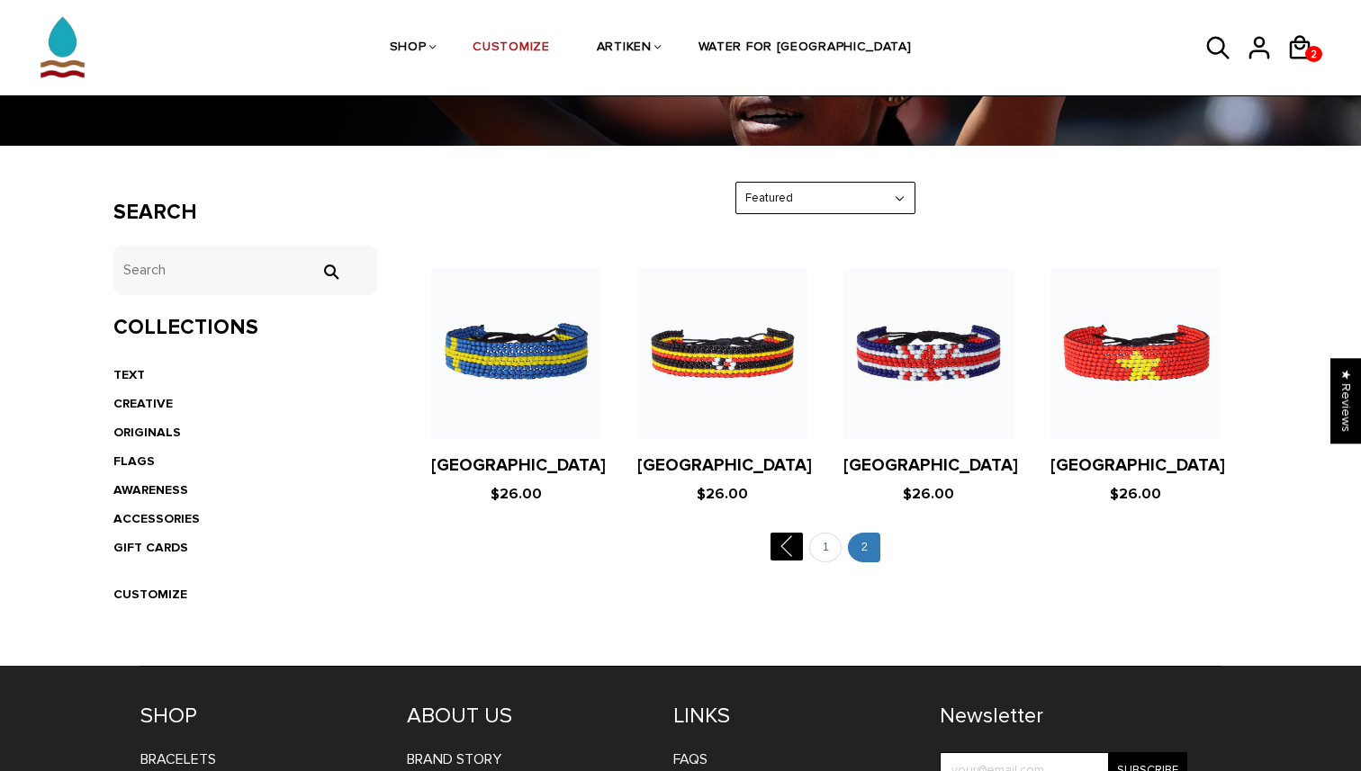
scroll to position [238, 0]
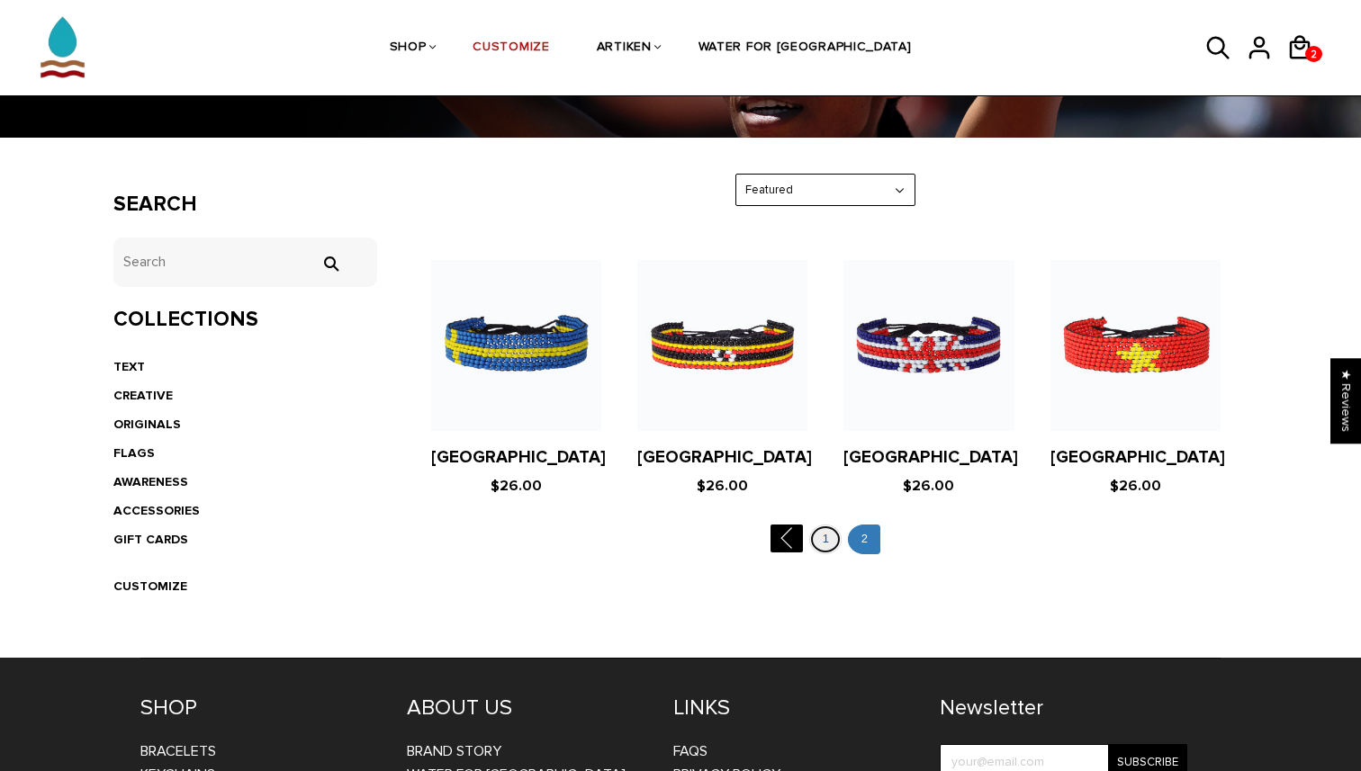
click at [832, 543] on link "1" at bounding box center [825, 540] width 32 height 30
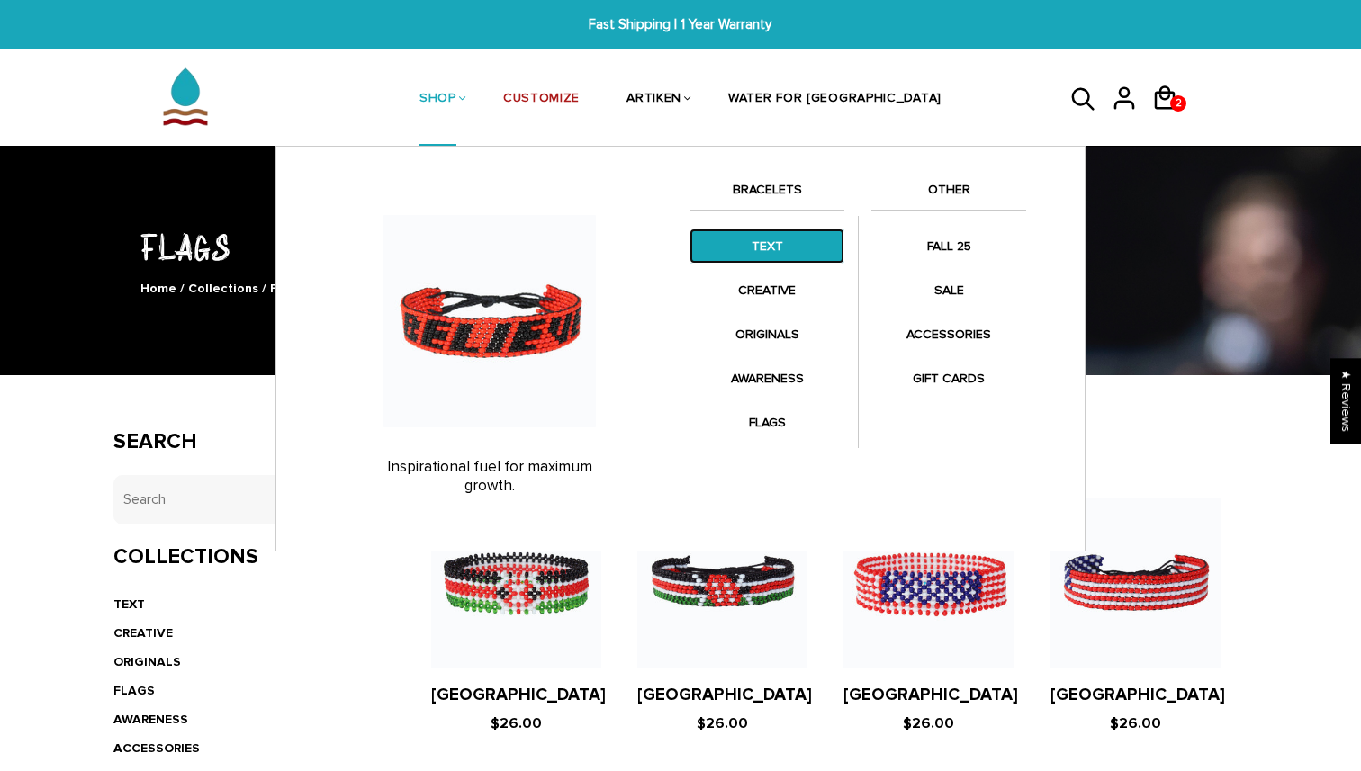
click at [761, 242] on link "TEXT" at bounding box center [766, 246] width 155 height 35
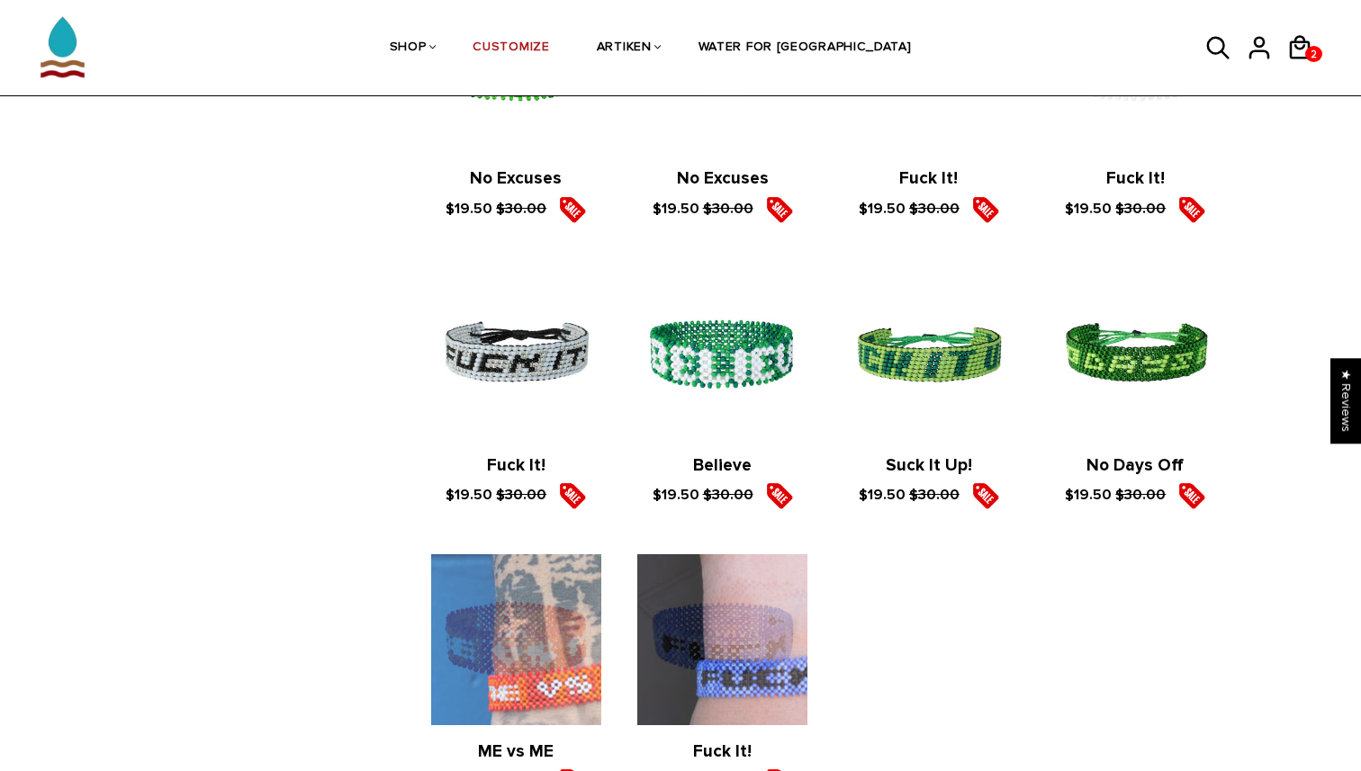
scroll to position [2277, 0]
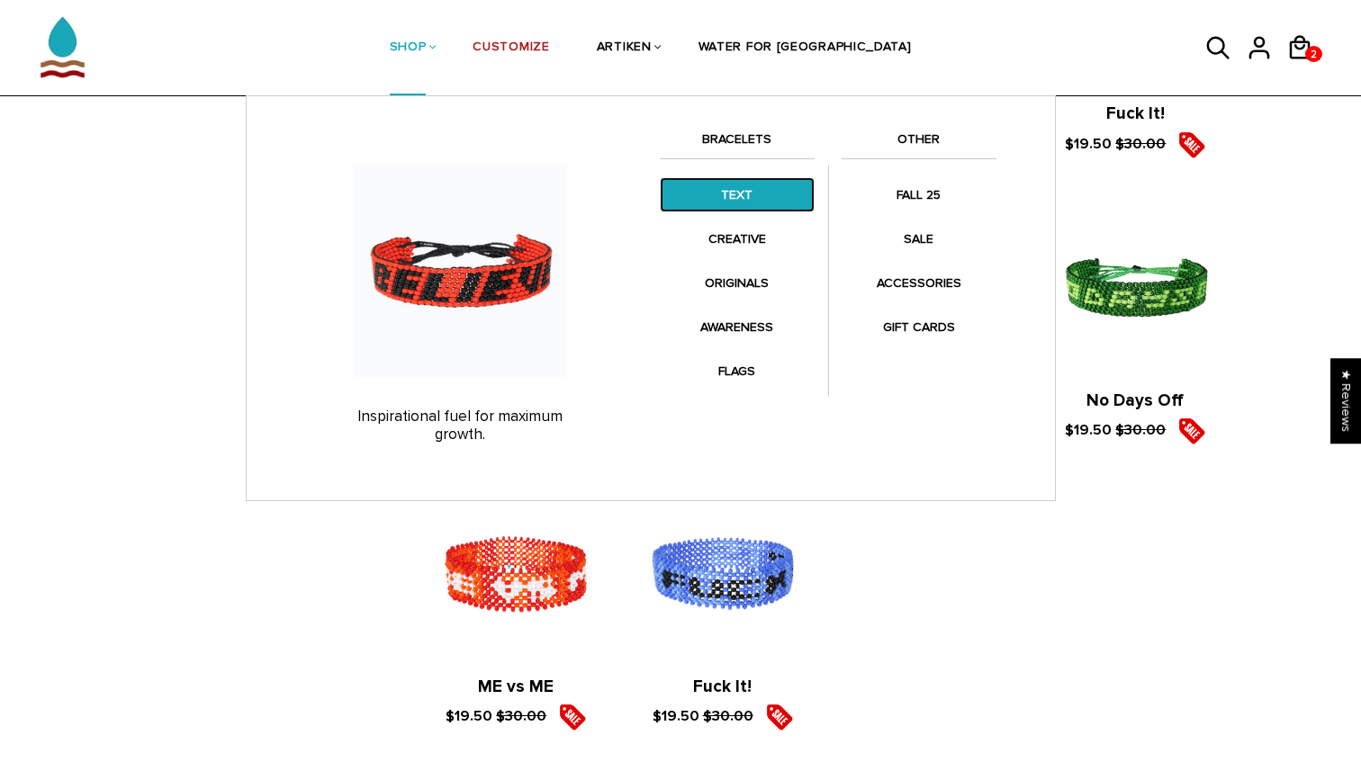
click at [745, 196] on link "TEXT" at bounding box center [737, 194] width 155 height 35
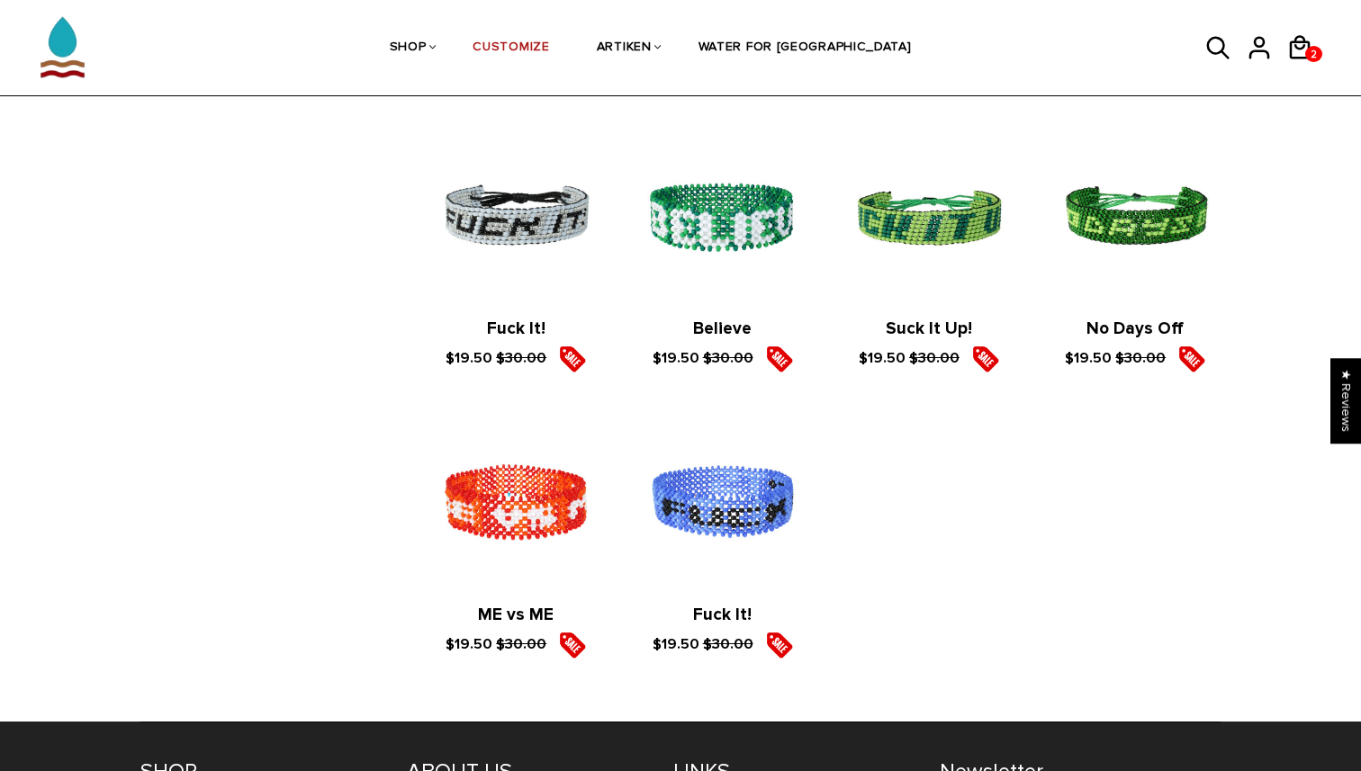
scroll to position [2352, 0]
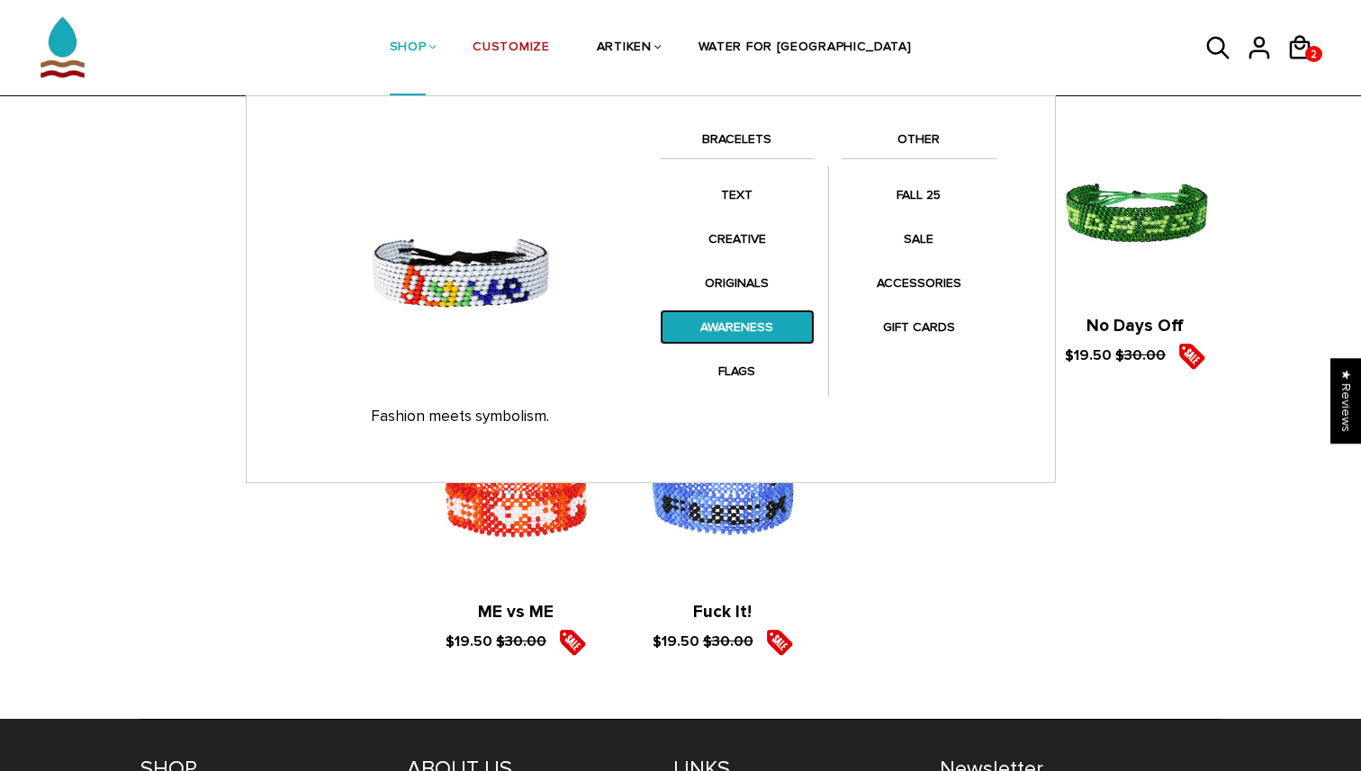
click at [728, 311] on link "AWARENESS" at bounding box center [737, 327] width 155 height 35
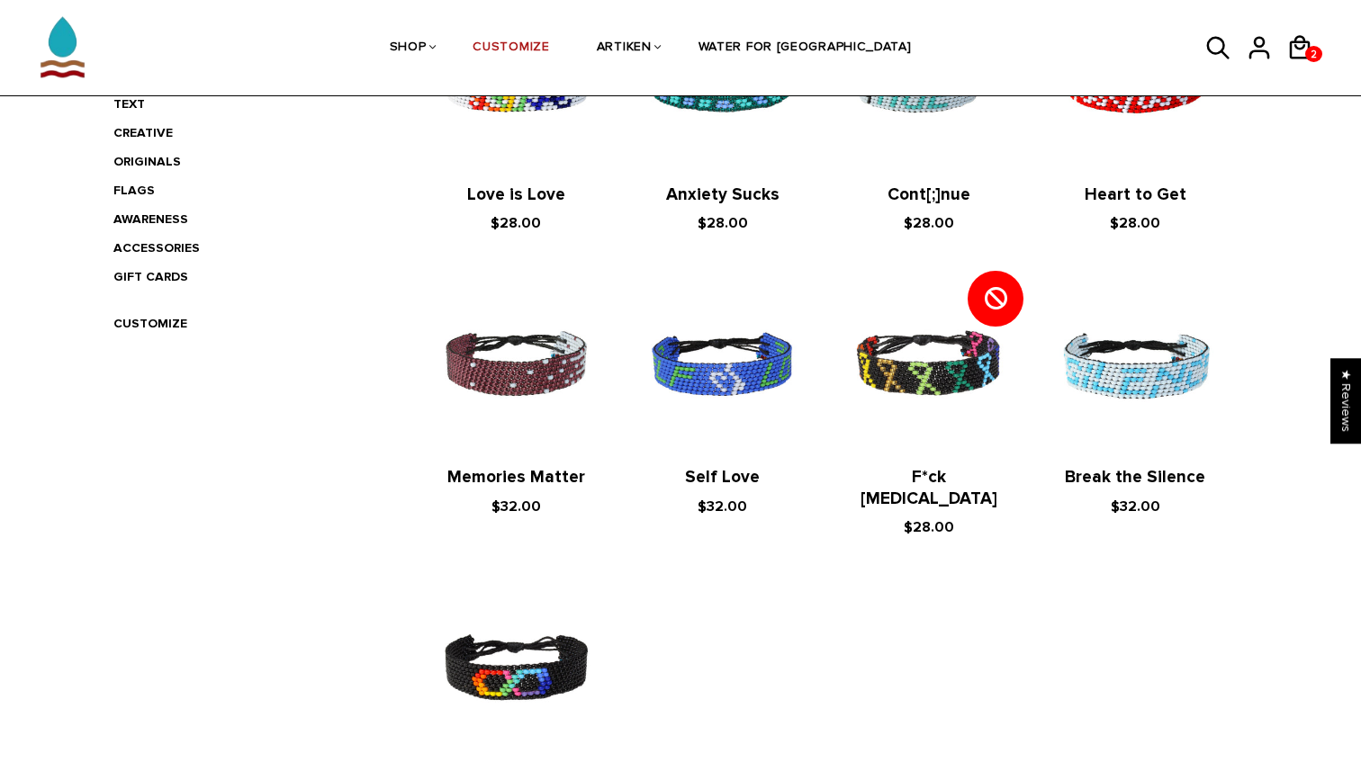
scroll to position [426, 0]
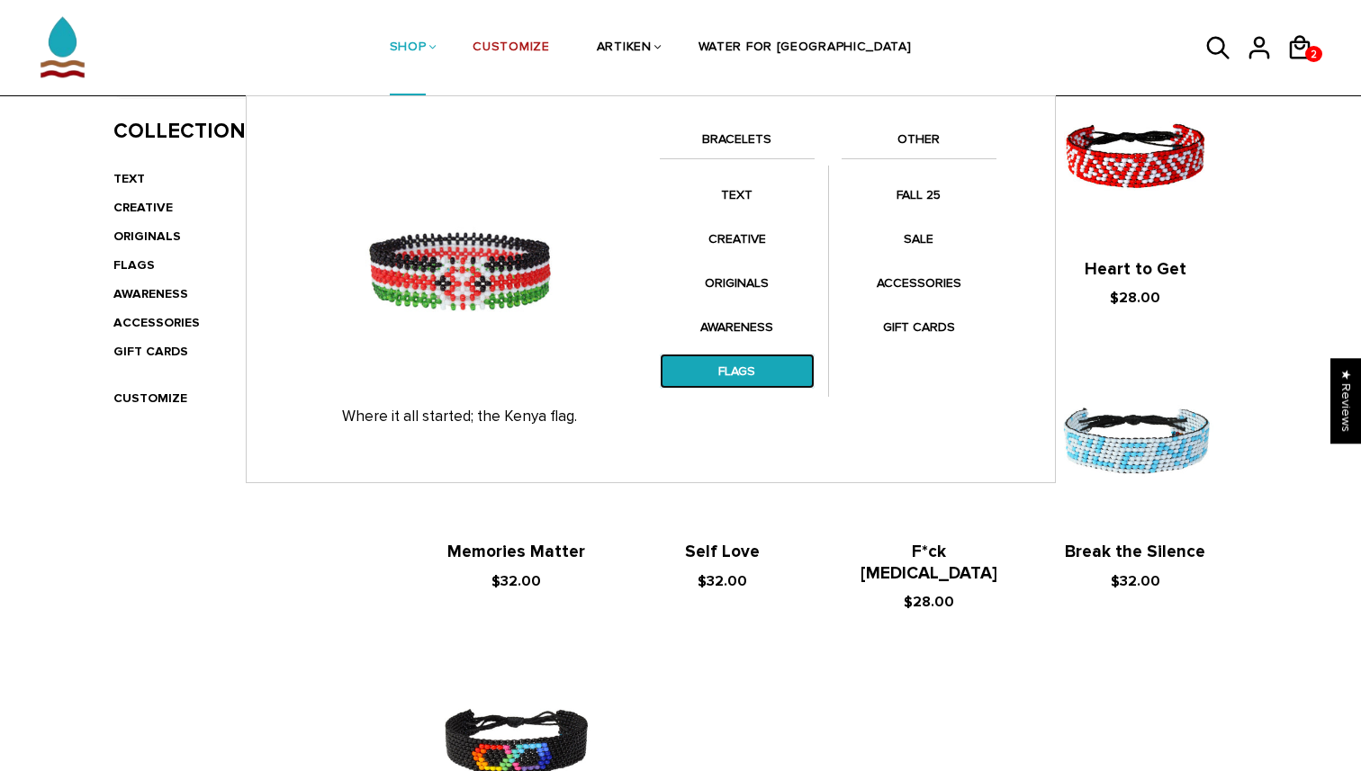
click at [761, 368] on link "FLAGS" at bounding box center [737, 371] width 155 height 35
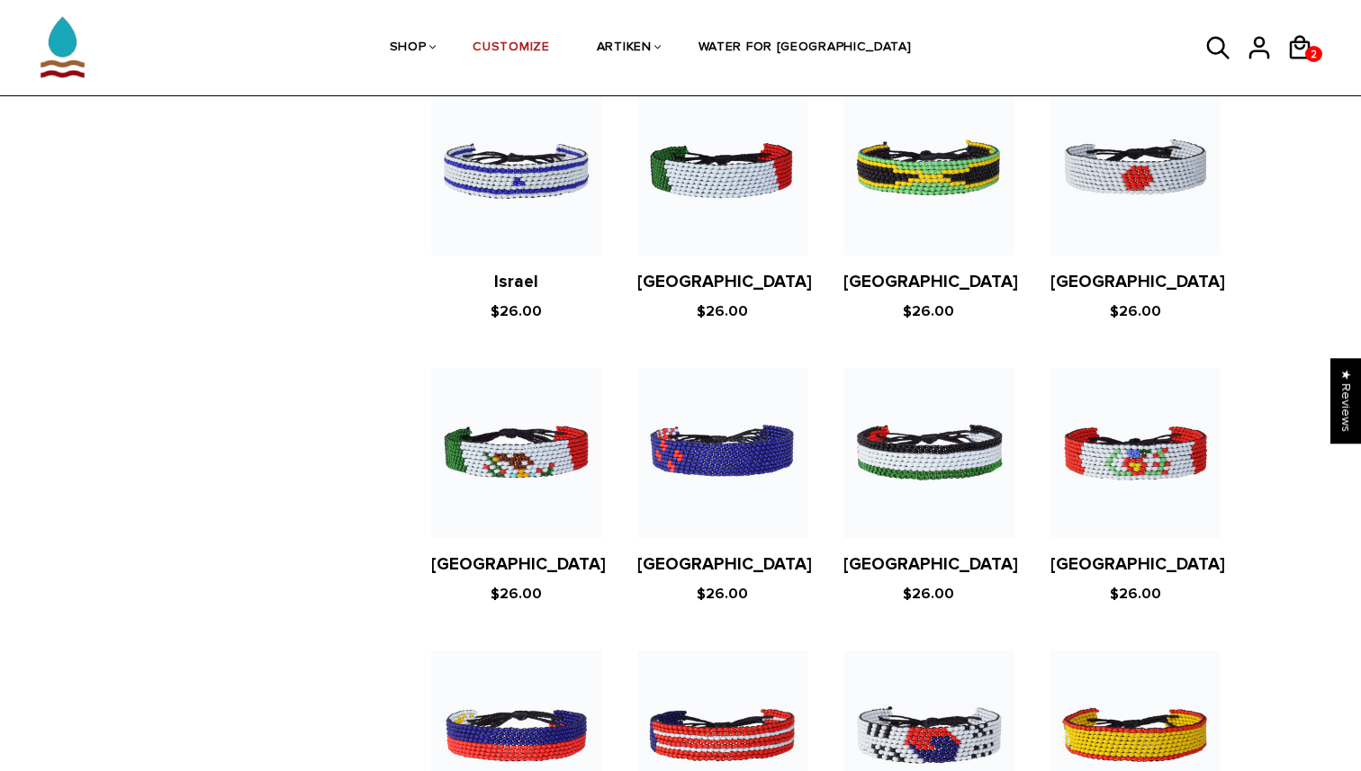
scroll to position [3324, 0]
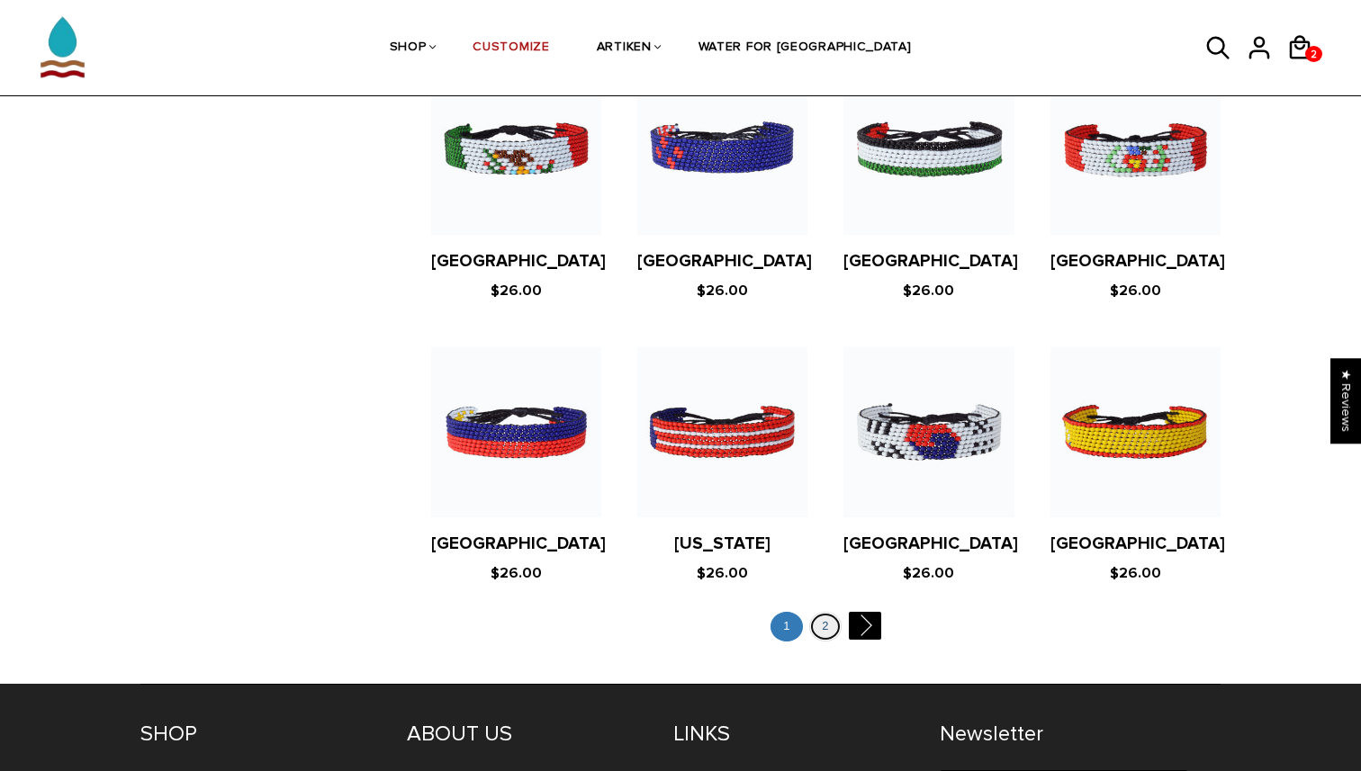
click at [823, 612] on link "2" at bounding box center [825, 627] width 32 height 30
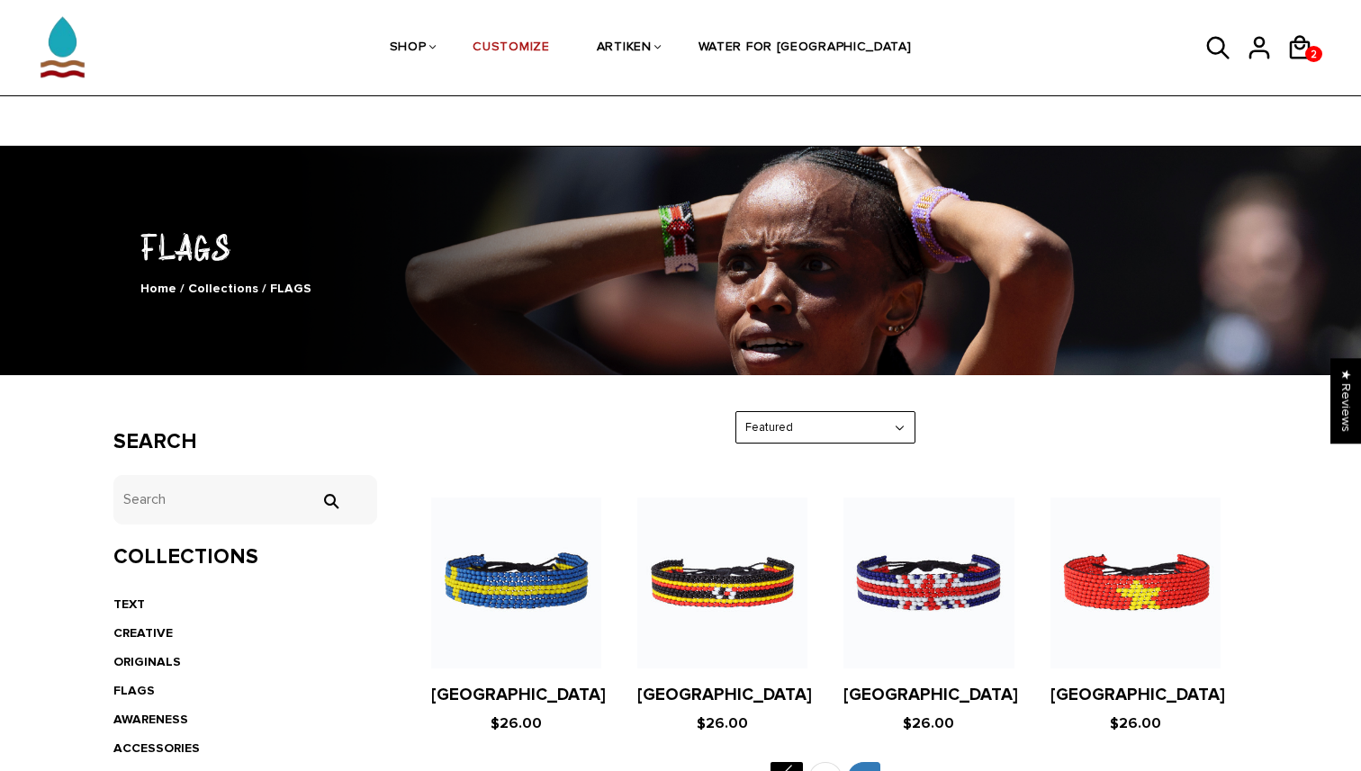
scroll to position [409, 0]
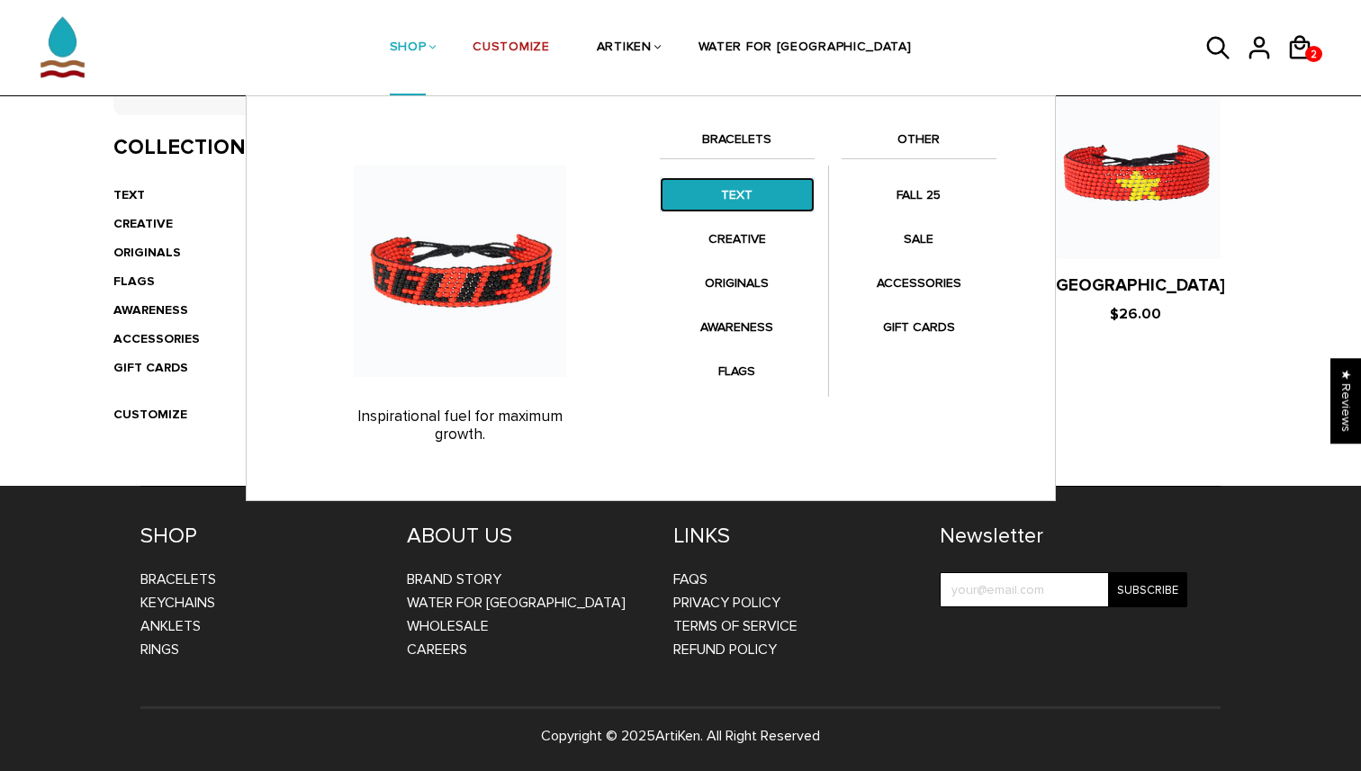
click at [746, 192] on link "TEXT" at bounding box center [737, 194] width 155 height 35
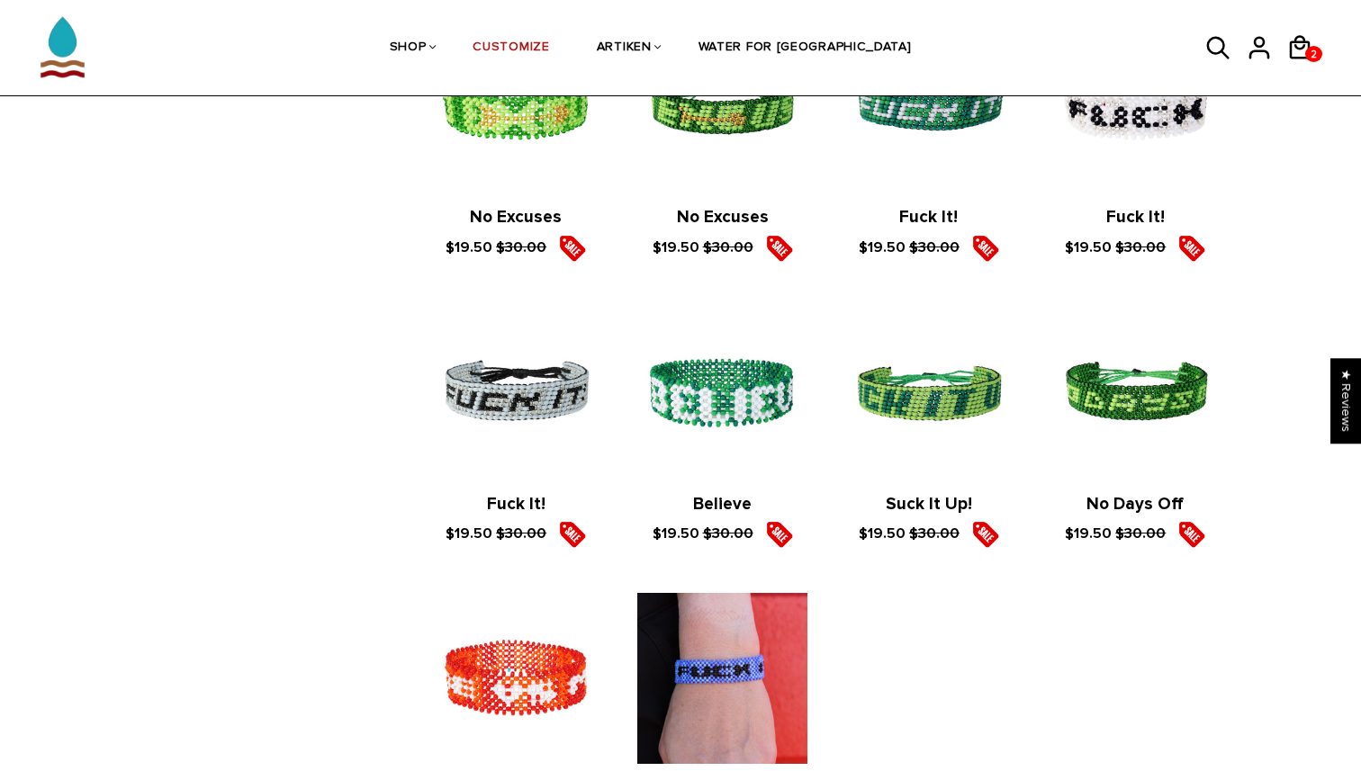
scroll to position [2586, 0]
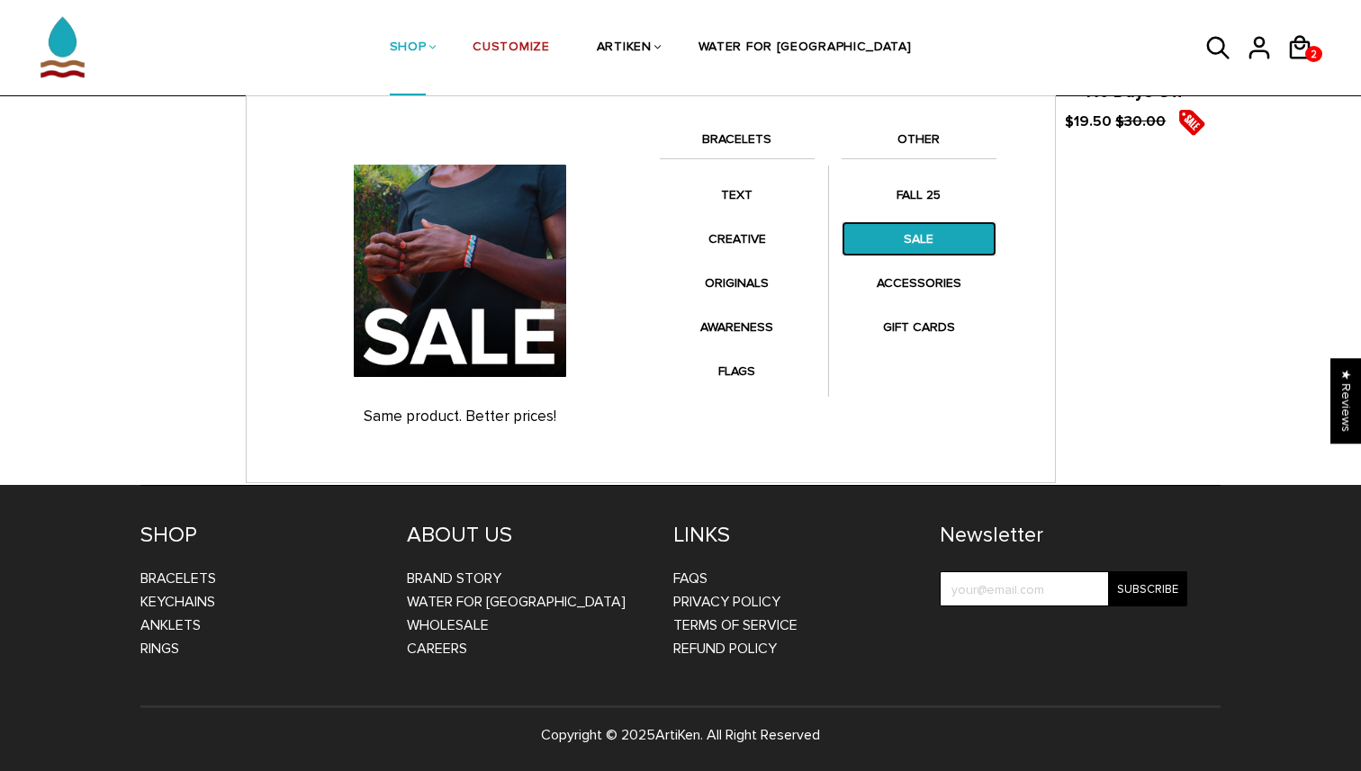
click at [912, 241] on link "SALE" at bounding box center [918, 238] width 155 height 35
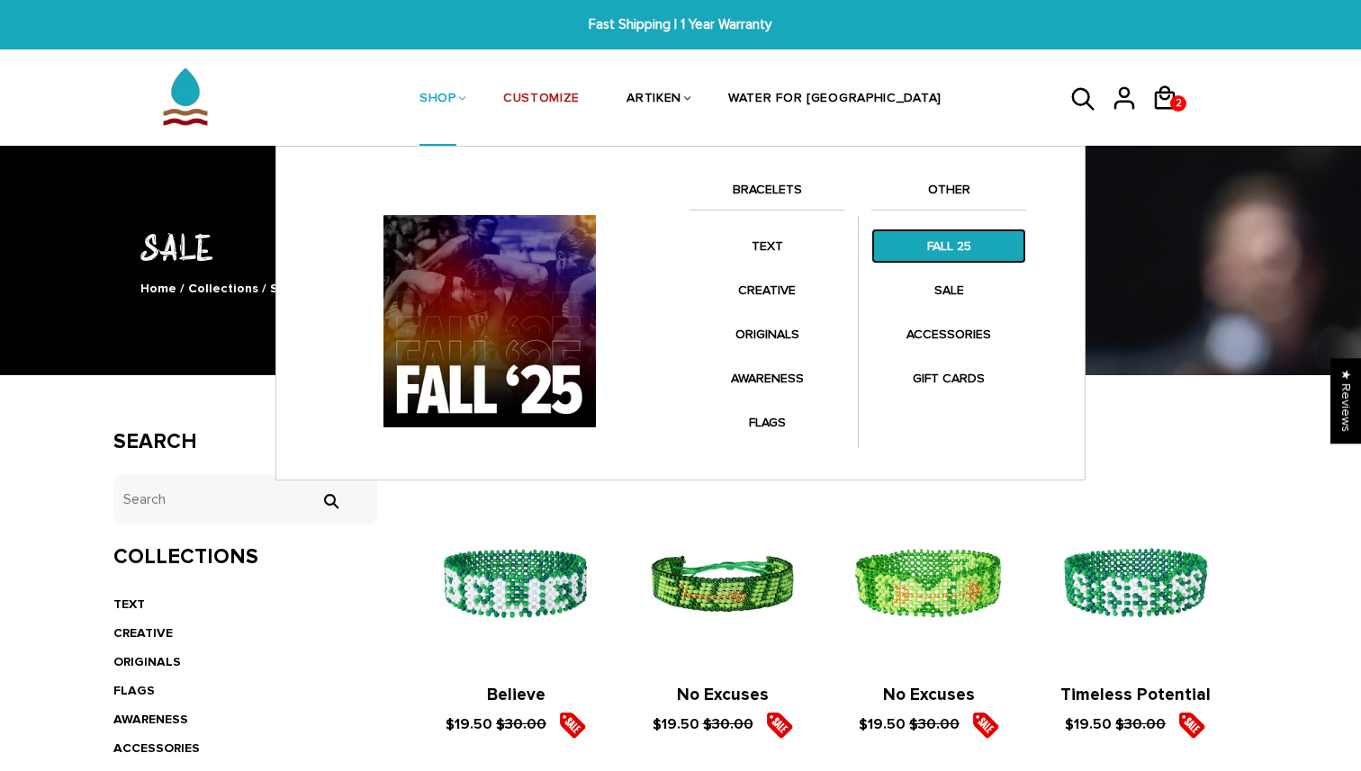
click at [923, 231] on link "FALL 25" at bounding box center [948, 246] width 155 height 35
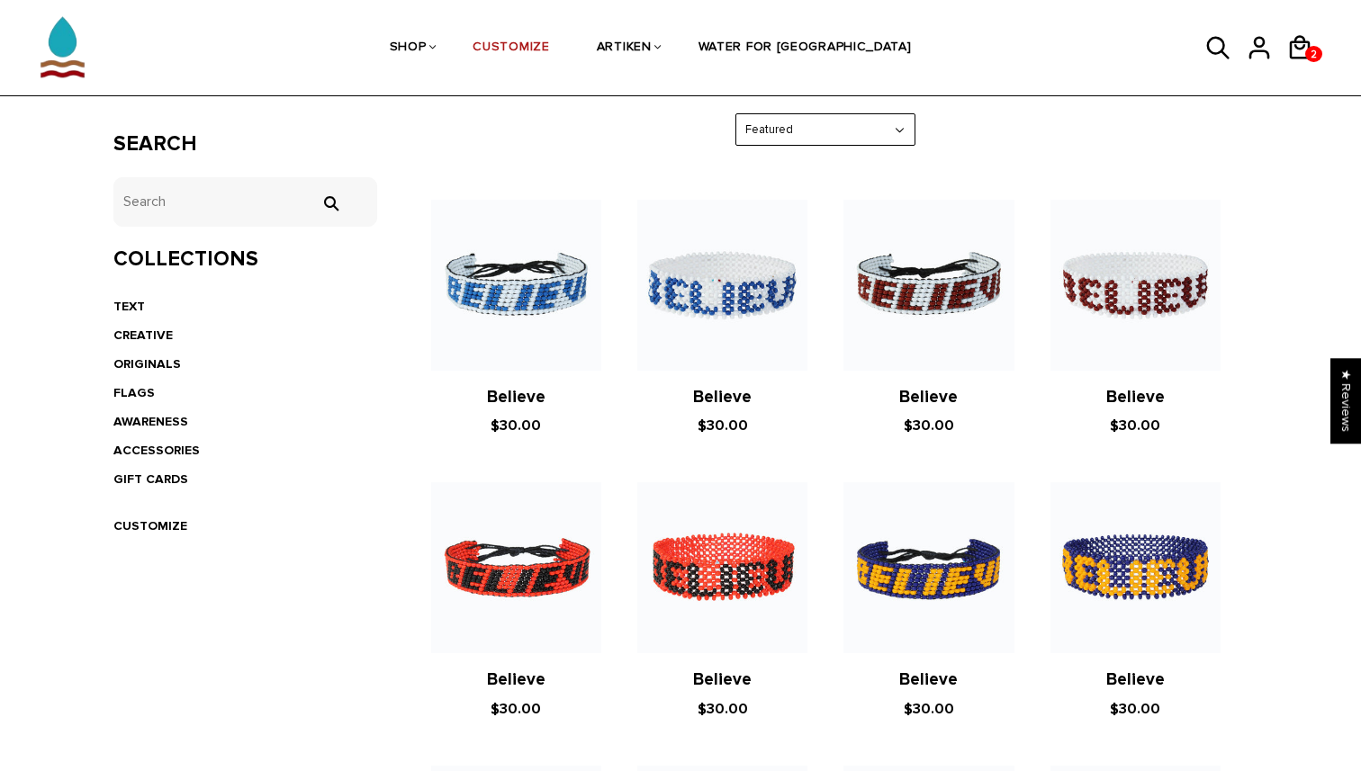
scroll to position [427, 0]
